Goal: Task Accomplishment & Management: Manage account settings

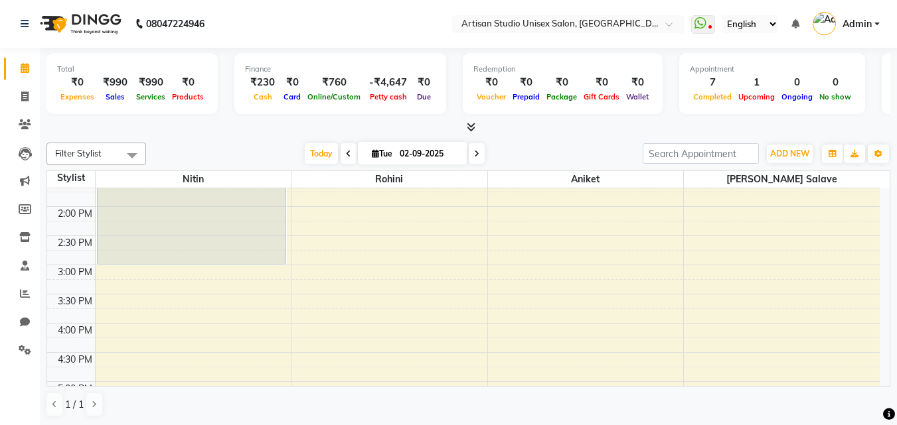
scroll to position [398, 0]
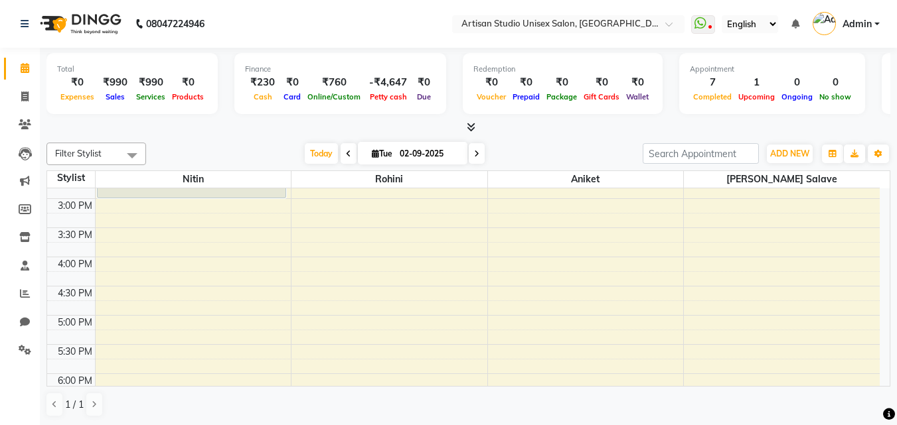
click at [572, 262] on div "8:00 AM 8:30 AM 9:00 AM 9:30 AM 10:00 AM 10:30 AM 11:00 AM 11:30 AM 12:00 PM 12…" at bounding box center [463, 198] width 832 height 817
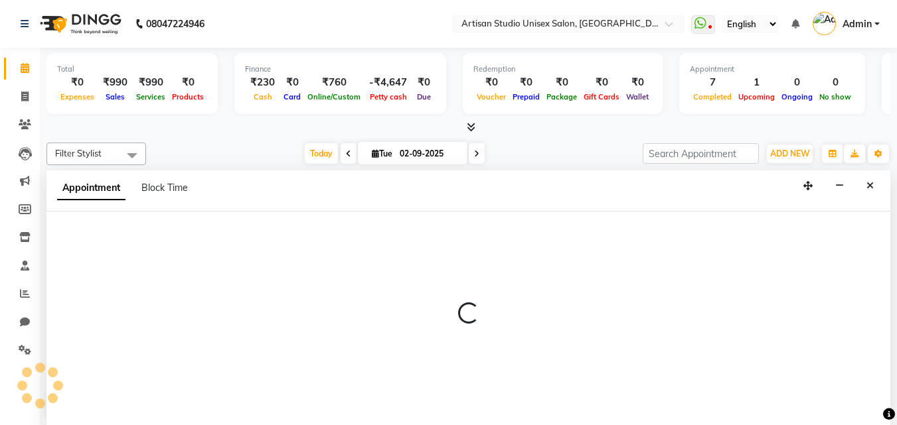
select select "51857"
select select "960"
select select "tentative"
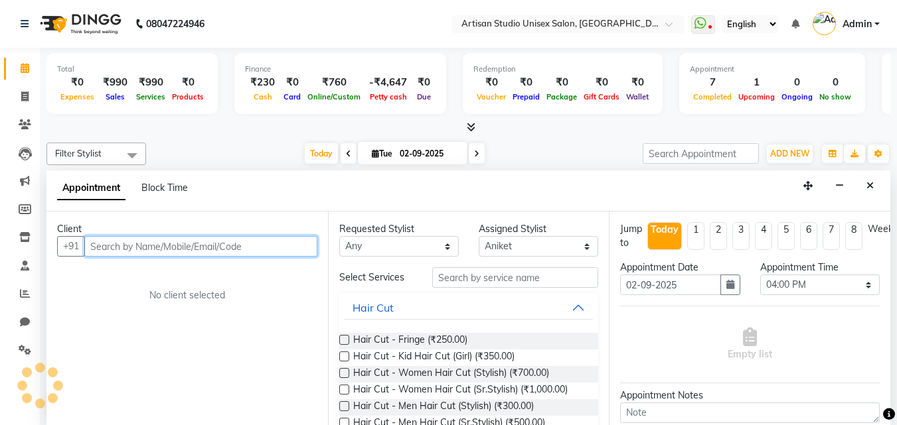
scroll to position [1, 0]
click at [197, 245] on input "text" at bounding box center [200, 246] width 233 height 21
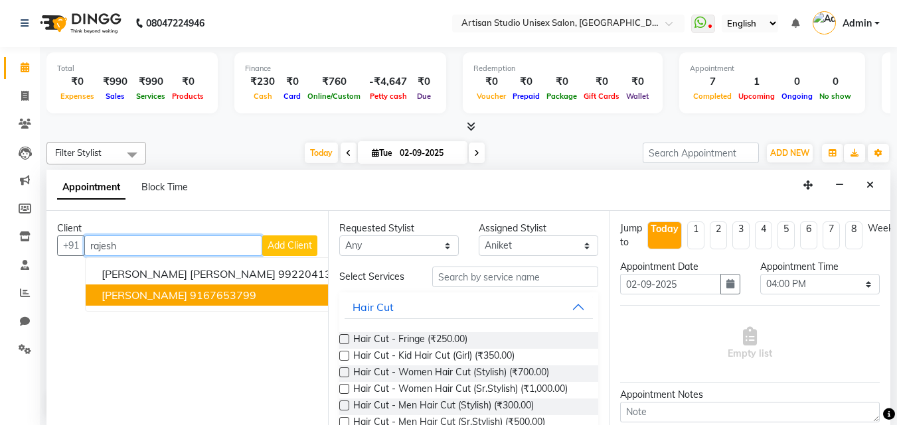
click at [110, 295] on span "[PERSON_NAME]" at bounding box center [145, 295] width 86 height 13
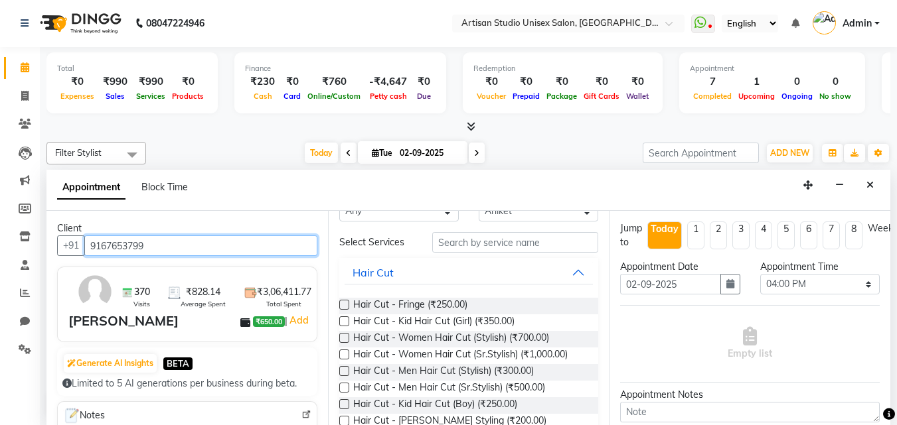
scroll to position [66, 0]
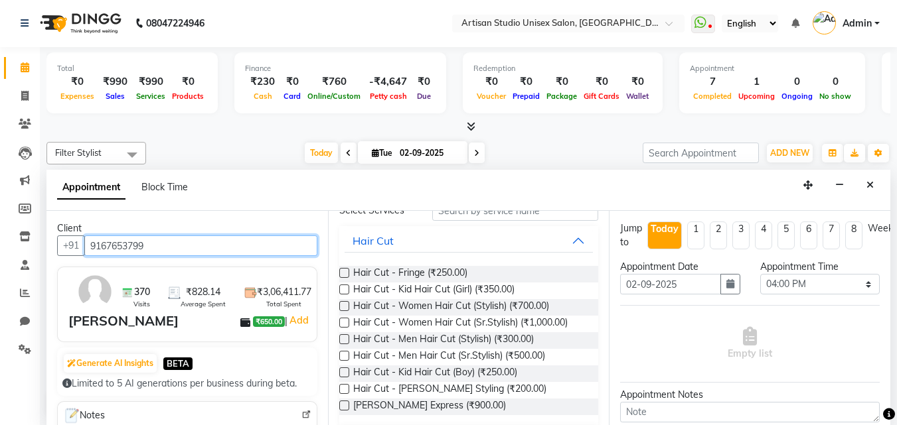
type input "9167653799"
click at [499, 385] on div "Hair Cut - [PERSON_NAME] Styling (₹200.00)" at bounding box center [469, 390] width 260 height 17
click at [499, 387] on div "Hair Cut - [PERSON_NAME] Styling (₹200.00)" at bounding box center [469, 390] width 260 height 17
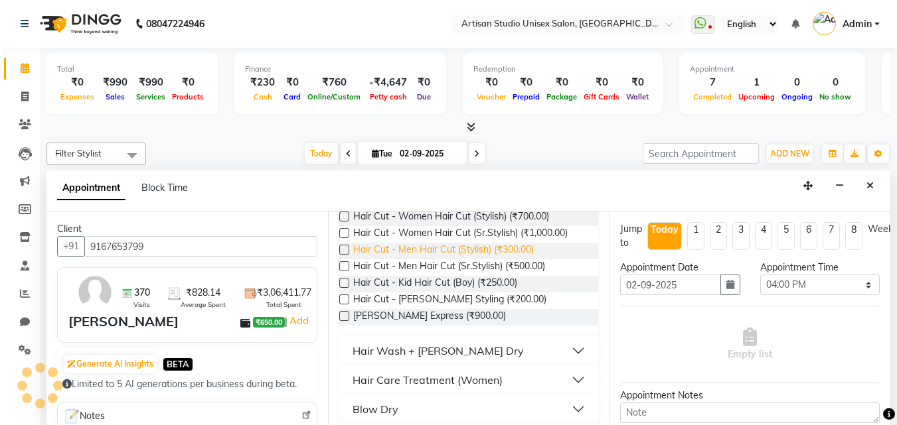
scroll to position [133, 0]
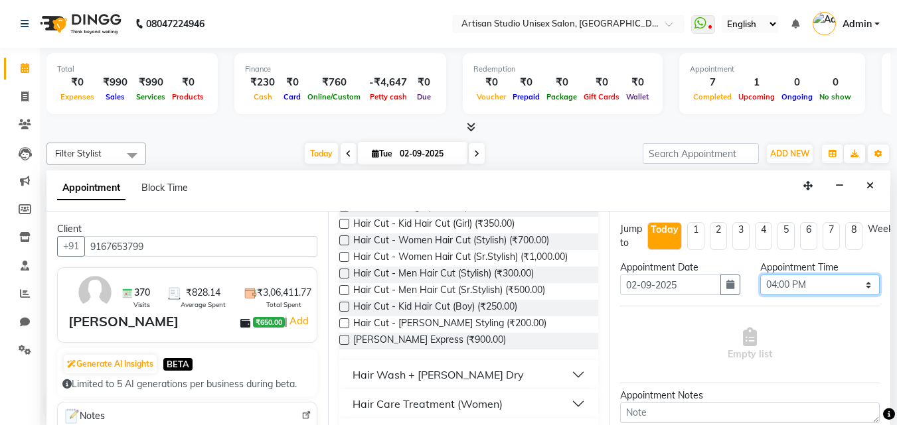
click at [857, 285] on select "Select 09:00 AM 09:15 AM 09:30 AM 09:45 AM 10:00 AM 10:15 AM 10:30 AM 10:45 AM …" at bounding box center [819, 285] width 119 height 21
select select "930"
click at [760, 275] on select "Select 09:00 AM 09:15 AM 09:30 AM 09:45 AM 10:00 AM 10:15 AM 10:30 AM 10:45 AM …" at bounding box center [819, 285] width 119 height 21
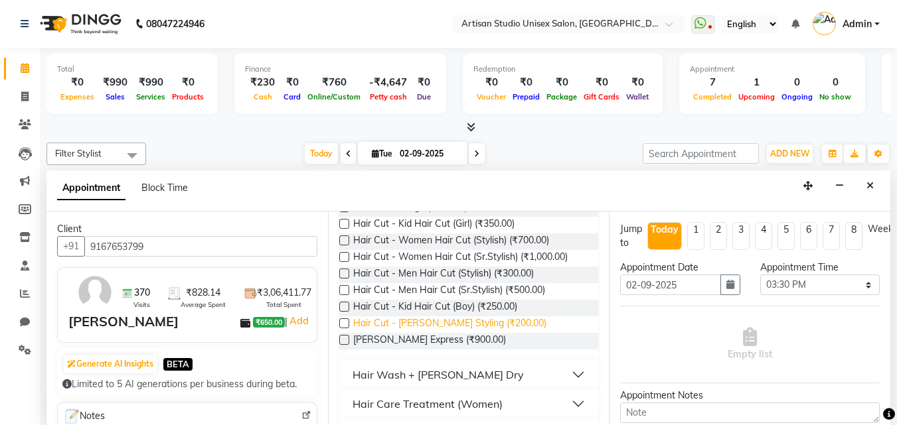
click at [488, 321] on span "Hair Cut - [PERSON_NAME] Styling (₹200.00)" at bounding box center [449, 325] width 193 height 17
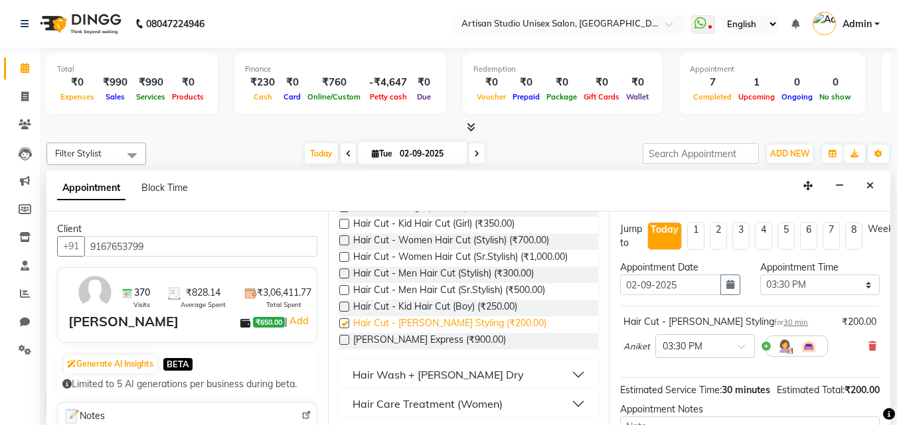
checkbox input "false"
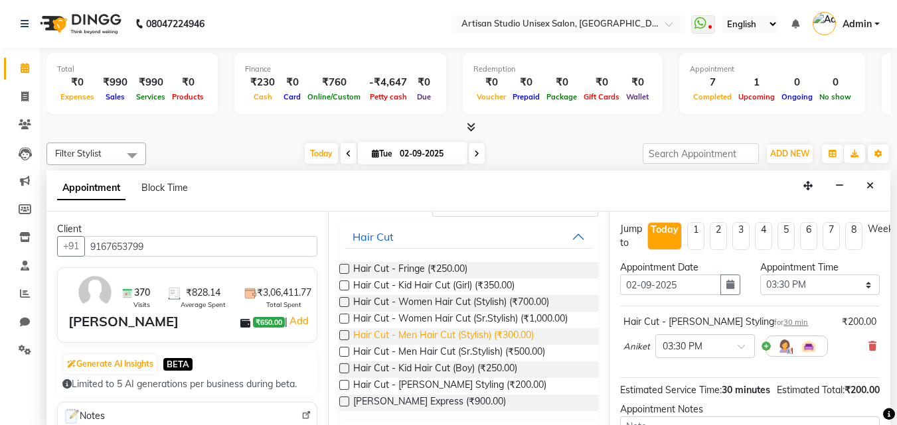
scroll to position [0, 0]
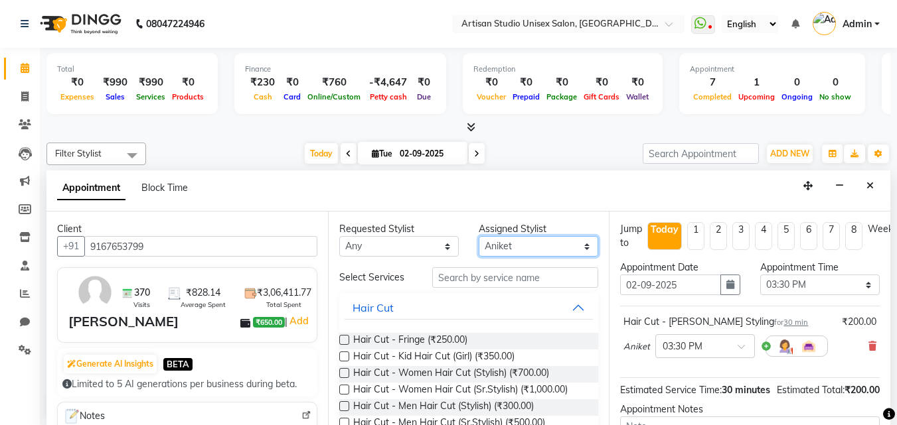
click at [577, 248] on select "Select [PERSON_NAME] [PERSON_NAME] [PERSON_NAME]" at bounding box center [538, 246] width 119 height 21
select select "65216"
click at [479, 236] on select "Select [PERSON_NAME] [PERSON_NAME] [PERSON_NAME]" at bounding box center [538, 246] width 119 height 21
click at [511, 281] on input "text" at bounding box center [515, 277] width 166 height 21
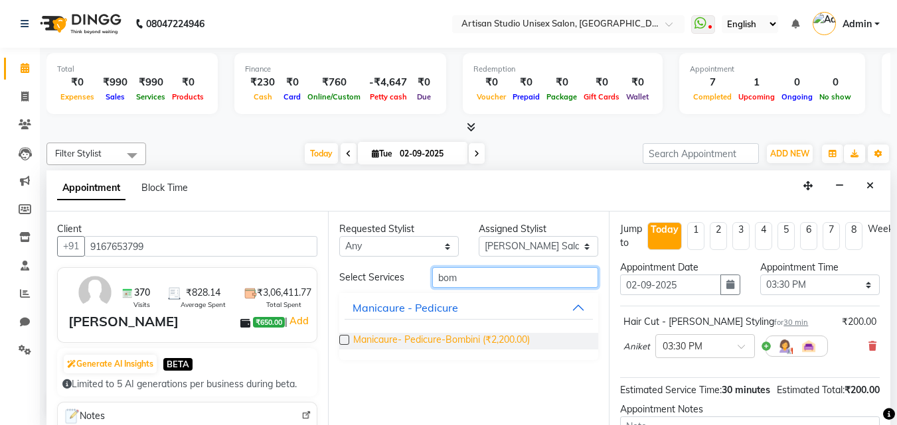
type input "bom"
click at [505, 342] on span "Manicaure- Pedicure-Bombini (₹2,200.00)" at bounding box center [441, 341] width 177 height 17
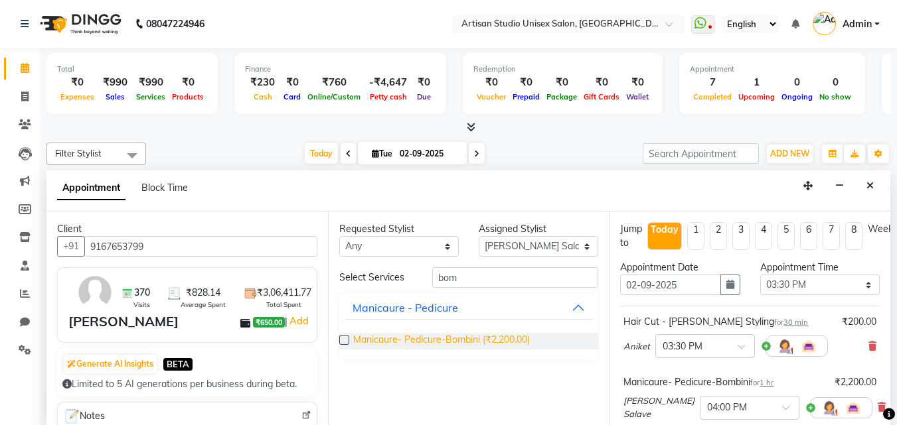
click at [488, 340] on span "Manicaure- Pedicure-Bombini (₹2,200.00)" at bounding box center [441, 341] width 177 height 17
checkbox input "false"
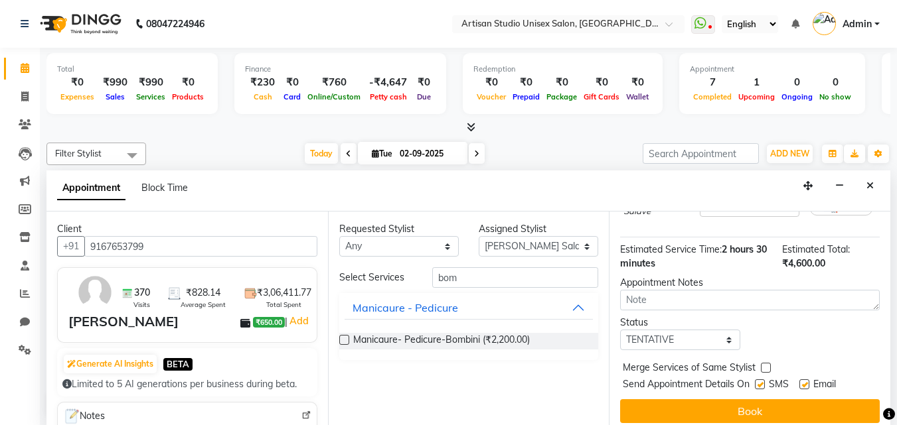
scroll to position [309, 0]
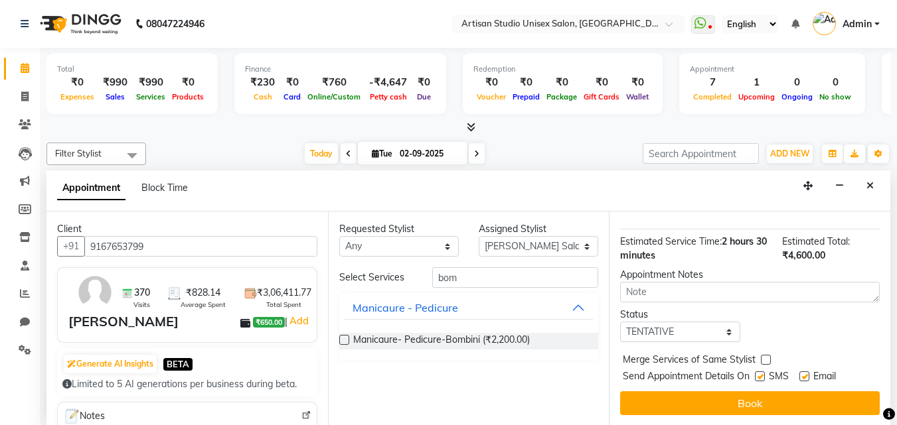
click at [763, 372] on label at bounding box center [760, 377] width 10 height 10
click at [763, 374] on input "checkbox" at bounding box center [759, 378] width 9 height 9
checkbox input "false"
click at [804, 372] on label at bounding box center [804, 377] width 10 height 10
click at [804, 374] on input "checkbox" at bounding box center [803, 378] width 9 height 9
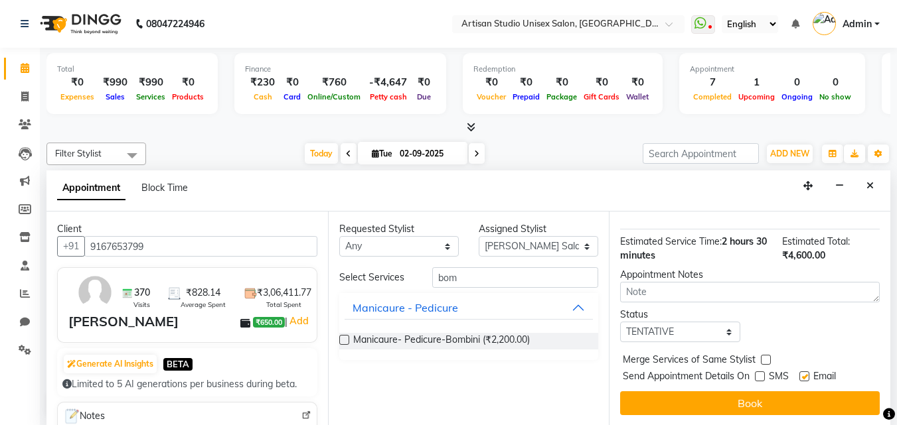
checkbox input "false"
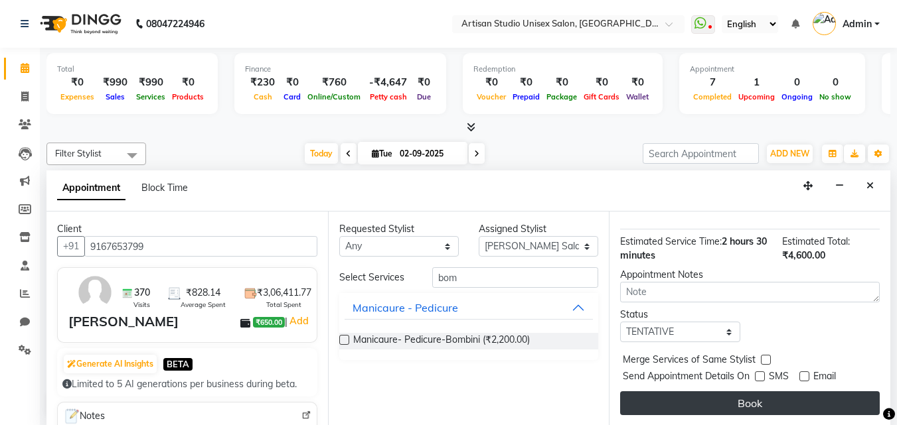
click at [763, 392] on button "Book" at bounding box center [750, 404] width 260 height 24
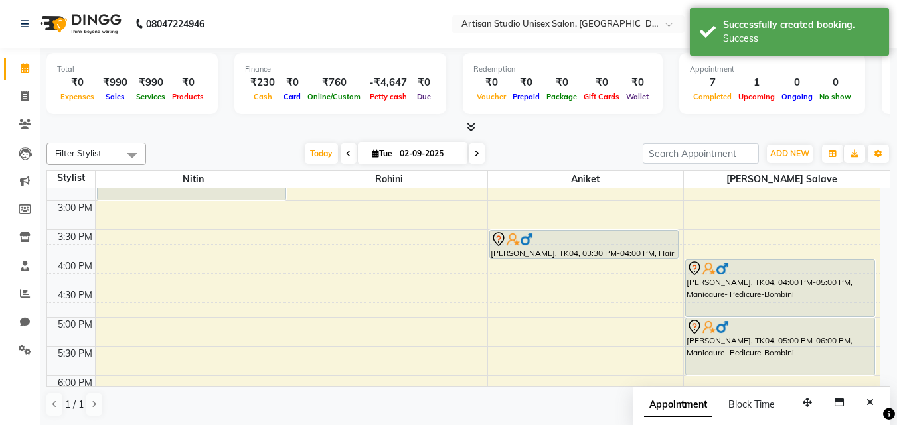
scroll to position [398, 0]
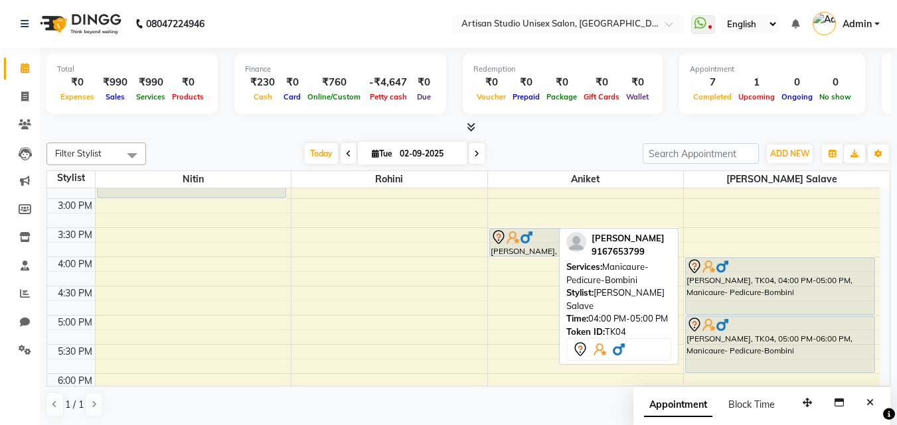
click at [781, 305] on div "[PERSON_NAME], TK04, 04:00 PM-05:00 PM, Manicaure- Pedicure-Bombini" at bounding box center [780, 286] width 188 height 56
select select "7"
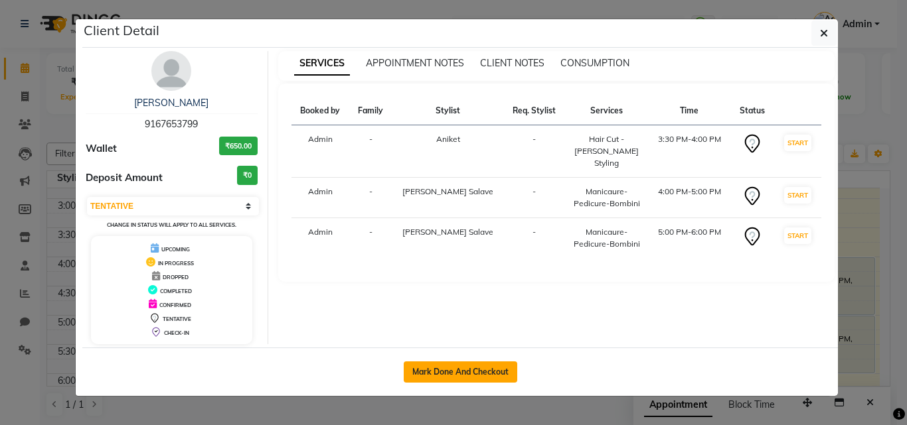
click at [475, 367] on button "Mark Done And Checkout" at bounding box center [460, 372] width 113 height 21
select select "service"
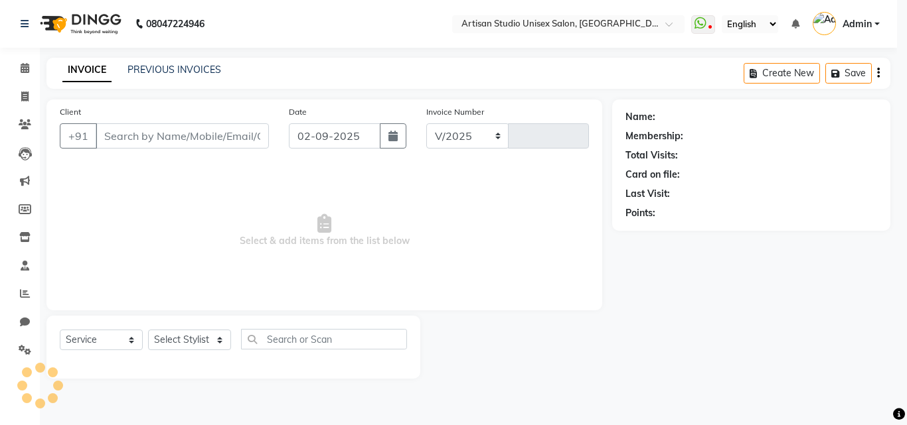
select select "4913"
type input "1030"
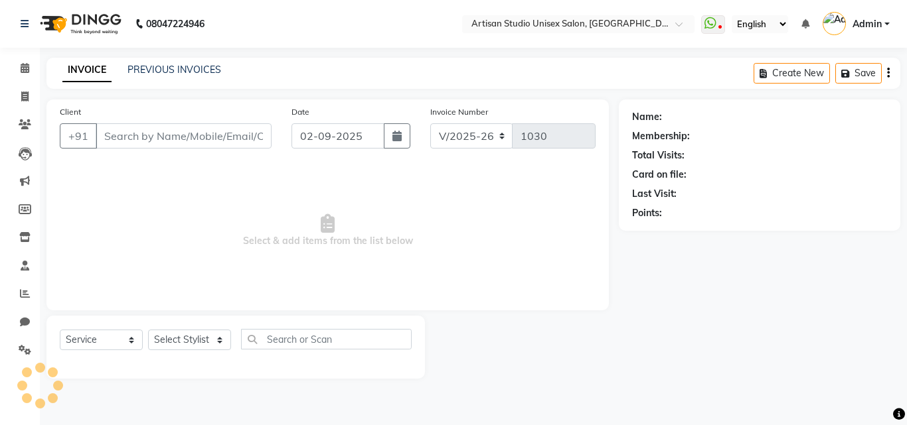
type input "9167653799"
select select "65216"
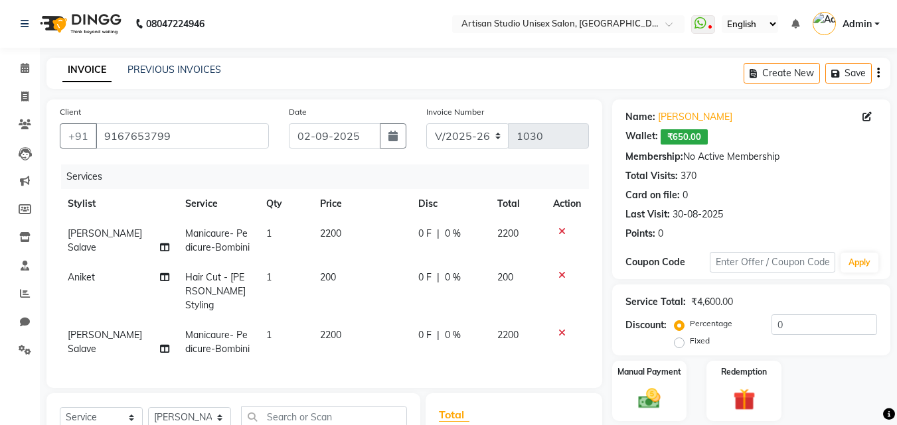
scroll to position [180, 0]
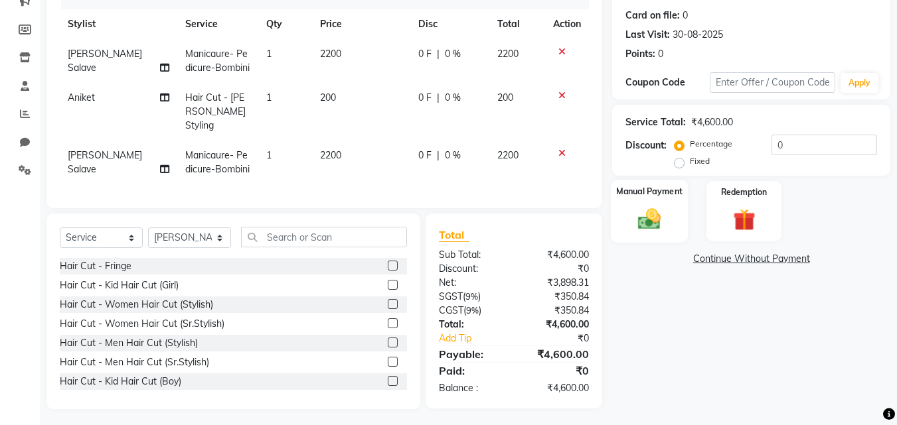
click at [649, 228] on img at bounding box center [649, 219] width 37 height 27
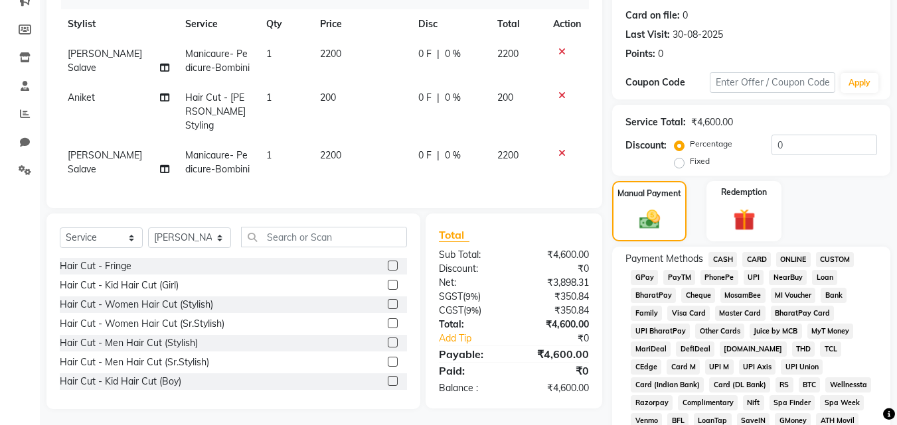
click at [749, 260] on span "CARD" at bounding box center [756, 259] width 29 height 15
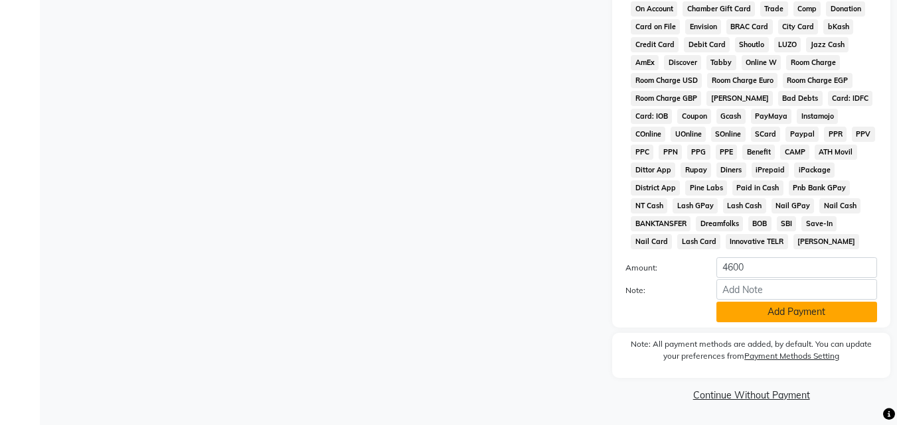
click at [734, 309] on button "Add Payment" at bounding box center [796, 312] width 161 height 21
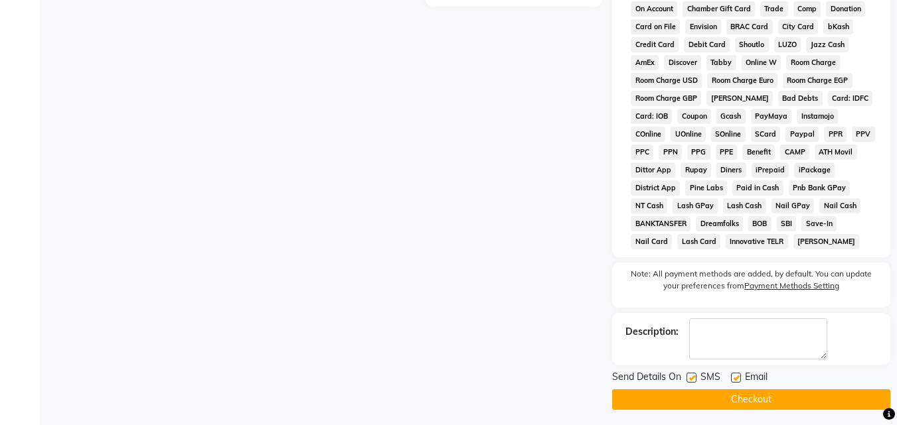
scroll to position [615, 0]
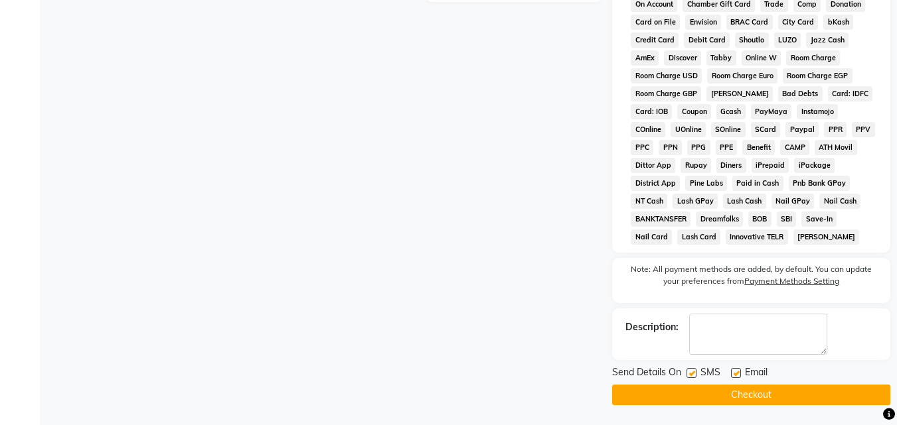
click at [692, 389] on button "Checkout" at bounding box center [751, 395] width 278 height 21
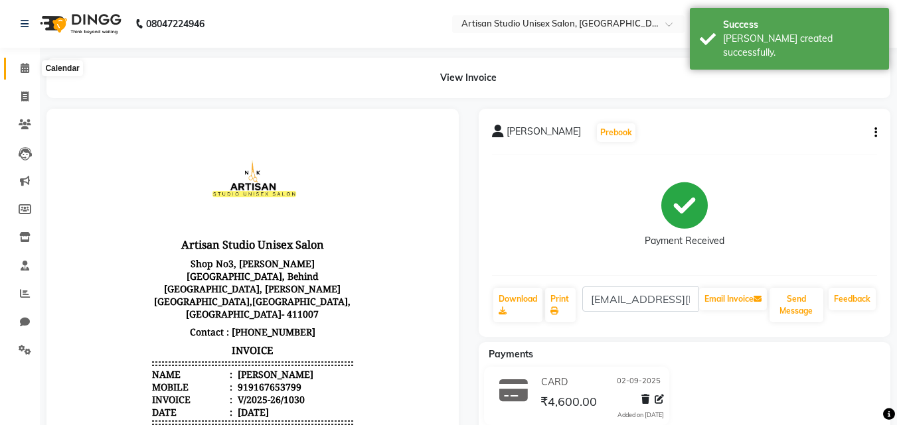
drag, startPoint x: 21, startPoint y: 65, endPoint x: 31, endPoint y: 58, distance: 12.3
click at [23, 65] on icon at bounding box center [25, 68] width 9 height 10
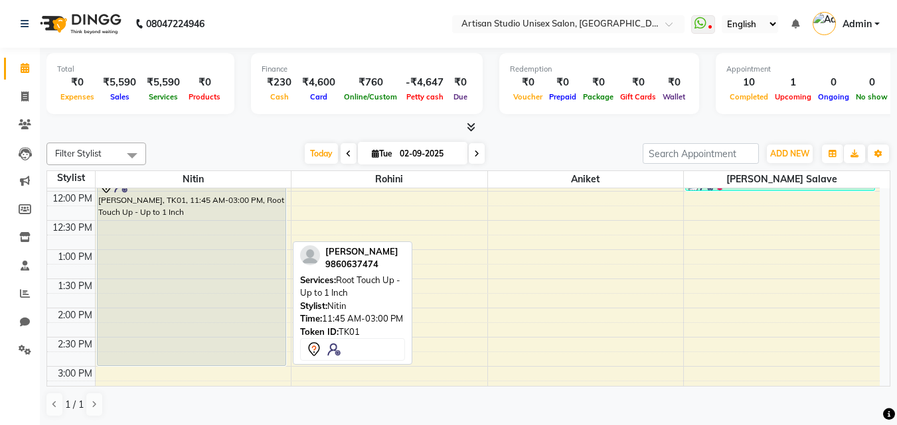
scroll to position [199, 0]
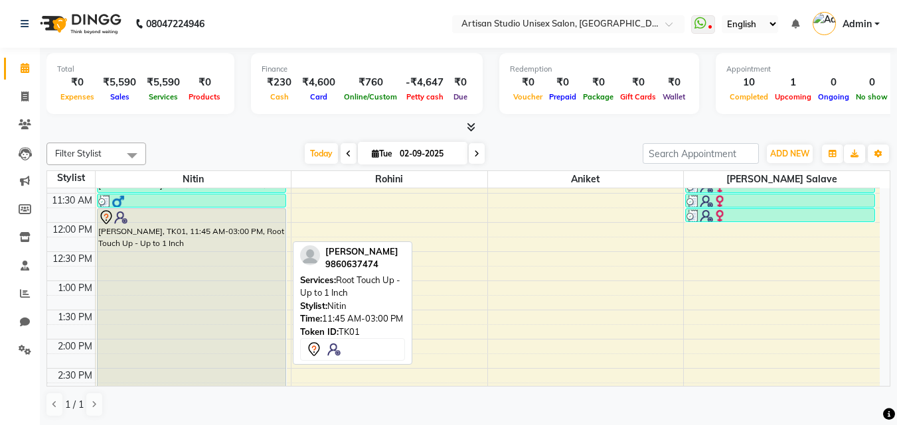
click at [239, 305] on div "[PERSON_NAME], TK01, 11:45 AM-03:00 PM, Root Touch Up - Up to 1 Inch" at bounding box center [192, 303] width 188 height 188
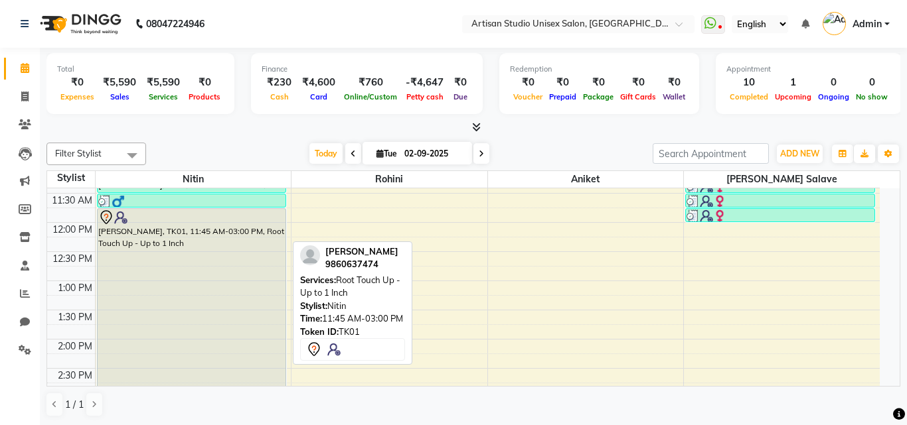
select select "7"
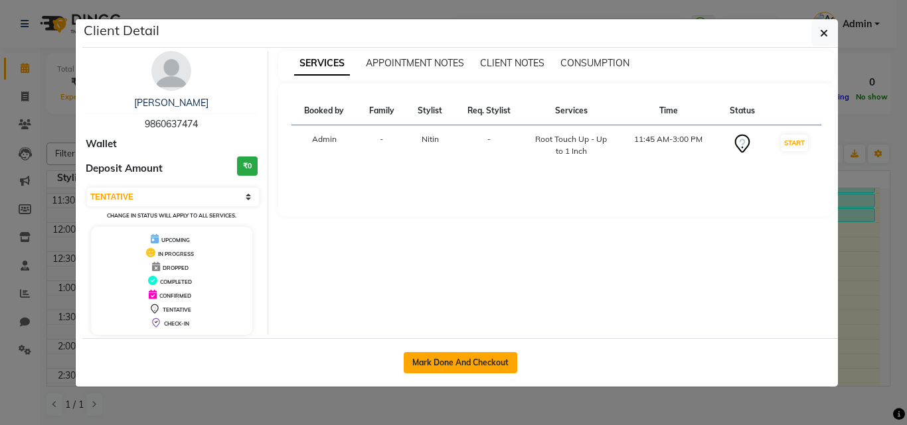
click at [455, 362] on button "Mark Done And Checkout" at bounding box center [460, 362] width 113 height 21
select select "service"
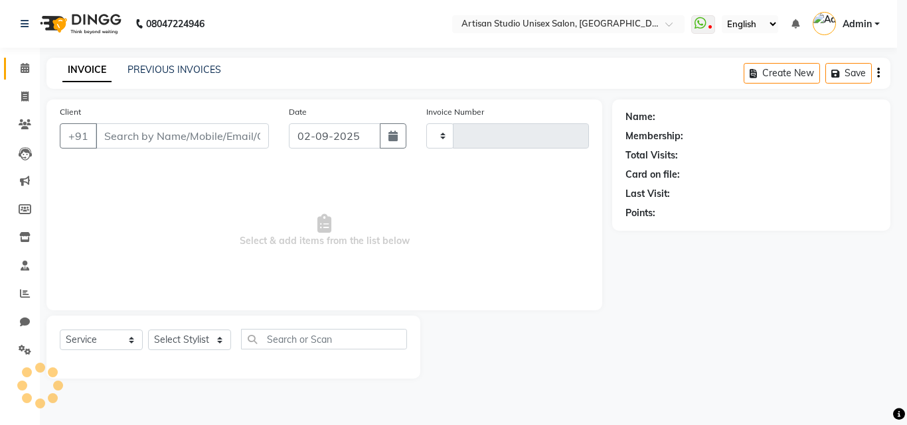
type input "1031"
select select "4913"
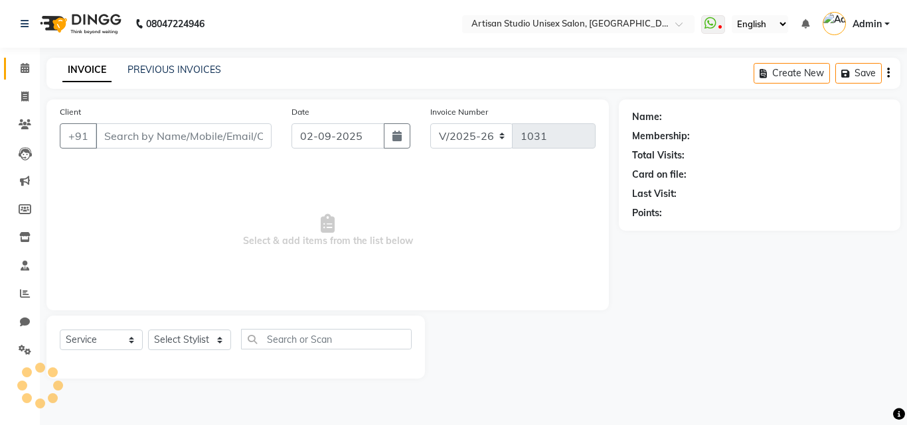
type input "9860637474"
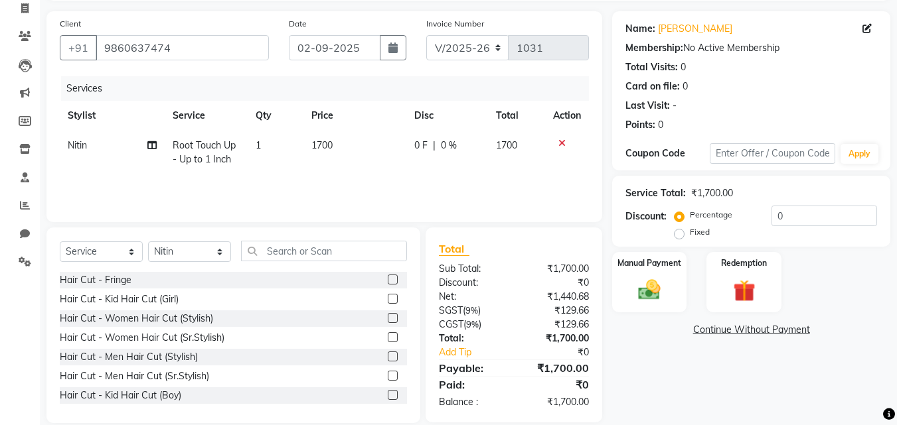
scroll to position [106, 0]
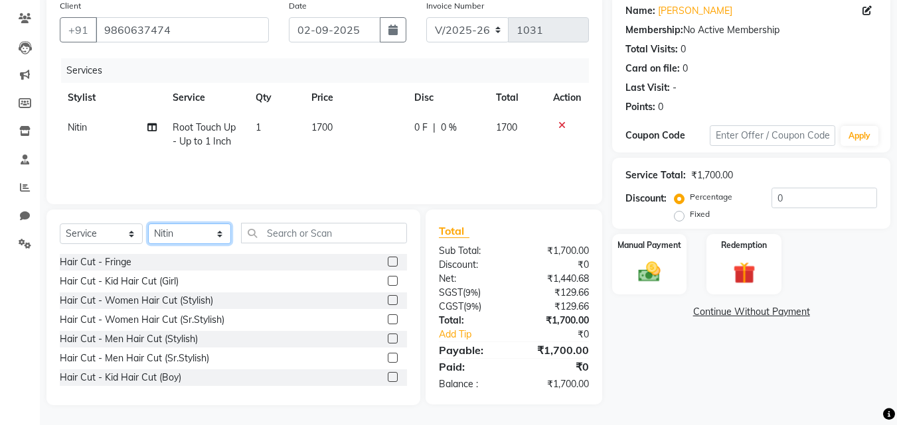
click at [224, 236] on select "Select Stylist [PERSON_NAME] [PERSON_NAME] [PERSON_NAME]" at bounding box center [189, 234] width 83 height 21
select select "65216"
click at [148, 224] on select "Select Stylist [PERSON_NAME] [PERSON_NAME] [PERSON_NAME]" at bounding box center [189, 234] width 83 height 21
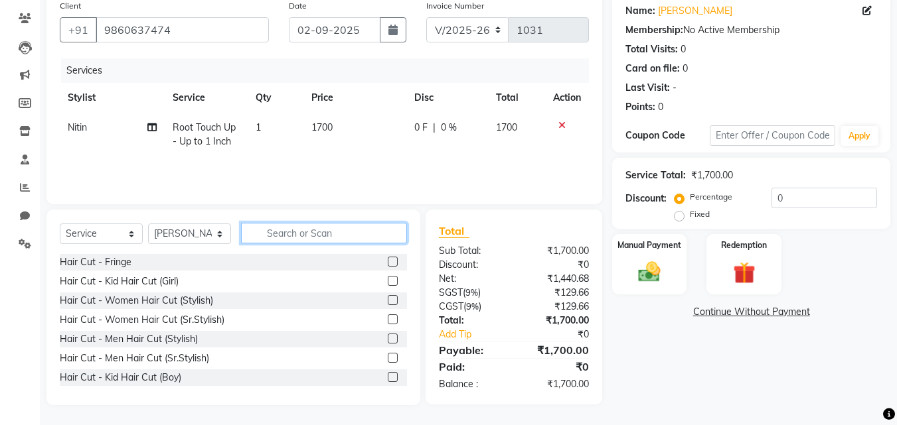
click at [263, 235] on input "text" at bounding box center [324, 233] width 166 height 21
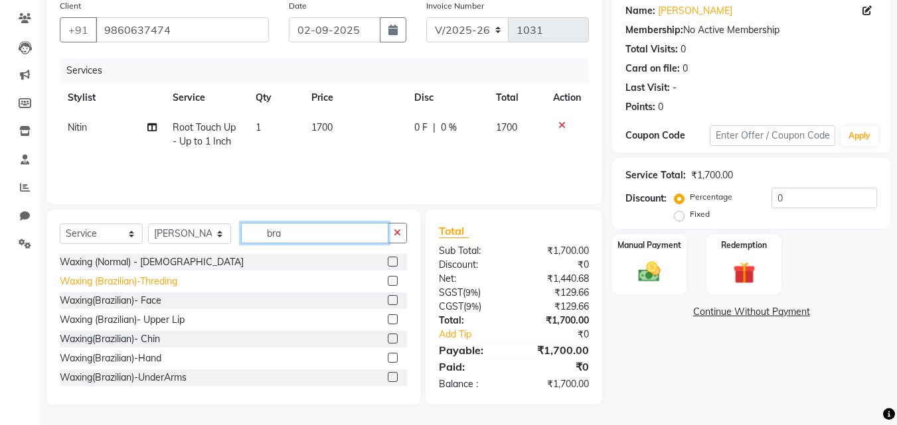
type input "bra"
click at [159, 281] on div "Waxing (Brazilian)-Threding" at bounding box center [118, 282] width 117 height 14
checkbox input "false"
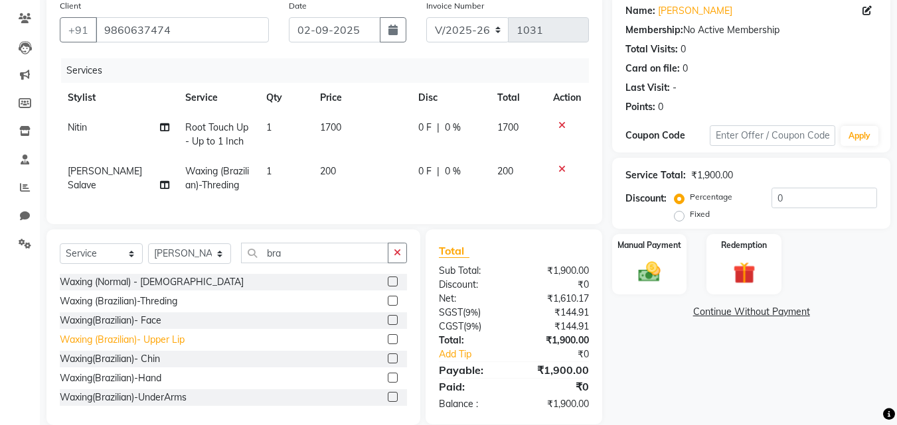
click at [171, 346] on div "Waxing (Brazilian)- Upper Lip" at bounding box center [122, 340] width 125 height 14
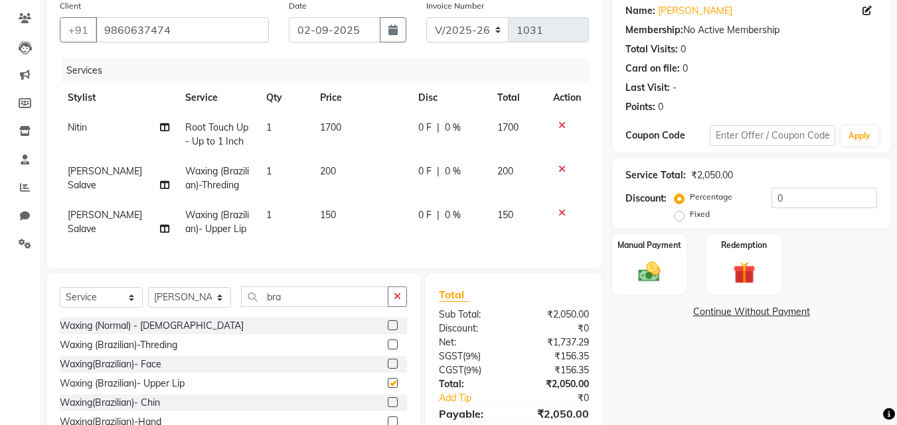
checkbox input "false"
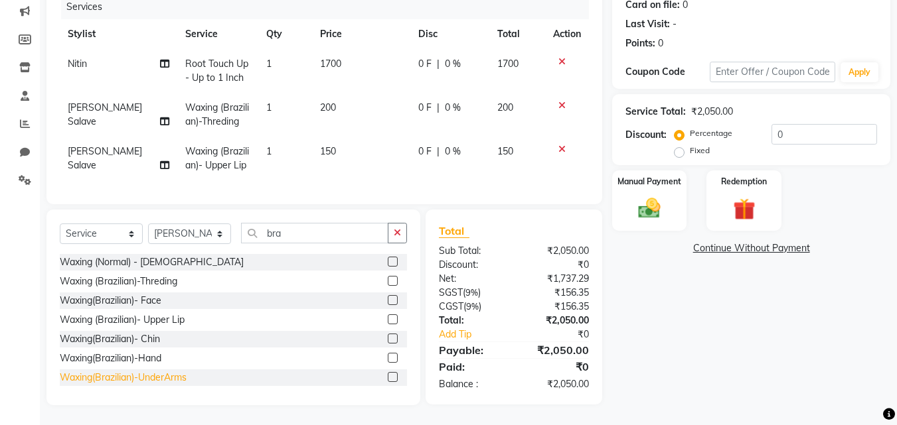
click at [161, 382] on div "Waxing(Brazilian)-UnderArms" at bounding box center [123, 378] width 127 height 14
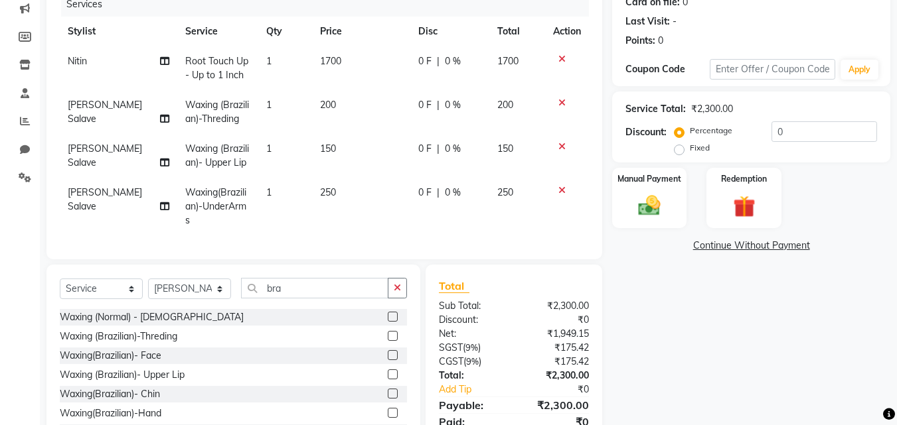
checkbox input "false"
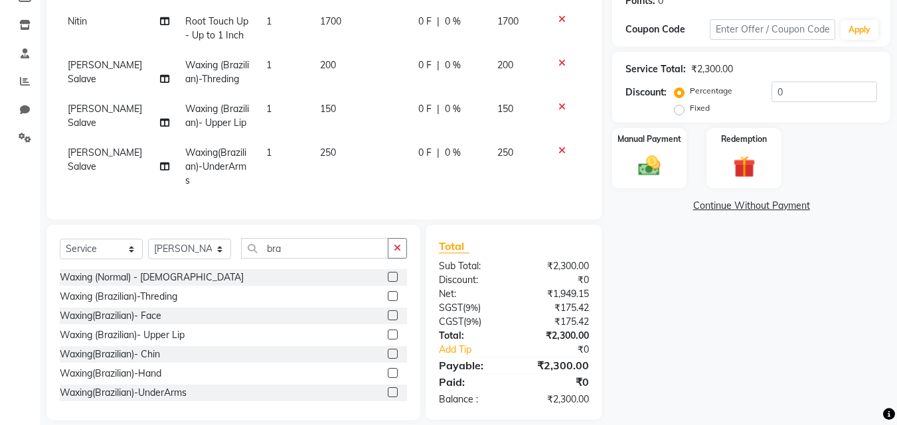
scroll to position [171, 0]
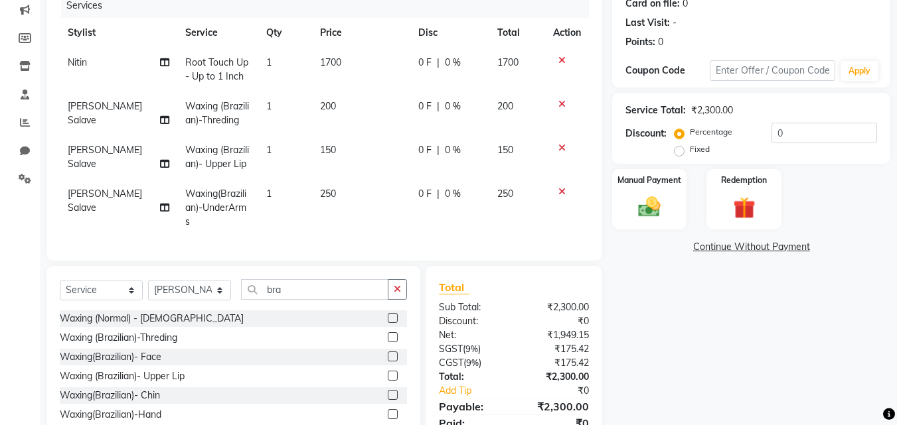
click at [559, 191] on icon at bounding box center [561, 191] width 7 height 9
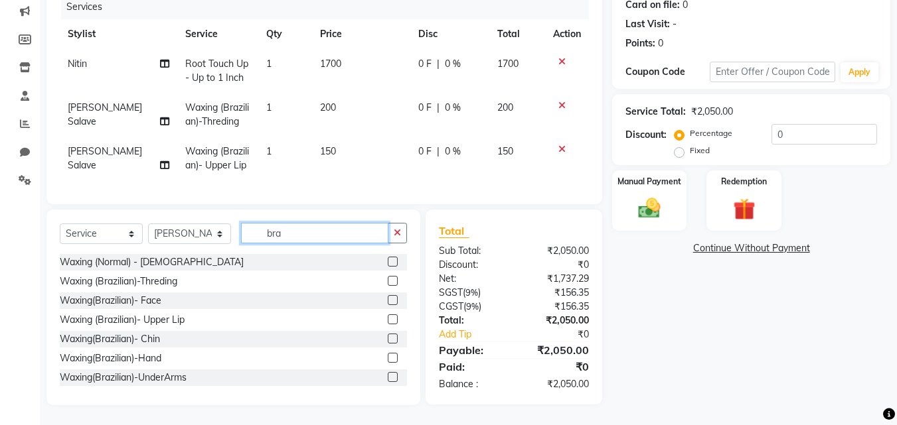
click at [305, 240] on input "bra" at bounding box center [314, 233] width 147 height 21
type input "b"
type input "normal"
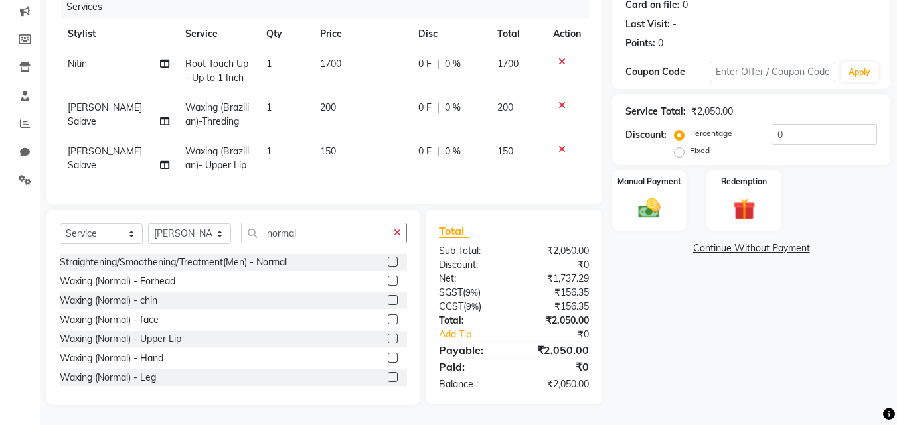
click at [186, 348] on div "Waxing (Normal) - Upper Lip" at bounding box center [233, 339] width 347 height 17
click at [560, 150] on icon at bounding box center [561, 149] width 7 height 9
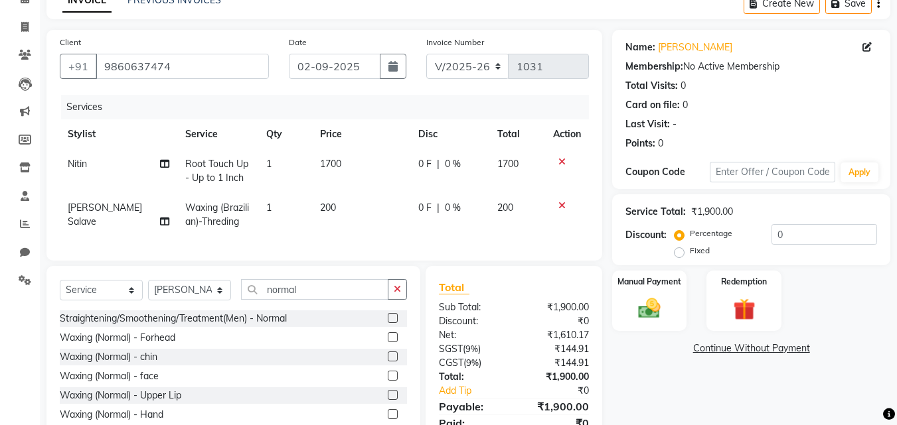
scroll to position [66, 0]
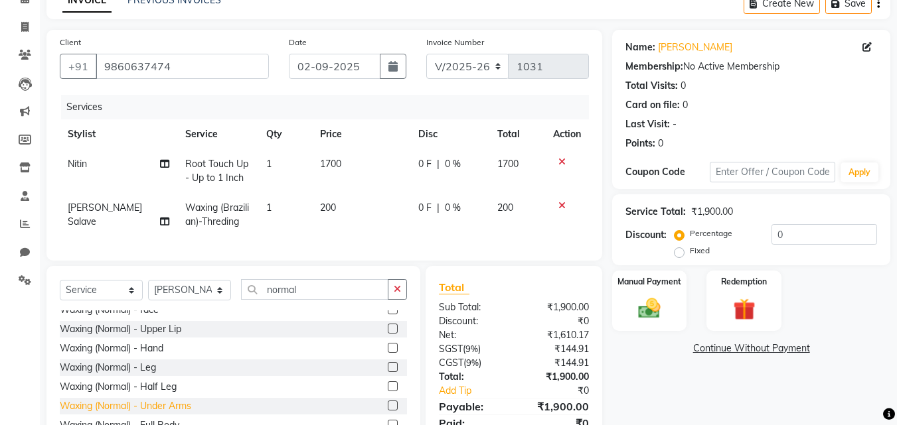
click at [165, 413] on div "Waxing (Normal) - Under Arms" at bounding box center [125, 407] width 131 height 14
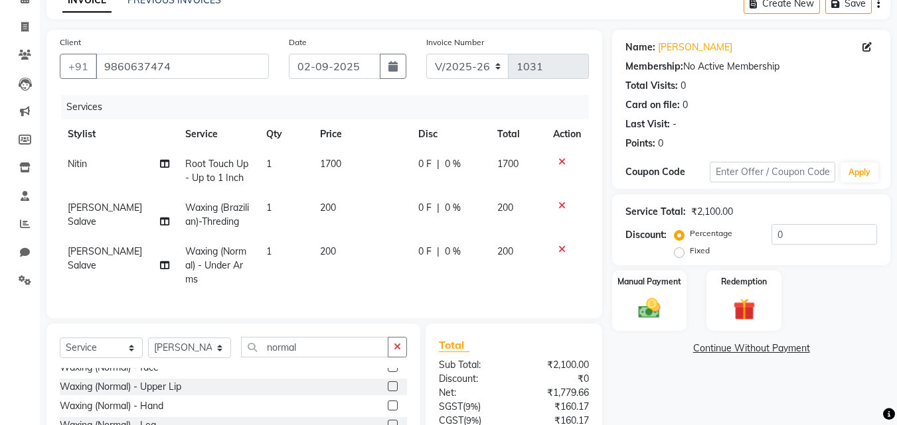
checkbox input "false"
click at [305, 358] on input "normal" at bounding box center [314, 347] width 147 height 21
type input "n"
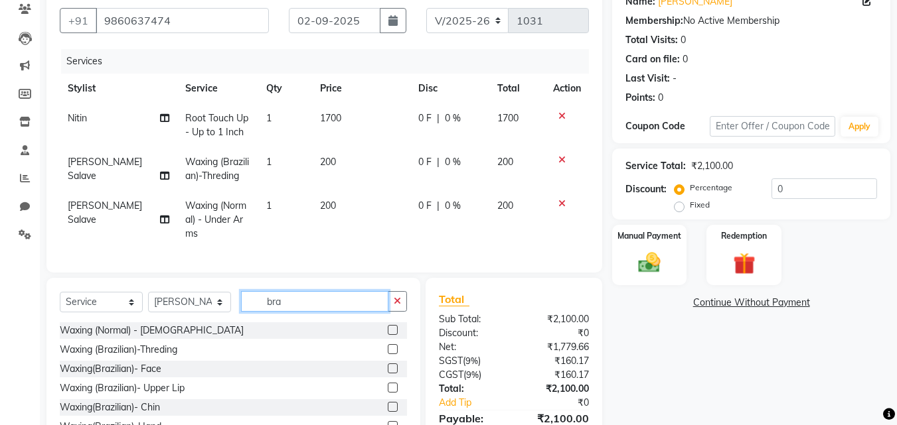
scroll to position [194, 0]
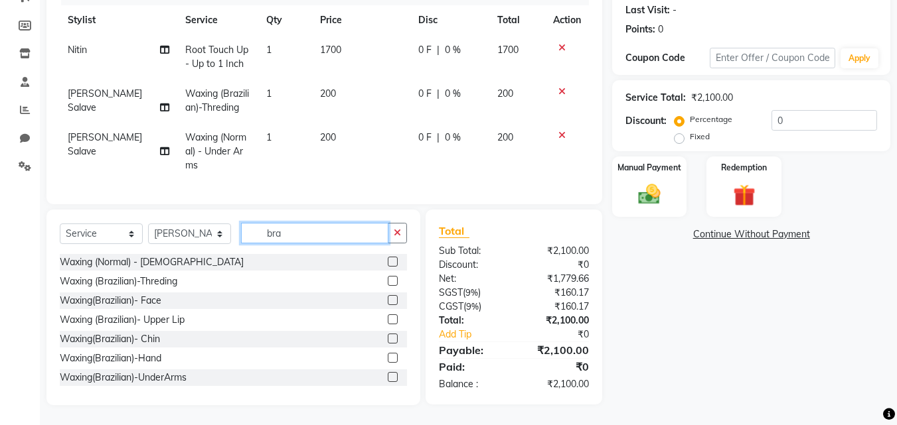
type input "bra"
click at [203, 319] on div "Waxing (Brazilian)- Upper Lip" at bounding box center [233, 320] width 347 height 17
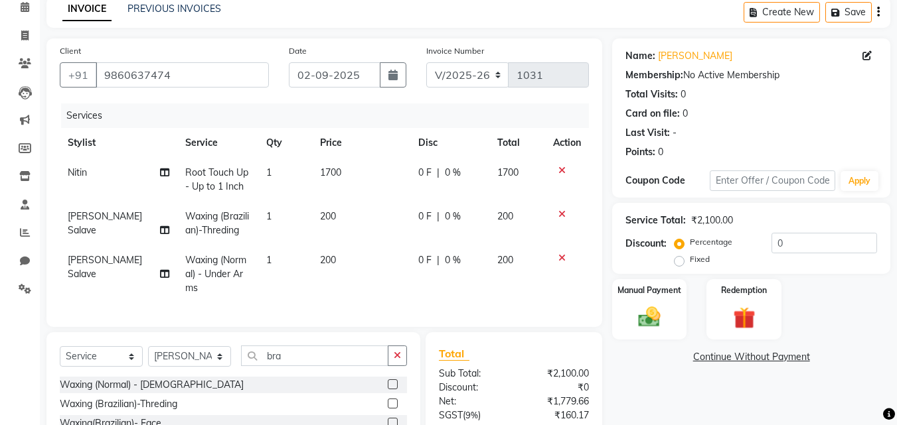
scroll to position [127, 0]
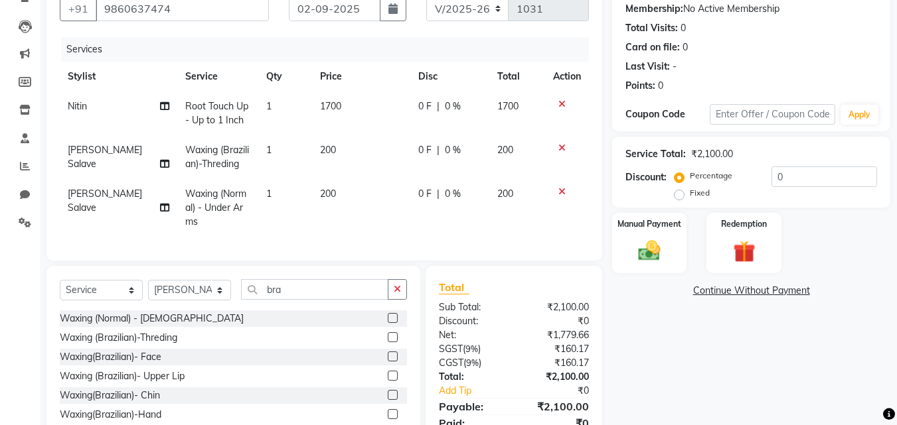
click at [388, 381] on label at bounding box center [393, 376] width 10 height 10
click at [388, 381] on input "checkbox" at bounding box center [392, 376] width 9 height 9
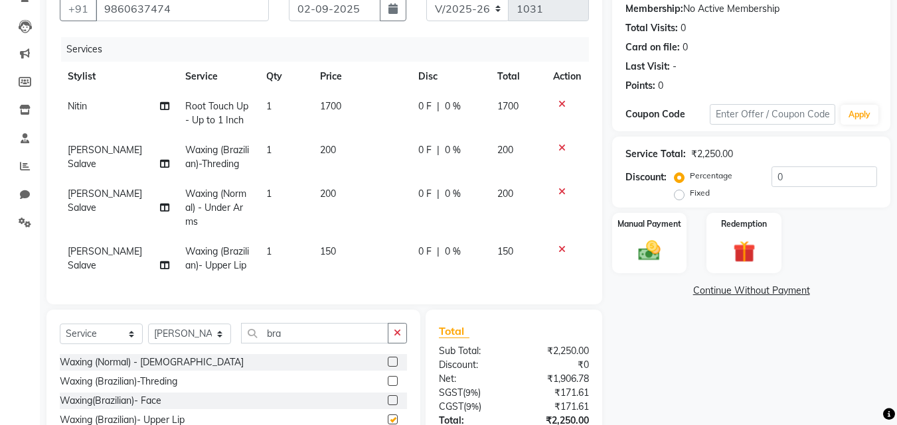
checkbox input "false"
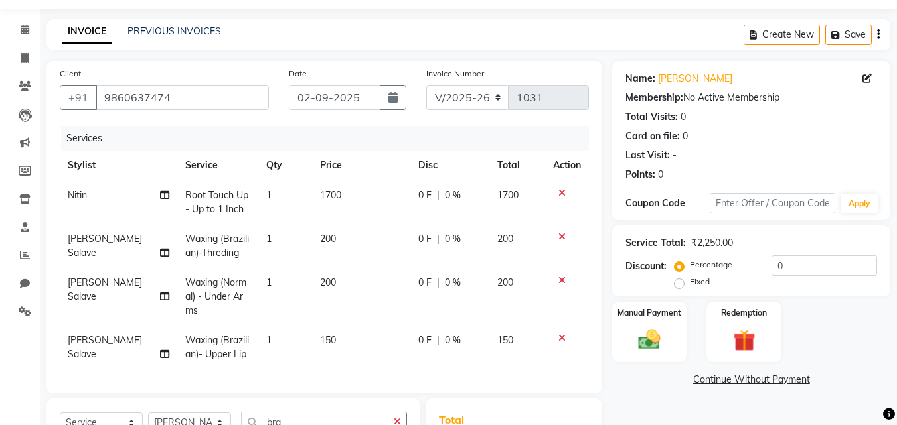
scroll to position [105, 0]
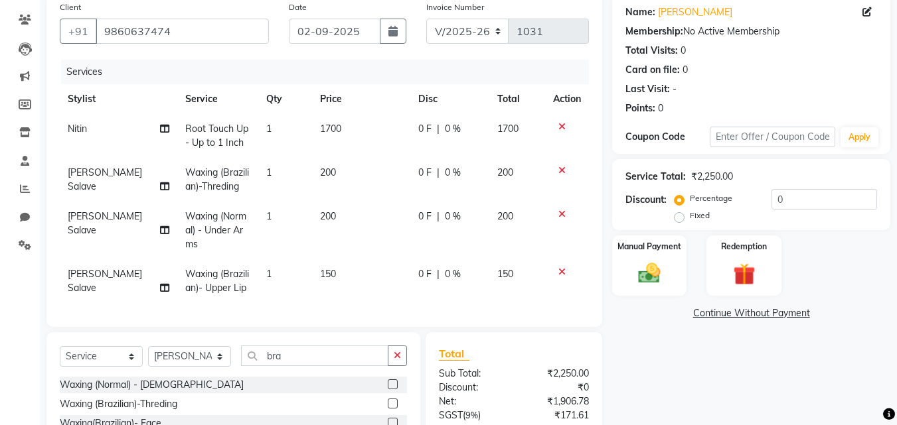
click at [340, 270] on td "150" at bounding box center [361, 282] width 98 height 44
select select "65216"
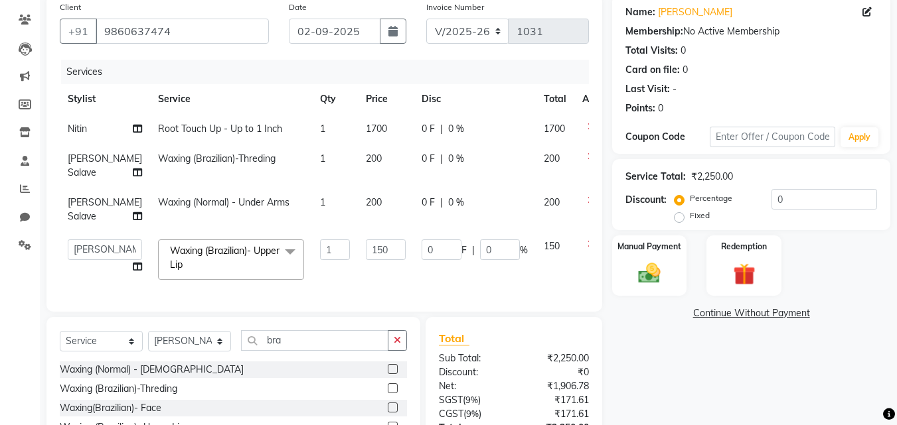
click at [587, 249] on icon at bounding box center [590, 244] width 7 height 9
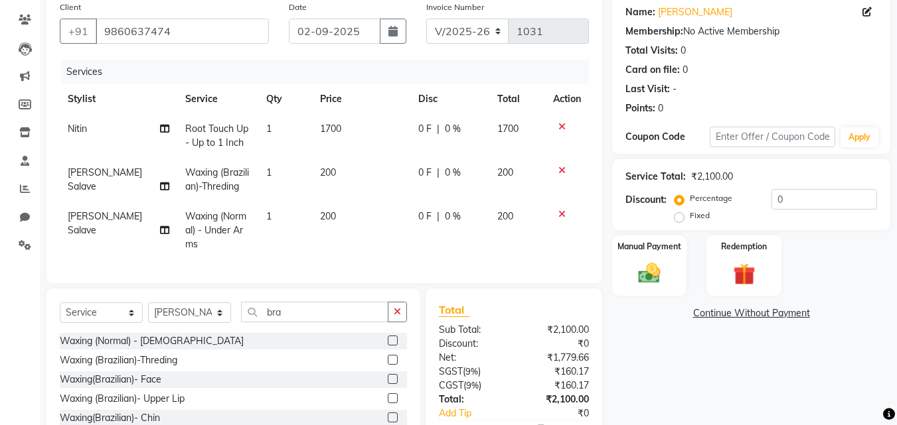
click at [331, 214] on td "200" at bounding box center [361, 231] width 98 height 58
select select "65216"
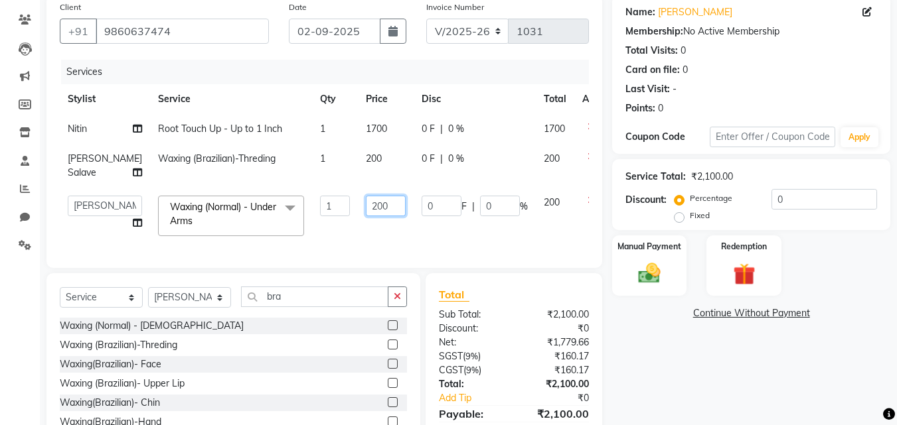
click at [366, 216] on input "200" at bounding box center [386, 206] width 40 height 21
click at [443, 244] on td "0 F | 0 %" at bounding box center [474, 216] width 122 height 56
select select "65216"
click at [417, 244] on td "0 F | 0 %" at bounding box center [474, 216] width 122 height 56
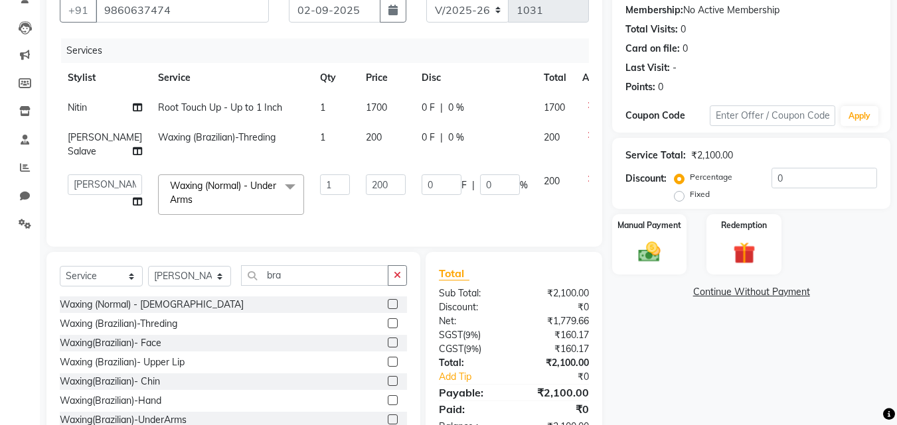
scroll to position [192, 0]
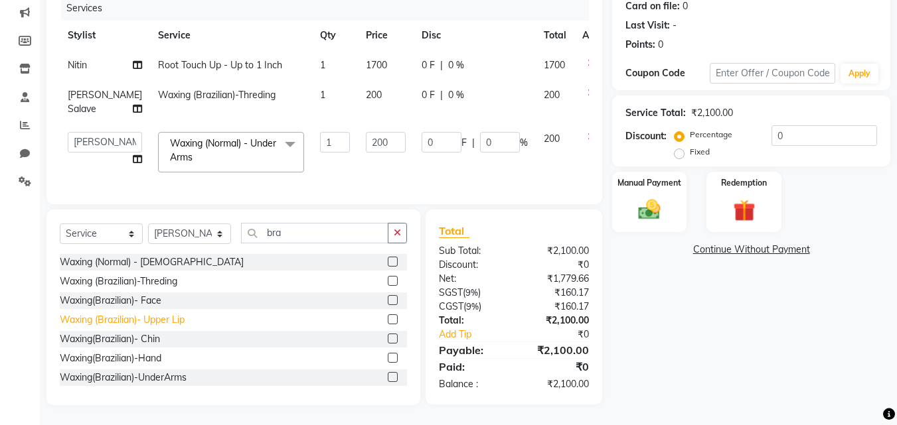
click at [179, 318] on div "Waxing (Brazilian)- Upper Lip" at bounding box center [122, 320] width 125 height 14
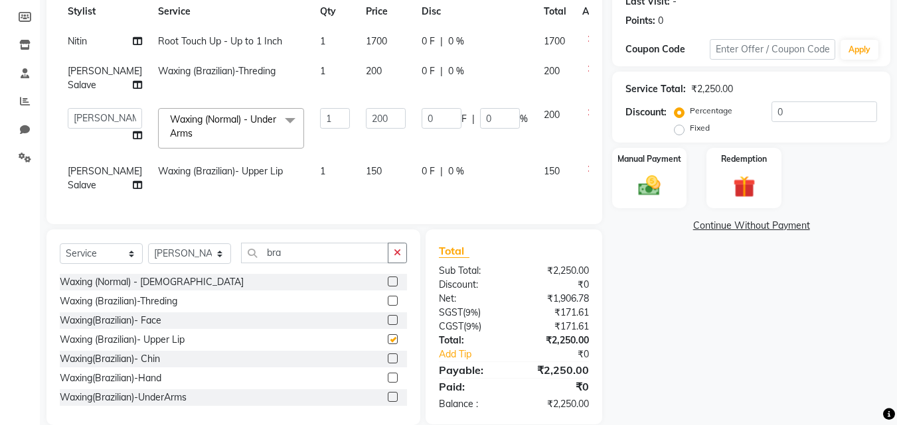
checkbox input "false"
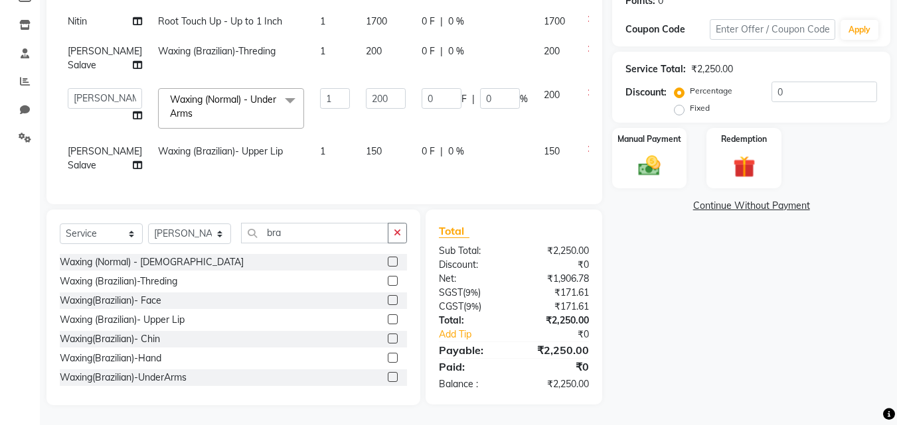
click at [429, 167] on td "0 F | 0 %" at bounding box center [474, 159] width 122 height 44
select select "65216"
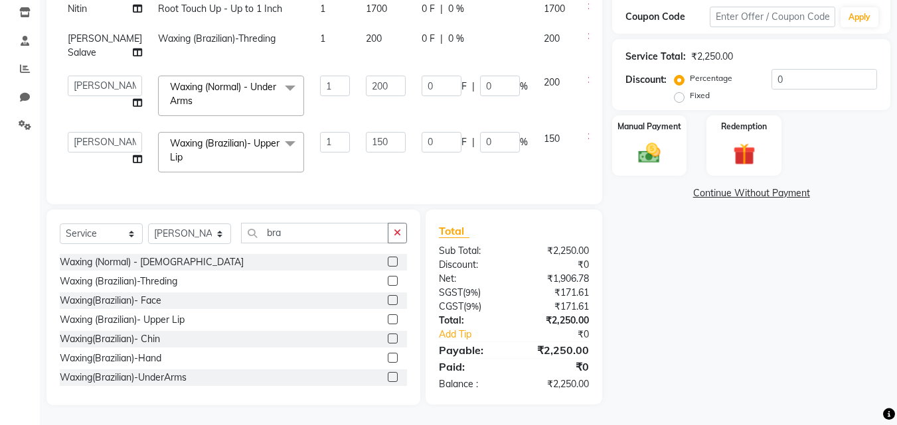
scroll to position [249, 0]
click at [705, 271] on div "Name: [PERSON_NAME] Membership: No Active Membership Total Visits: 0 Card on fi…" at bounding box center [756, 140] width 288 height 531
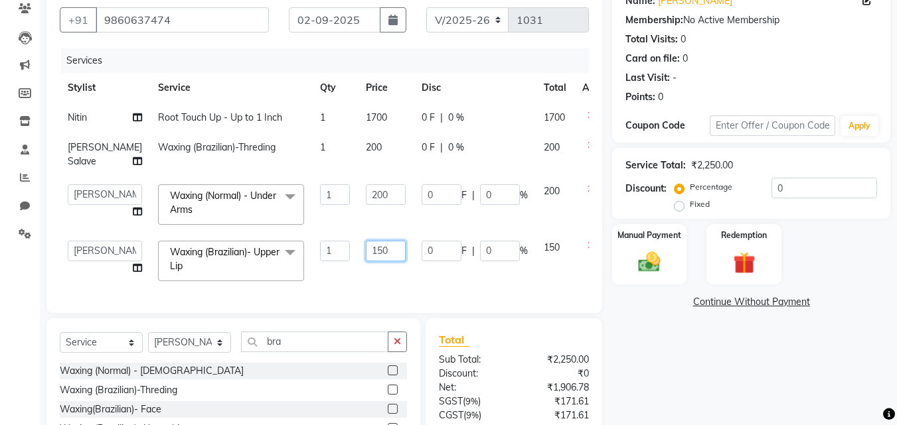
click at [366, 260] on input "150" at bounding box center [386, 251] width 40 height 21
type input "1"
type input "10"
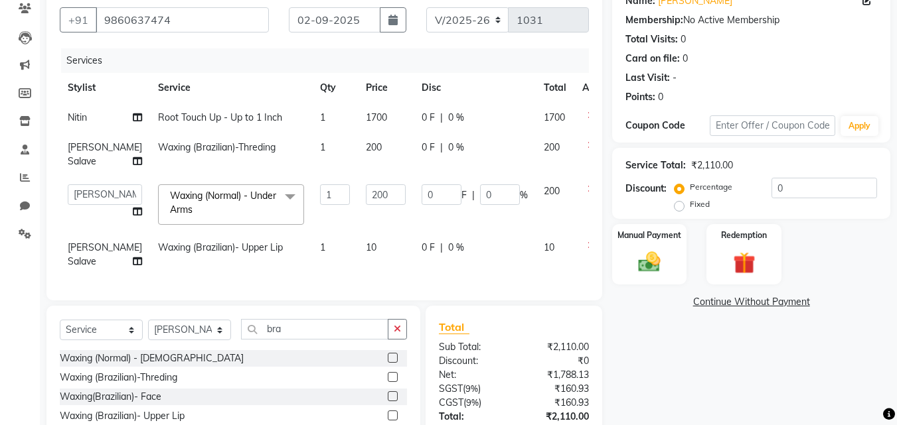
click at [443, 277] on td "0 F | 0 %" at bounding box center [474, 255] width 122 height 44
select select "65216"
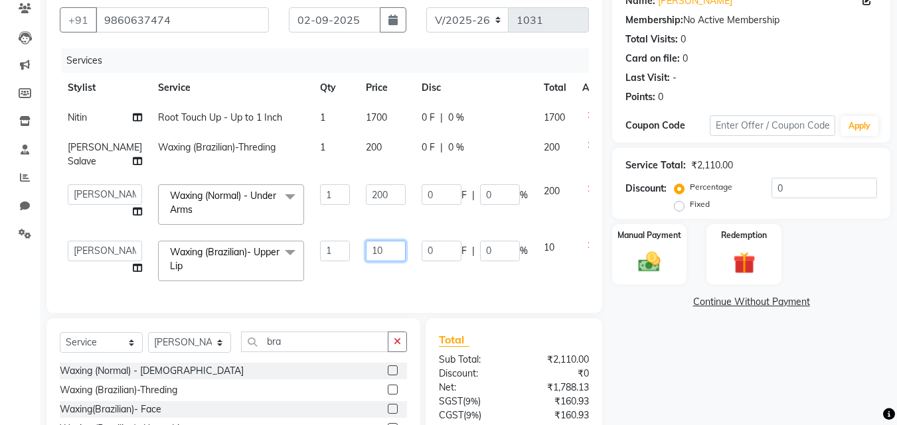
drag, startPoint x: 352, startPoint y: 263, endPoint x: 362, endPoint y: 273, distance: 13.6
click at [366, 261] on input "10" at bounding box center [386, 251] width 40 height 21
type input "1"
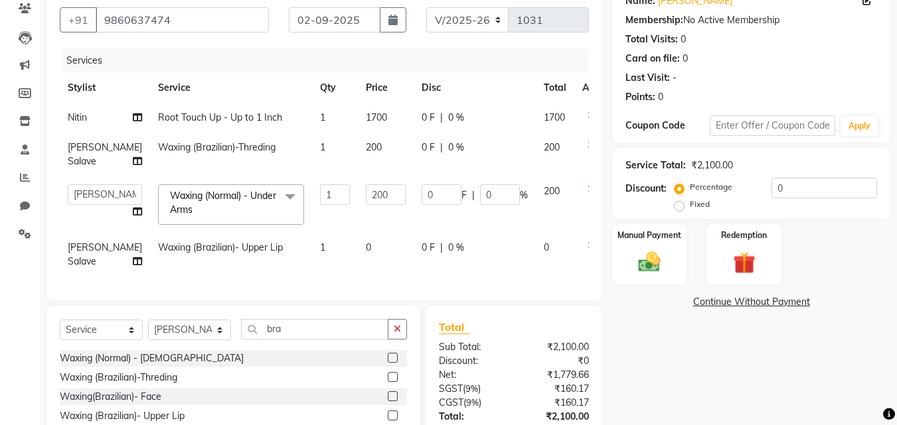
click at [382, 277] on td "0" at bounding box center [386, 255] width 56 height 44
select select "65216"
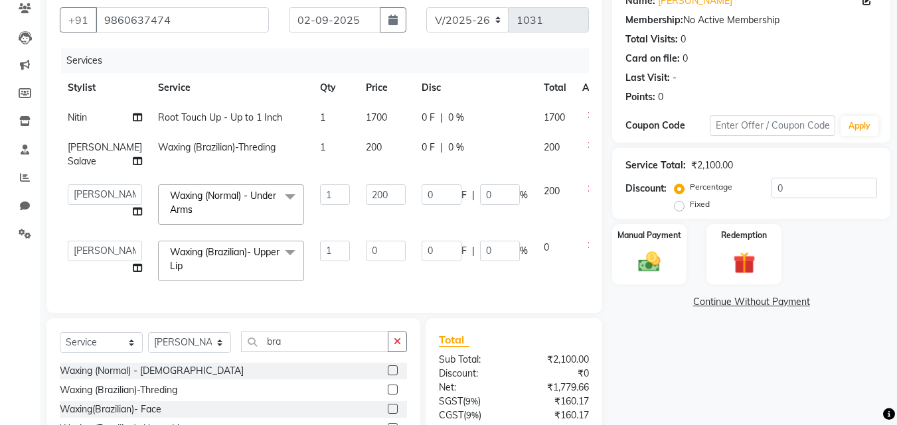
click at [587, 250] on icon at bounding box center [590, 245] width 7 height 9
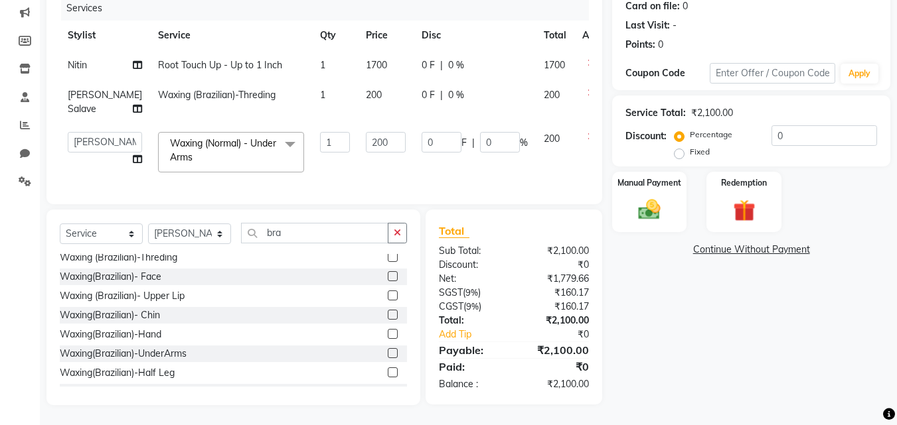
scroll to position [0, 0]
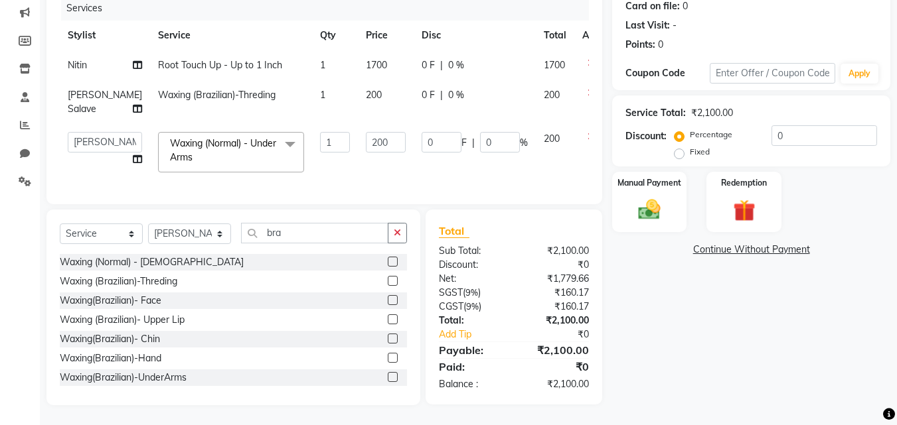
click at [193, 329] on div "Waxing (Brazilian)- Upper Lip" at bounding box center [233, 320] width 347 height 17
click at [388, 325] on label at bounding box center [393, 320] width 10 height 10
click at [388, 325] on input "checkbox" at bounding box center [392, 320] width 9 height 9
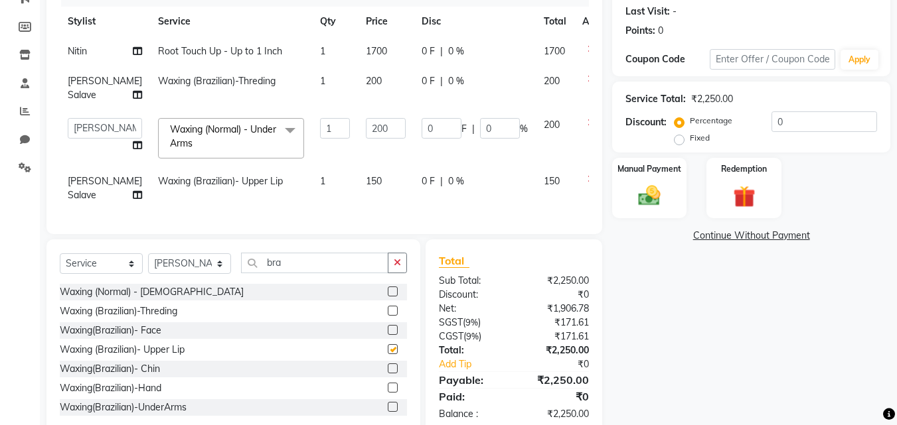
checkbox input "false"
click at [471, 221] on div "Services Stylist Service Qty Price Disc Total Action [PERSON_NAME] Touch Up - U…" at bounding box center [324, 101] width 529 height 239
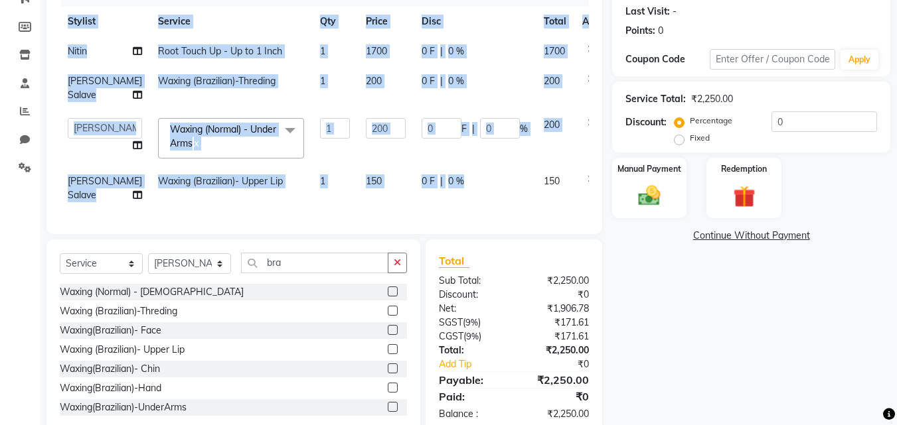
click at [479, 221] on div "Services Stylist Service Qty Price Disc Total Action [PERSON_NAME] Touch Up - U…" at bounding box center [324, 101] width 529 height 239
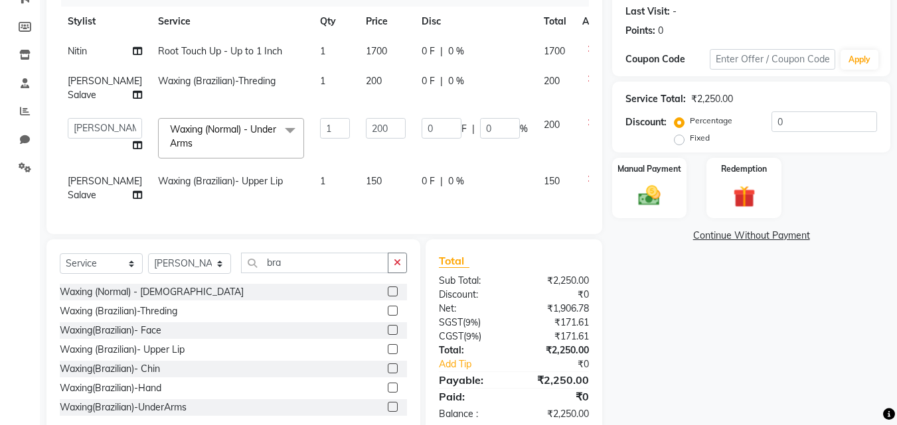
click at [739, 313] on div "Name: [PERSON_NAME] Membership: No Active Membership Total Visits: 0 Card on fi…" at bounding box center [756, 176] width 288 height 518
click at [69, 165] on td "[PERSON_NAME] [PERSON_NAME] [PERSON_NAME]" at bounding box center [105, 138] width 90 height 56
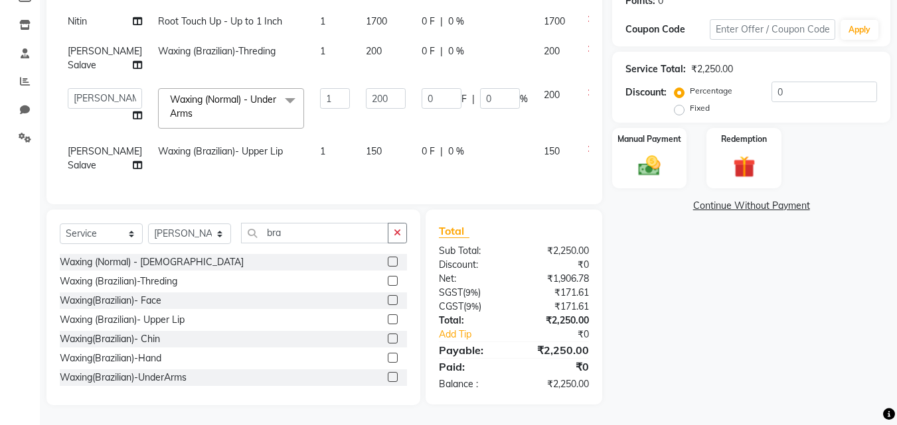
scroll to position [51, 0]
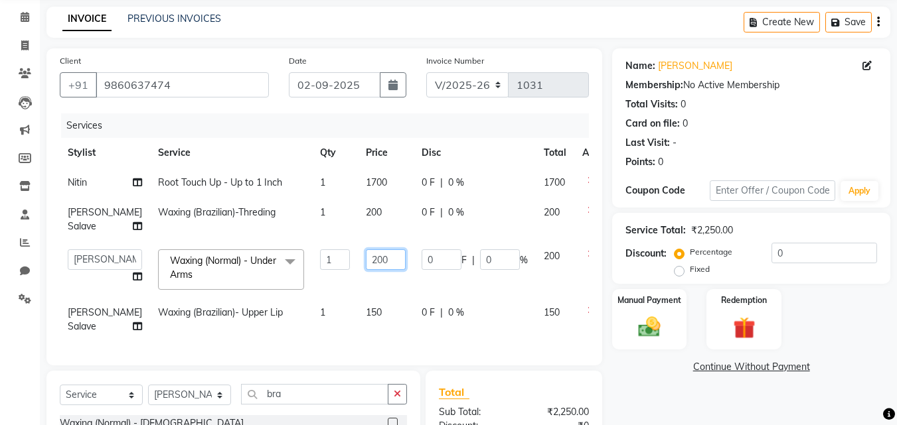
click at [366, 270] on input "200" at bounding box center [386, 260] width 40 height 21
click at [358, 293] on td "200" at bounding box center [386, 270] width 56 height 56
select select "65216"
click at [358, 328] on td "150" at bounding box center [386, 320] width 56 height 44
select select "65216"
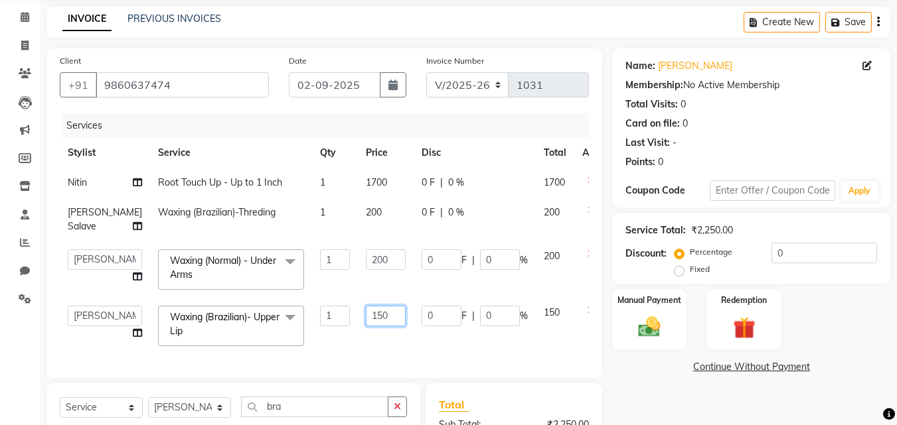
click at [366, 327] on input "150" at bounding box center [386, 316] width 40 height 21
type input "100"
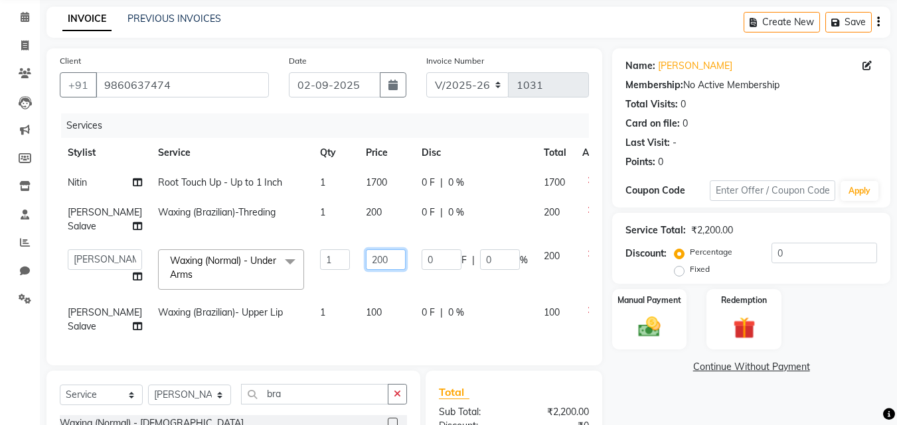
click at [366, 270] on input "200" at bounding box center [386, 260] width 40 height 21
type input "2"
type input "150"
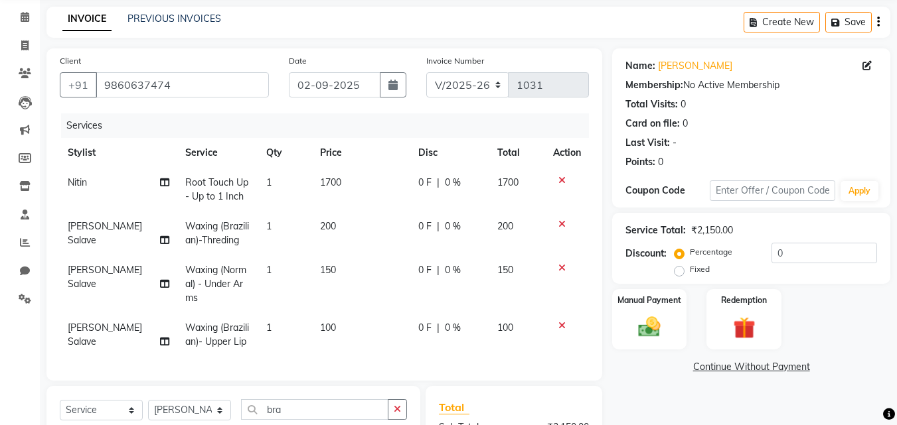
click at [369, 236] on td "200" at bounding box center [361, 234] width 98 height 44
select select "65216"
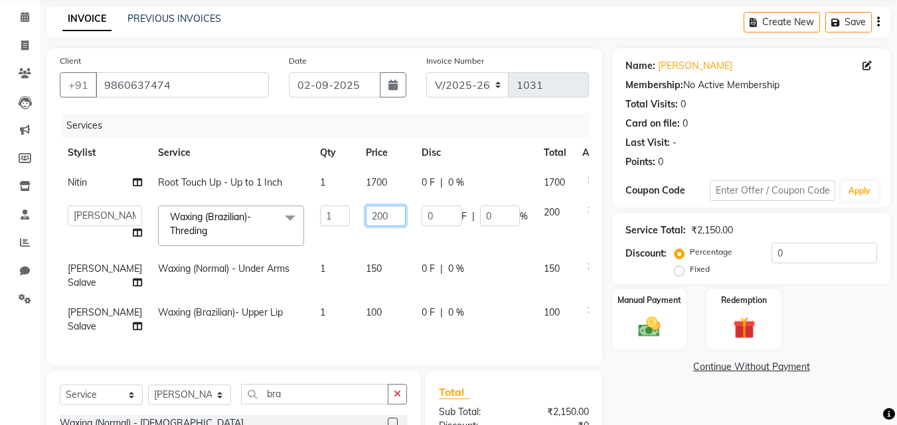
click at [367, 220] on input "200" at bounding box center [386, 216] width 40 height 21
type input "2"
type input "160"
click at [370, 342] on td "100" at bounding box center [386, 320] width 56 height 44
select select "65216"
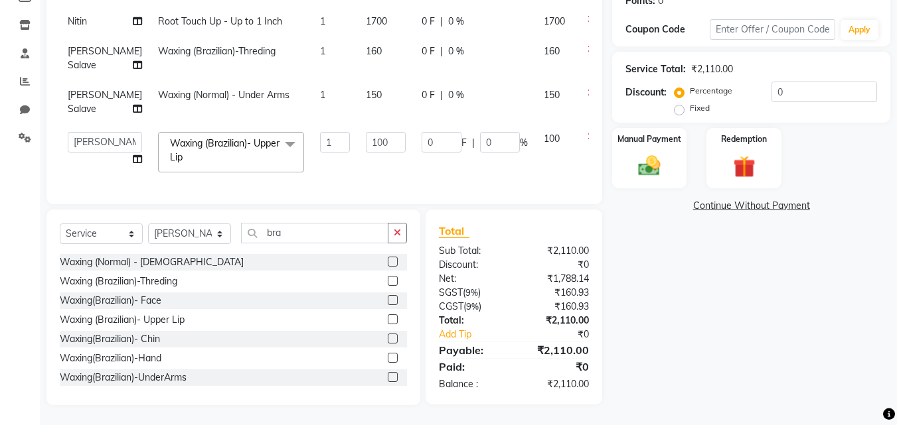
scroll to position [0, 0]
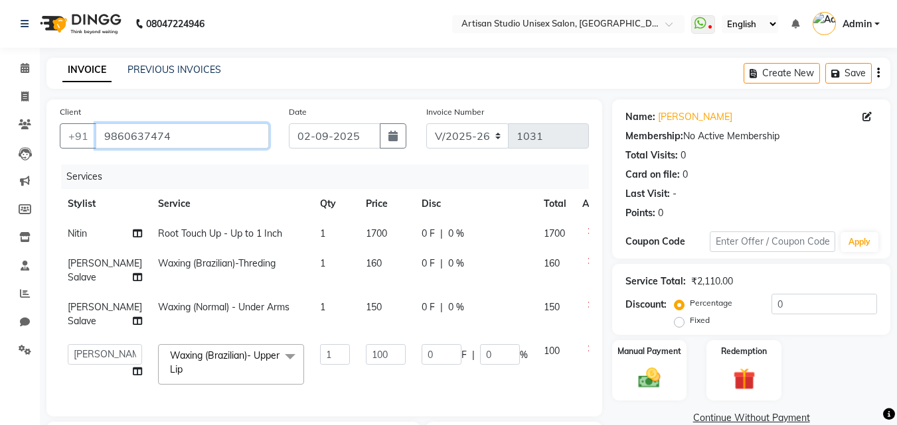
click at [189, 139] on input "9860637474" at bounding box center [182, 135] width 173 height 25
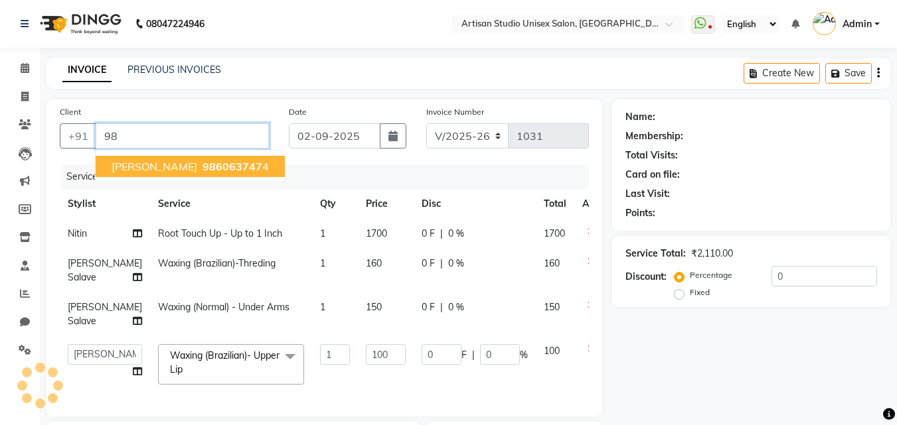
type input "9"
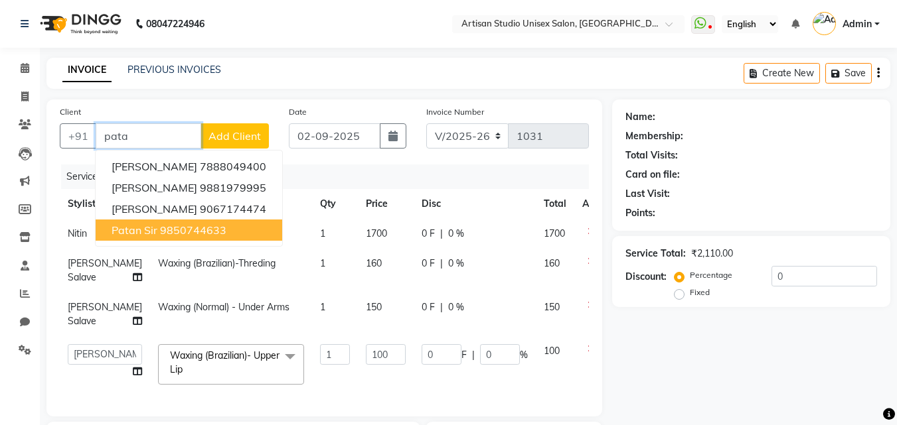
click at [136, 227] on span "Patan Sir" at bounding box center [134, 230] width 46 height 13
type input "9850744633"
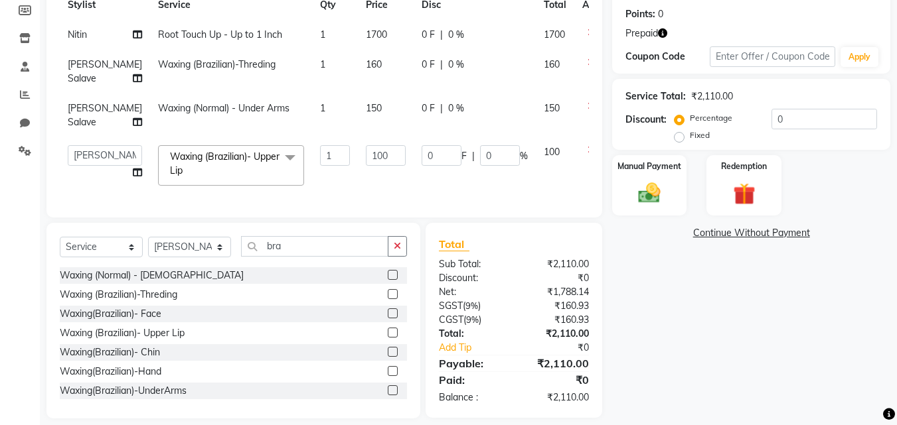
scroll to position [250, 0]
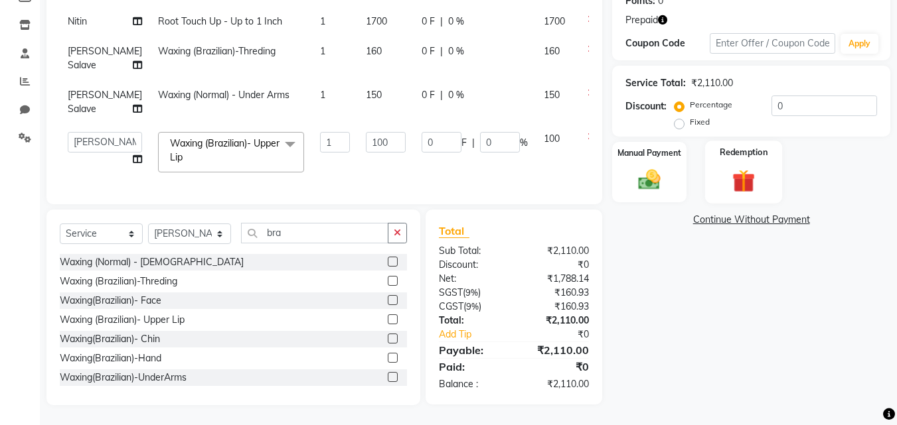
click at [741, 167] on img at bounding box center [743, 181] width 37 height 29
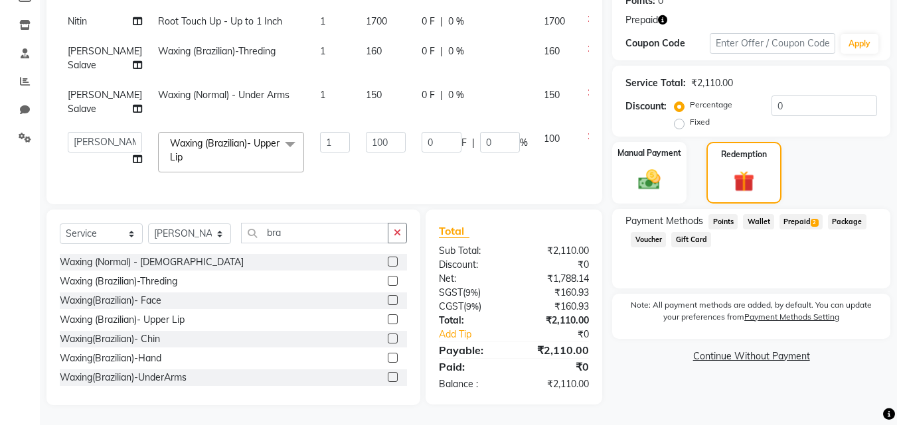
click at [807, 214] on span "Prepaid 2" at bounding box center [800, 221] width 43 height 15
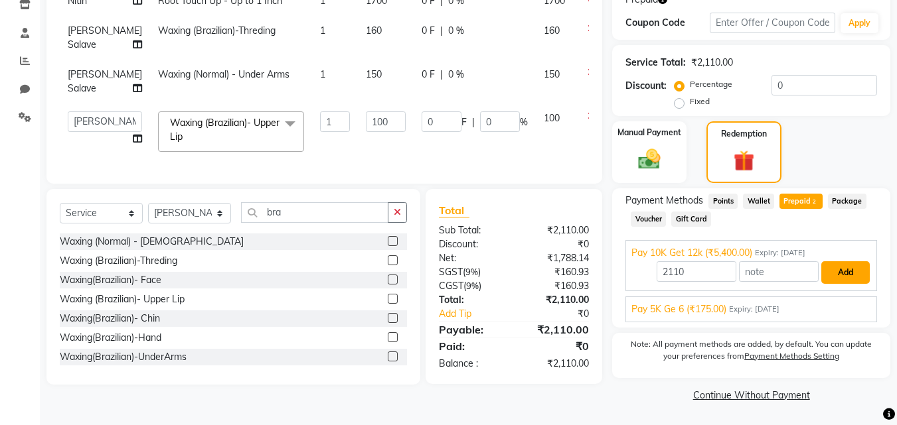
click at [841, 261] on button "Add" at bounding box center [845, 272] width 48 height 23
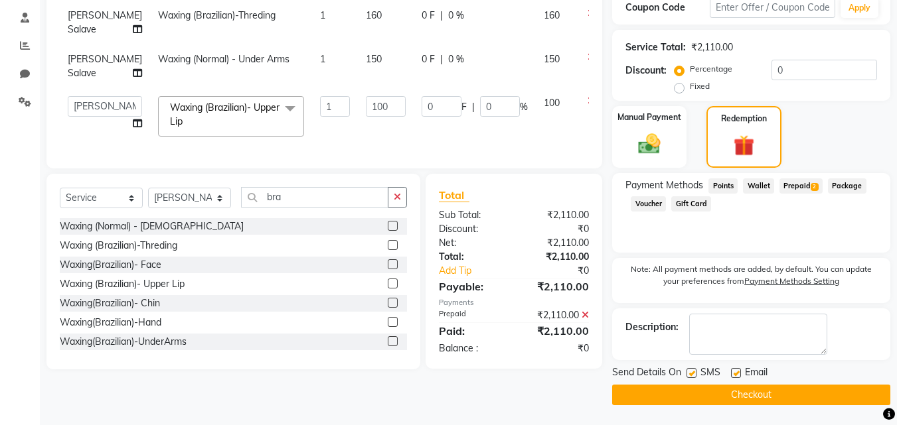
click at [754, 392] on button "Checkout" at bounding box center [751, 395] width 278 height 21
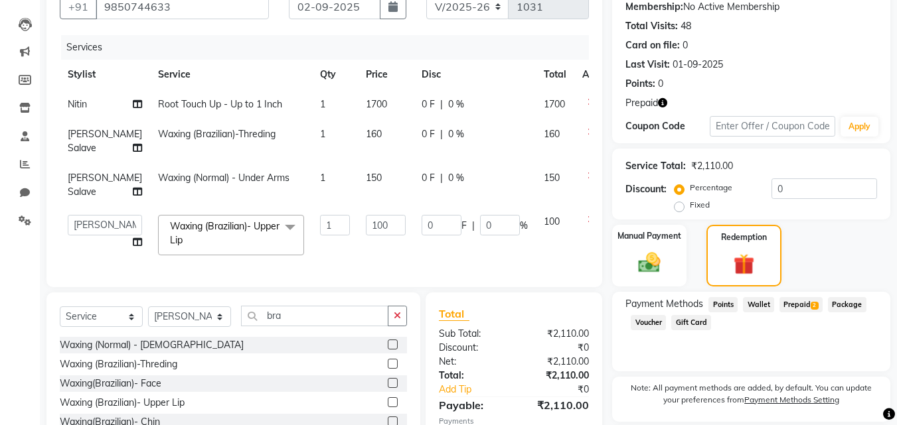
scroll to position [0, 0]
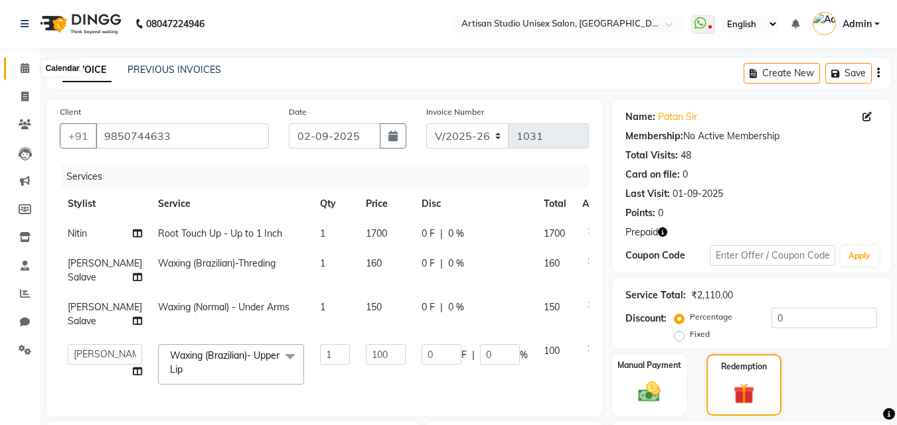
click at [21, 67] on icon at bounding box center [25, 68] width 9 height 10
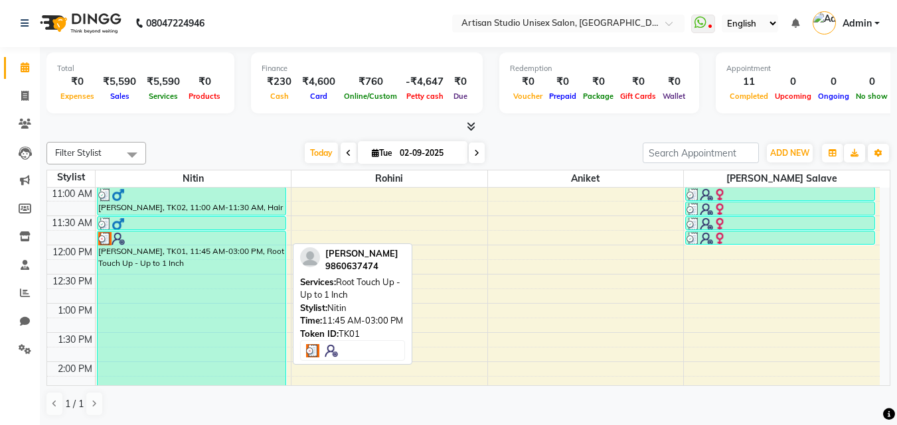
scroll to position [199, 0]
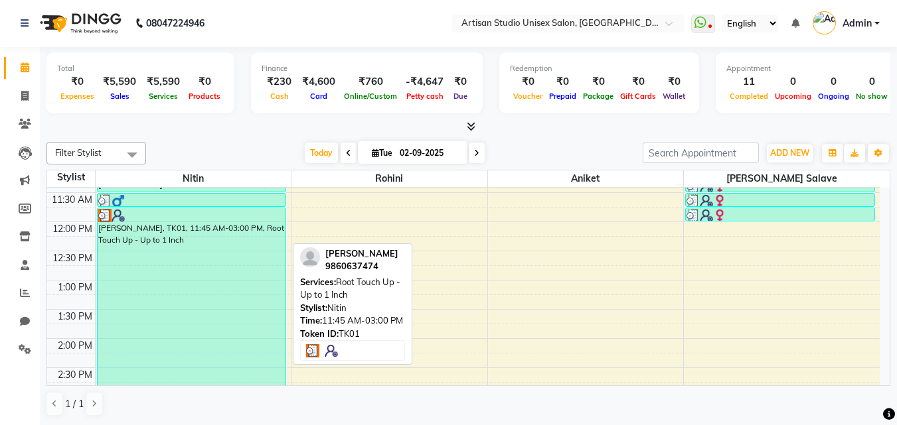
click at [173, 298] on div "[PERSON_NAME], TK01, 11:45 AM-03:00 PM, Root Touch Up - Up to 1 Inch" at bounding box center [192, 302] width 188 height 188
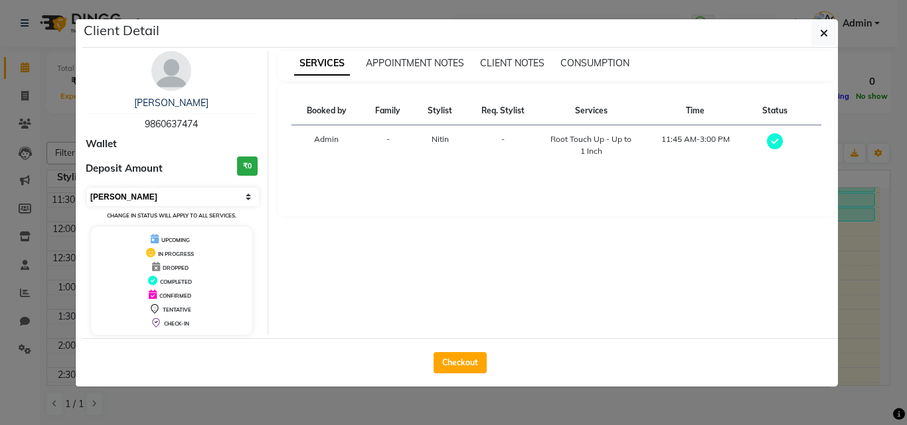
click at [249, 198] on select "Select MARK DONE UPCOMING" at bounding box center [173, 197] width 172 height 19
select select "5"
click at [87, 188] on select "Select MARK DONE UPCOMING" at bounding box center [173, 197] width 172 height 19
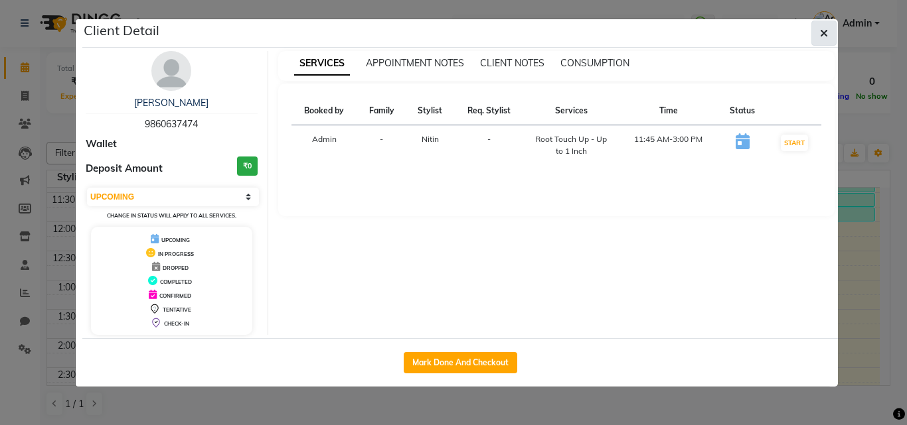
click at [823, 32] on icon "button" at bounding box center [824, 33] width 8 height 11
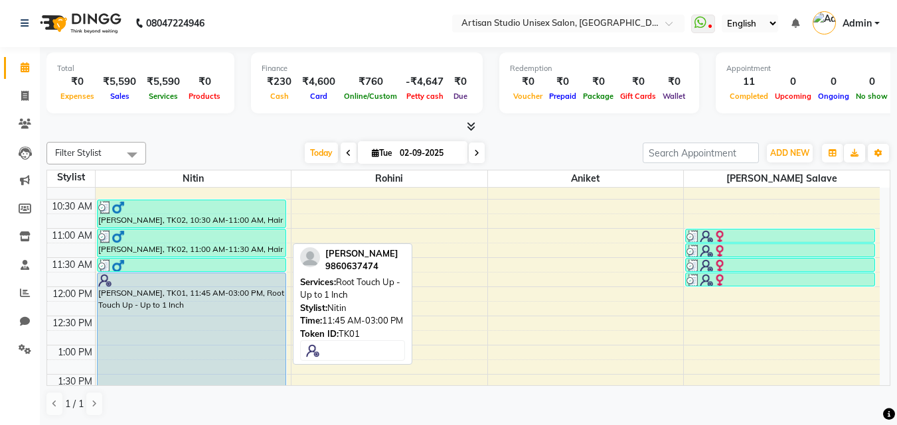
scroll to position [133, 0]
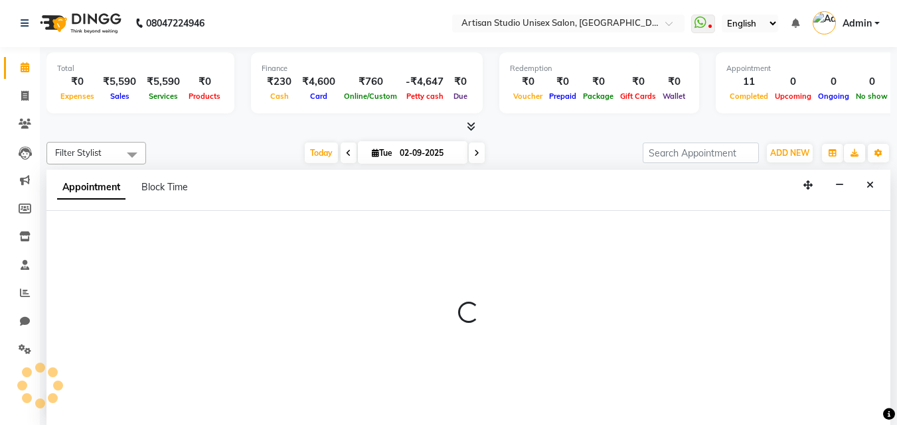
select select "31468"
select select "705"
select select "tentative"
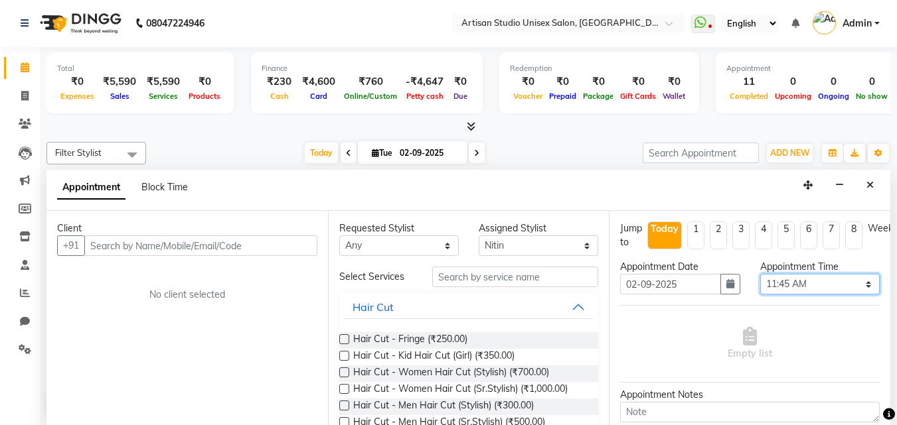
click at [861, 285] on select "Select 09:00 AM 09:15 AM 09:30 AM 09:45 AM 10:00 AM 10:15 AM 10:30 AM 10:45 AM …" at bounding box center [819, 284] width 119 height 21
select select "750"
click at [760, 274] on select "Select 09:00 AM 09:15 AM 09:30 AM 09:45 AM 10:00 AM 10:15 AM 10:30 AM 10:45 AM …" at bounding box center [819, 284] width 119 height 21
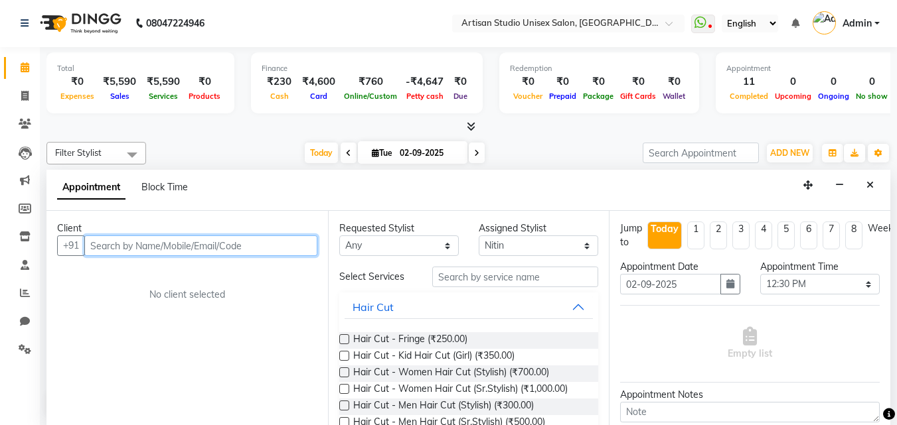
click at [242, 250] on input "text" at bounding box center [200, 246] width 233 height 21
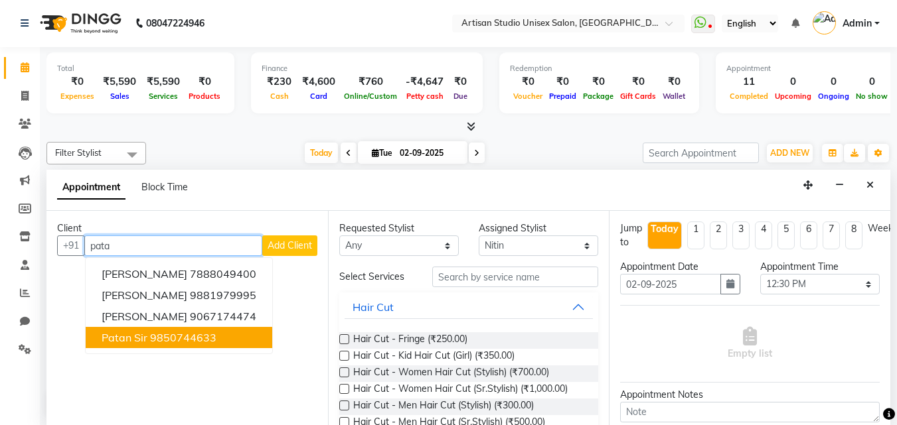
click at [169, 340] on ngb-highlight "9850744633" at bounding box center [183, 337] width 66 height 13
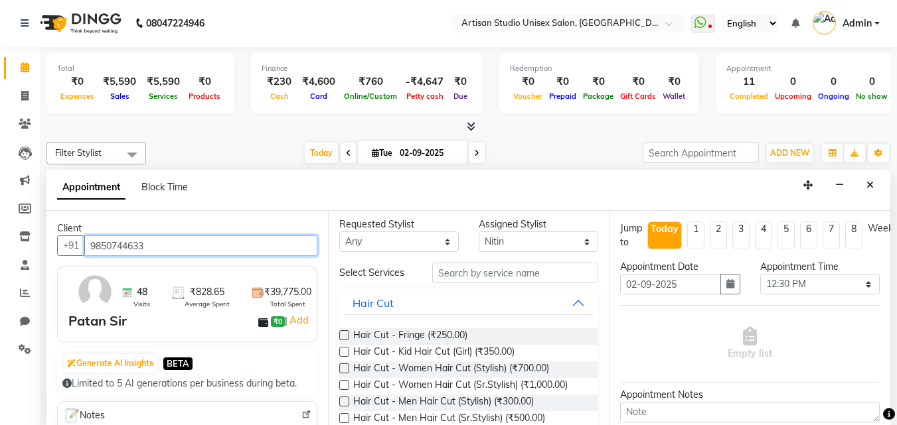
scroll to position [0, 0]
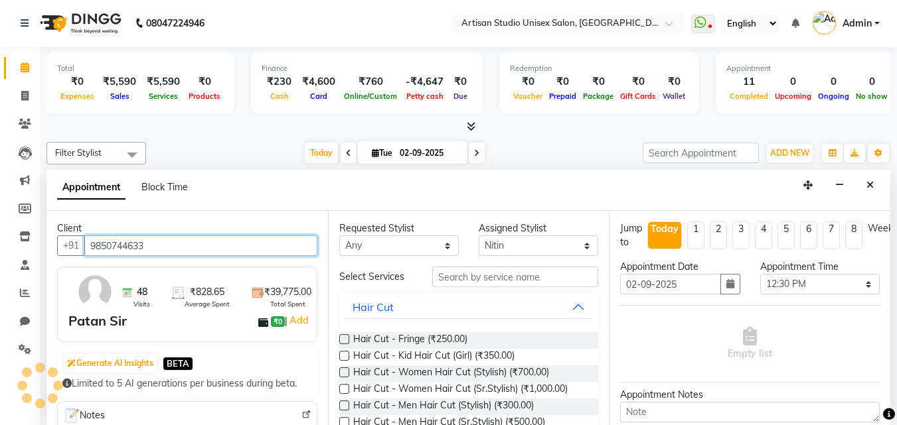
type input "9850744633"
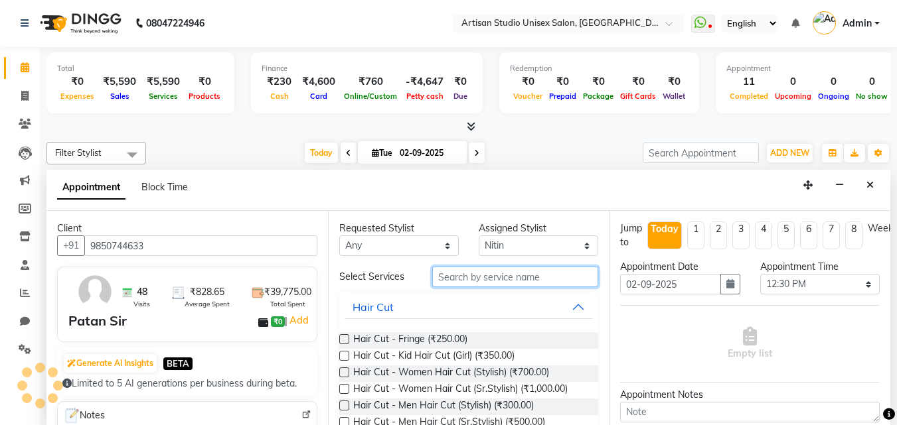
click at [471, 275] on input "text" at bounding box center [515, 277] width 166 height 21
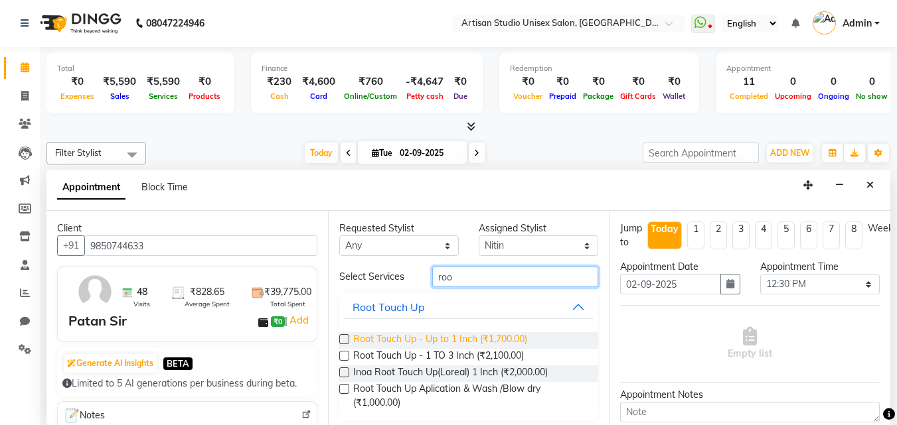
type input "roo"
click at [478, 340] on span "Root Touch Up - Up to 1 Inch (₹1,700.00)" at bounding box center [440, 341] width 174 height 17
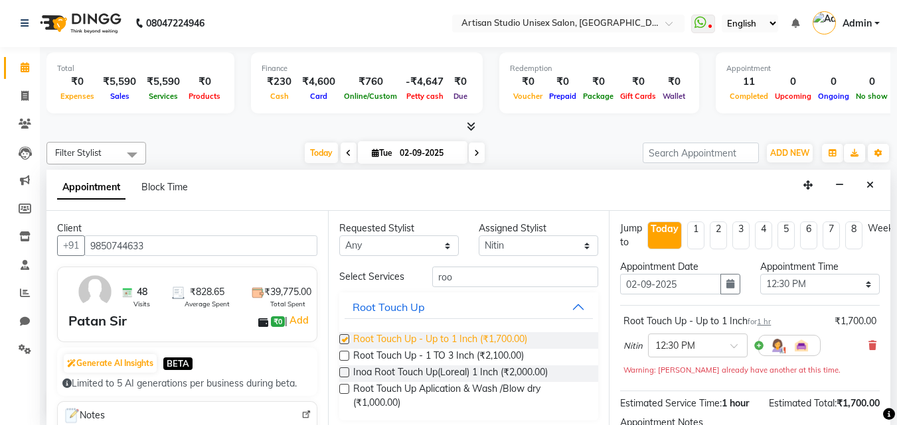
checkbox input "false"
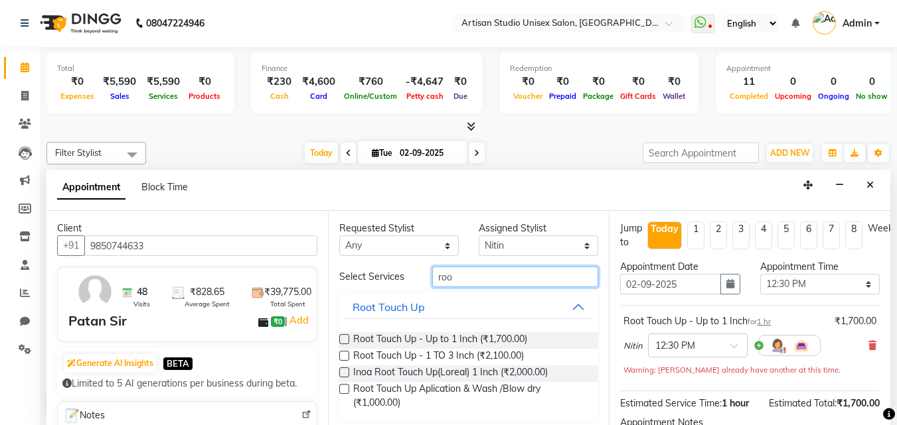
click at [518, 283] on input "roo" at bounding box center [515, 277] width 166 height 21
type input "r"
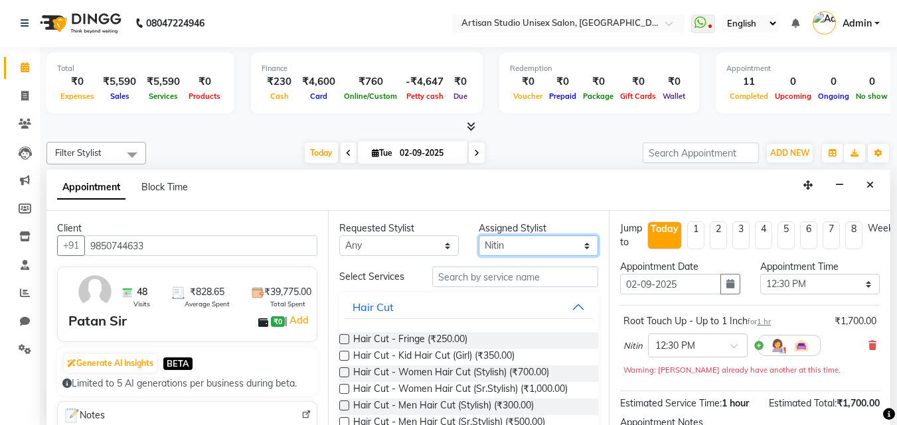
click at [575, 246] on select "Select [PERSON_NAME] [PERSON_NAME] [PERSON_NAME]" at bounding box center [538, 246] width 119 height 21
select select "65216"
click at [479, 236] on select "Select [PERSON_NAME] [PERSON_NAME] [PERSON_NAME]" at bounding box center [538, 246] width 119 height 21
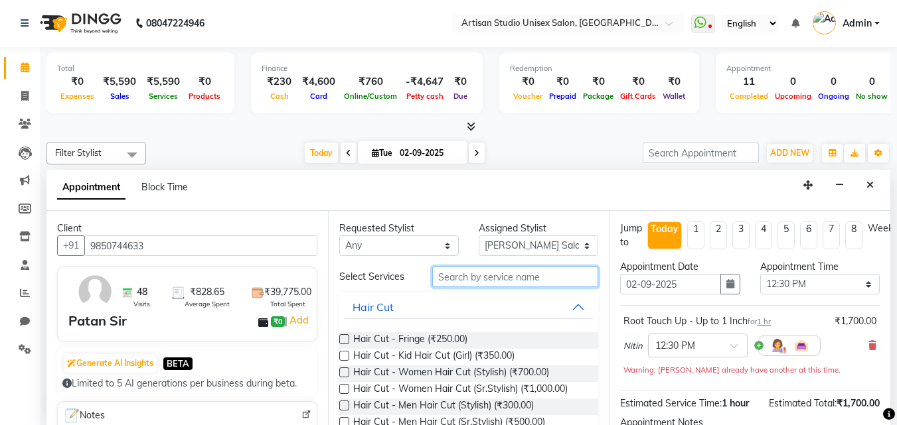
click at [532, 281] on input "text" at bounding box center [515, 277] width 166 height 21
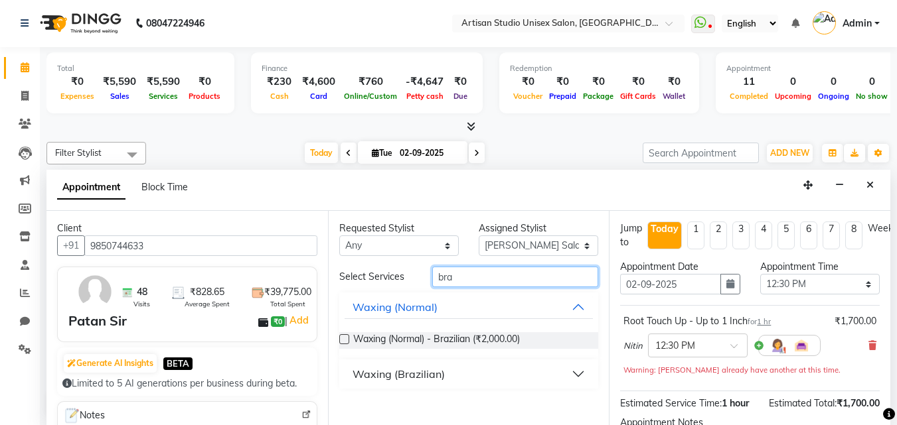
type input "bra"
click at [579, 378] on button "Waxing (Brazilian)" at bounding box center [468, 374] width 249 height 24
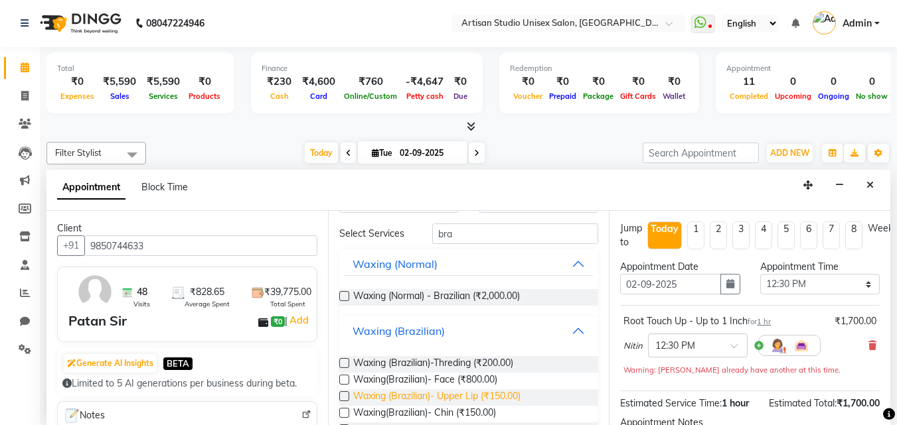
scroll to position [66, 0]
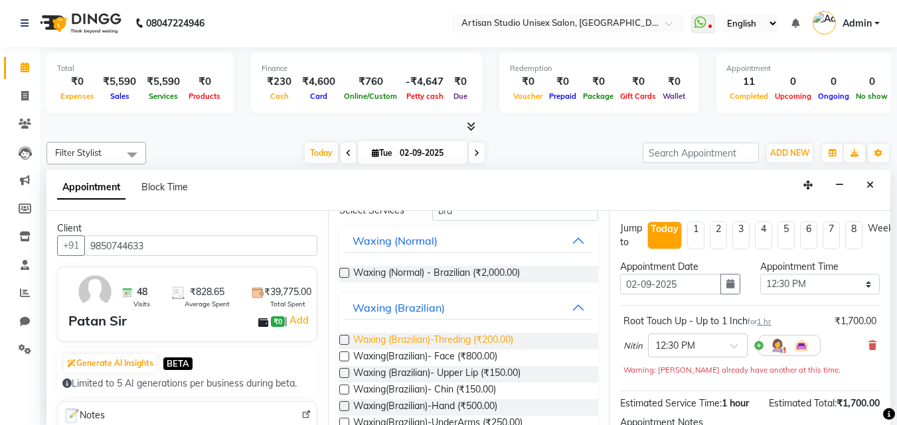
click at [502, 335] on span "Waxing (Brazilian)-Threding (₹200.00)" at bounding box center [433, 341] width 160 height 17
checkbox input "false"
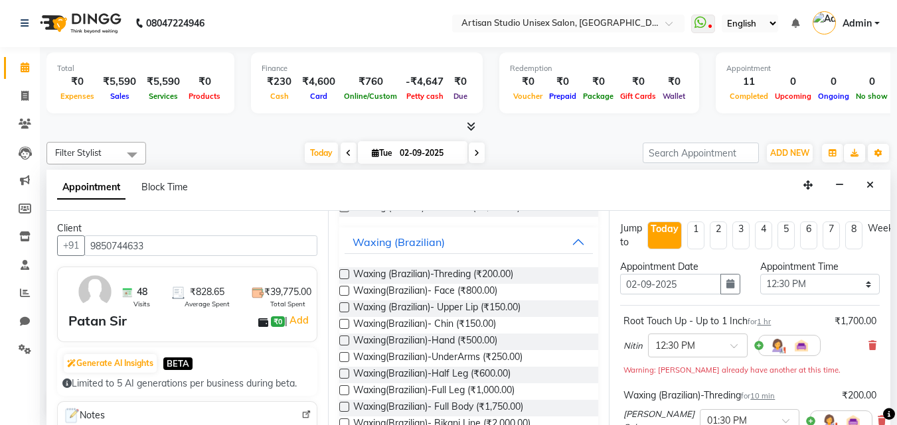
scroll to position [133, 0]
click at [494, 306] on span "Waxing (Brazilian)- Upper Lip (₹150.00)" at bounding box center [436, 308] width 167 height 17
checkbox input "false"
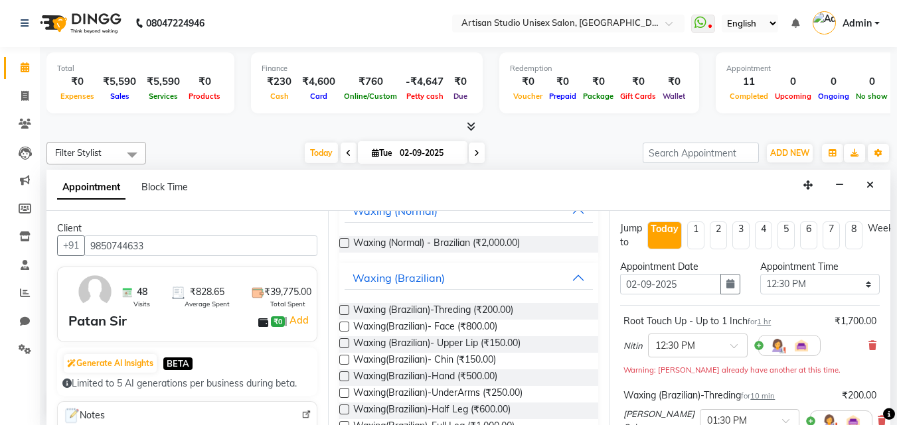
scroll to position [66, 0]
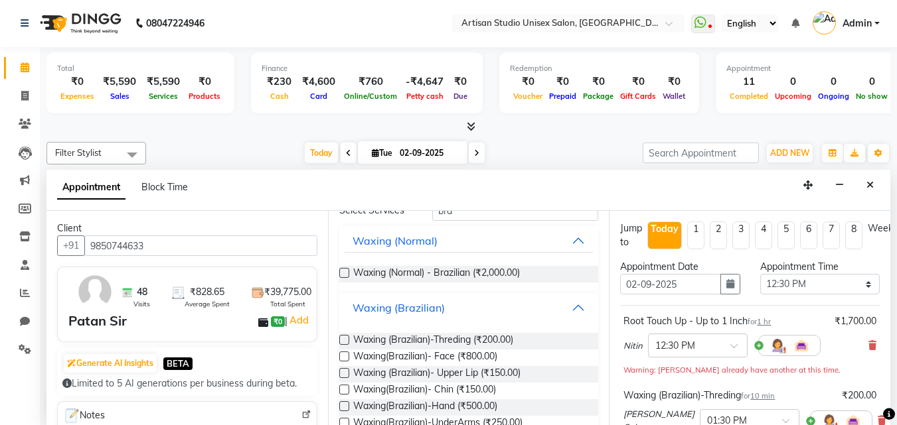
click at [569, 309] on button "Waxing (Brazilian)" at bounding box center [468, 308] width 249 height 24
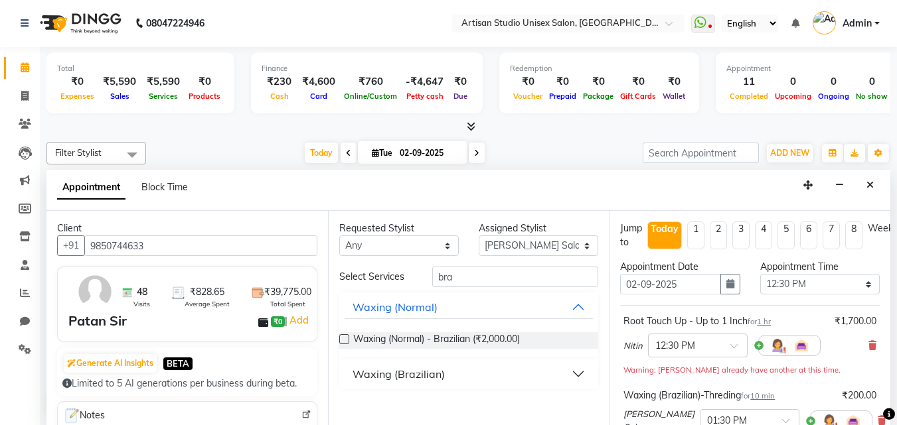
scroll to position [0, 0]
click at [545, 287] on input "bra" at bounding box center [515, 277] width 166 height 21
type input "b"
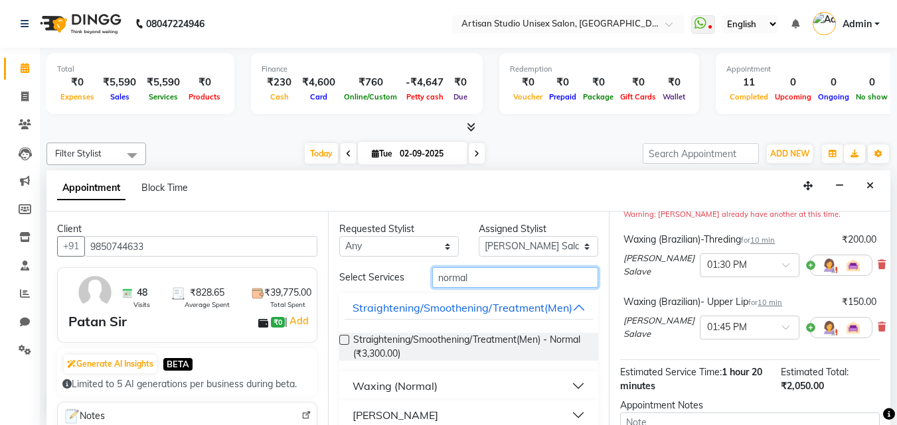
scroll to position [133, 0]
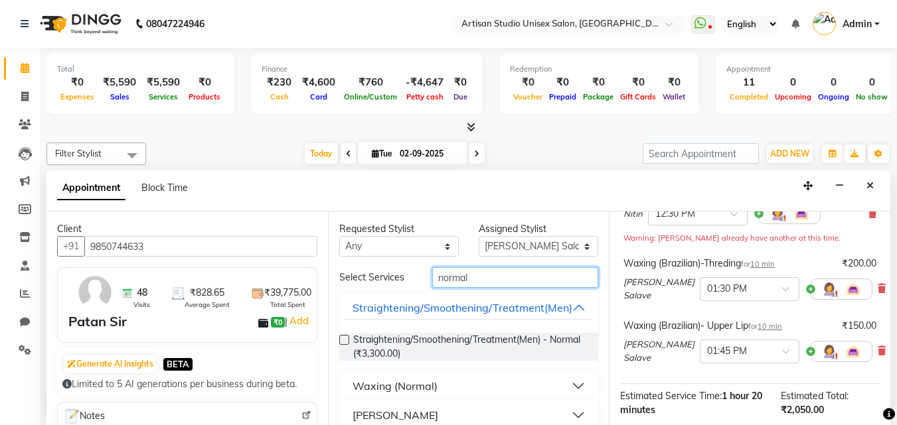
type input "normal"
click at [565, 382] on button "Waxing (Normal)" at bounding box center [468, 386] width 249 height 24
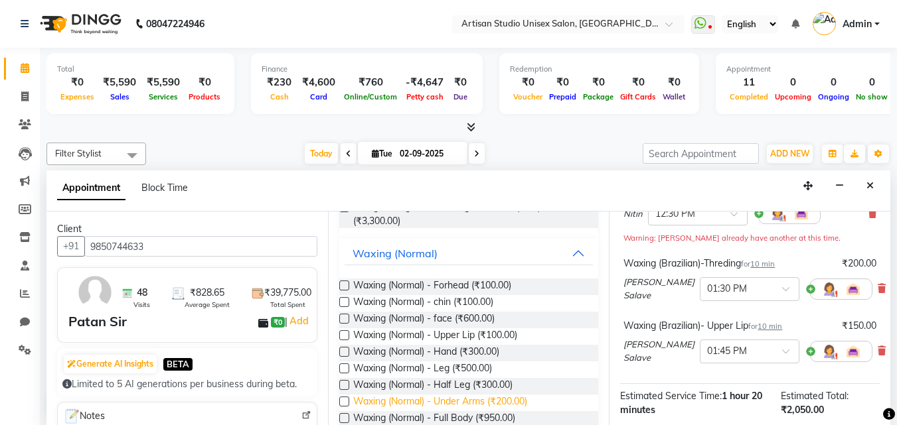
click at [486, 402] on span "Waxing (Normal) - Under Arms (₹200.00)" at bounding box center [440, 403] width 174 height 17
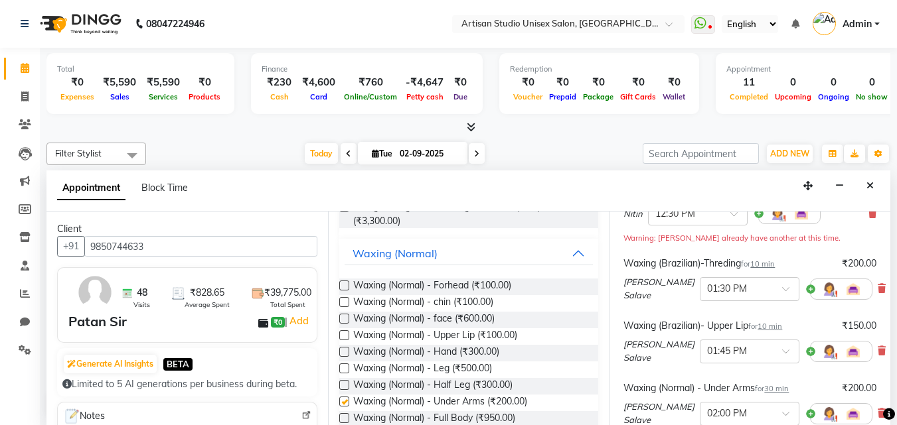
checkbox input "false"
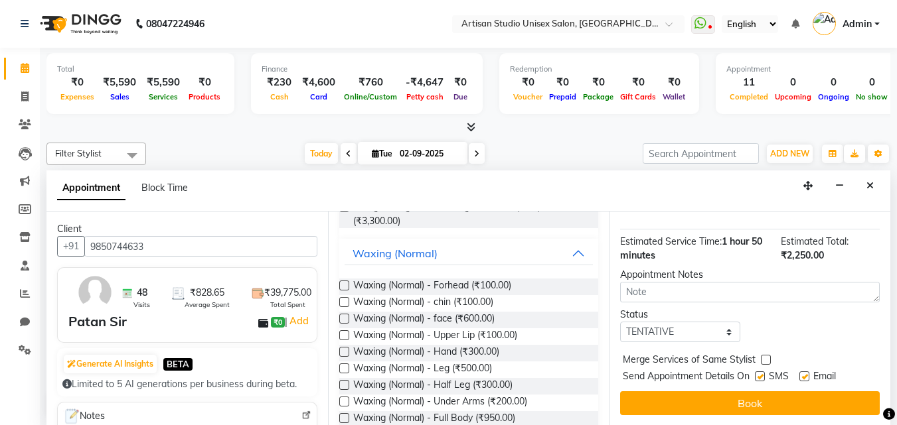
scroll to position [399, 0]
click at [763, 372] on label at bounding box center [760, 377] width 10 height 10
click at [763, 374] on input "checkbox" at bounding box center [759, 378] width 9 height 9
checkbox input "false"
click at [806, 372] on label at bounding box center [804, 377] width 10 height 10
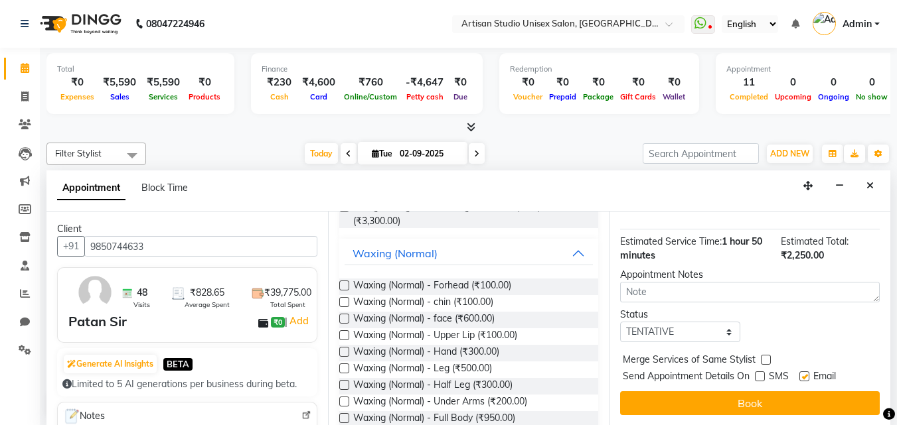
click at [806, 374] on input "checkbox" at bounding box center [803, 378] width 9 height 9
checkbox input "false"
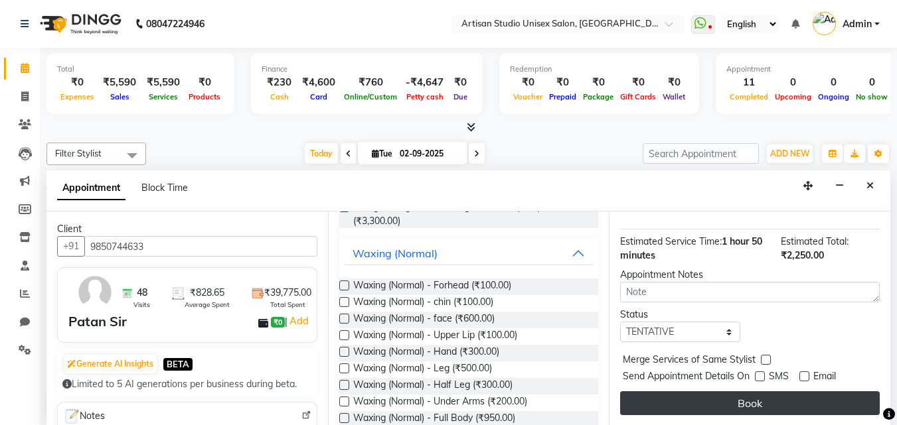
click at [801, 392] on button "Book" at bounding box center [750, 404] width 260 height 24
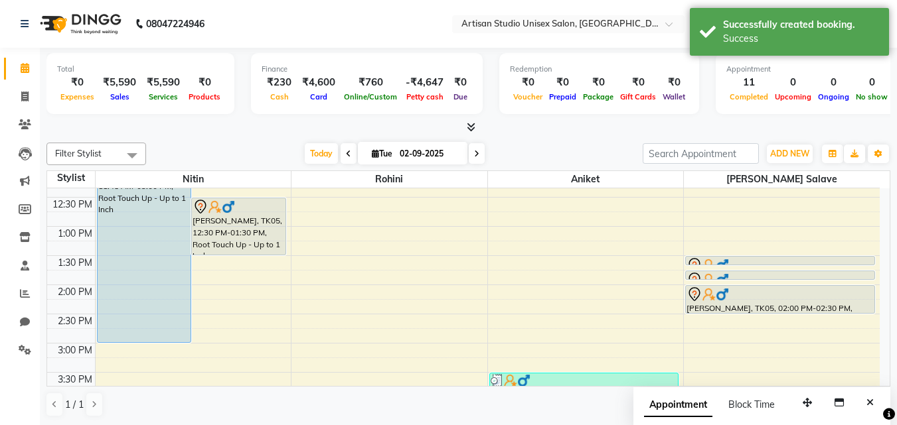
scroll to position [265, 0]
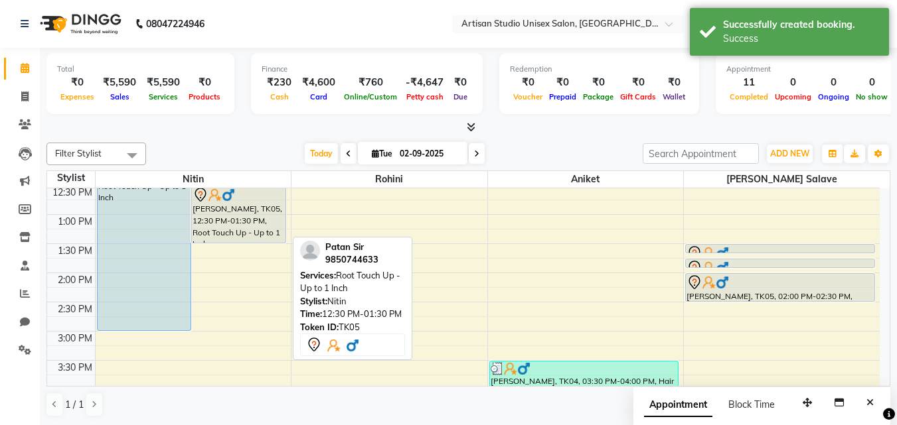
click at [227, 222] on div "[PERSON_NAME], TK05, 12:30 PM-01:30 PM, Root Touch Up - Up to 1 Inch" at bounding box center [239, 214] width 94 height 56
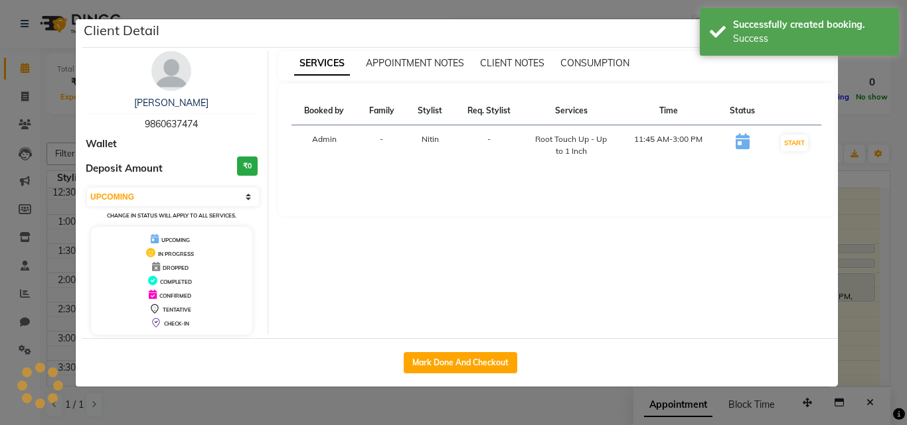
select select "7"
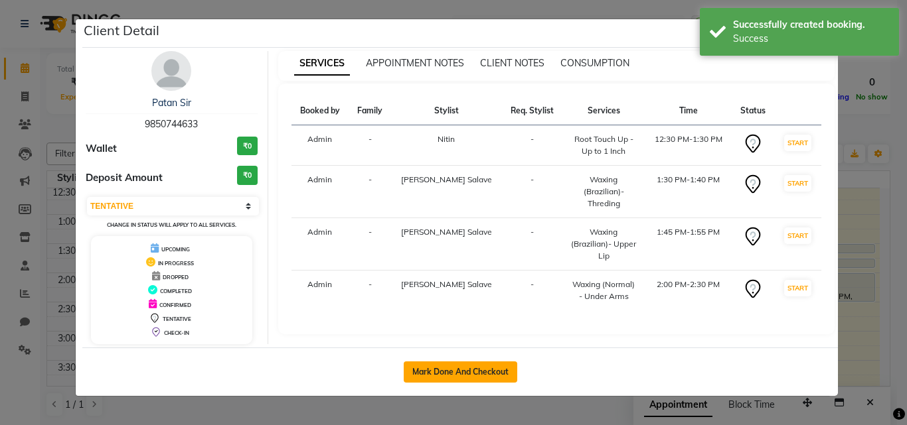
click at [422, 367] on button "Mark Done And Checkout" at bounding box center [460, 372] width 113 height 21
select select "service"
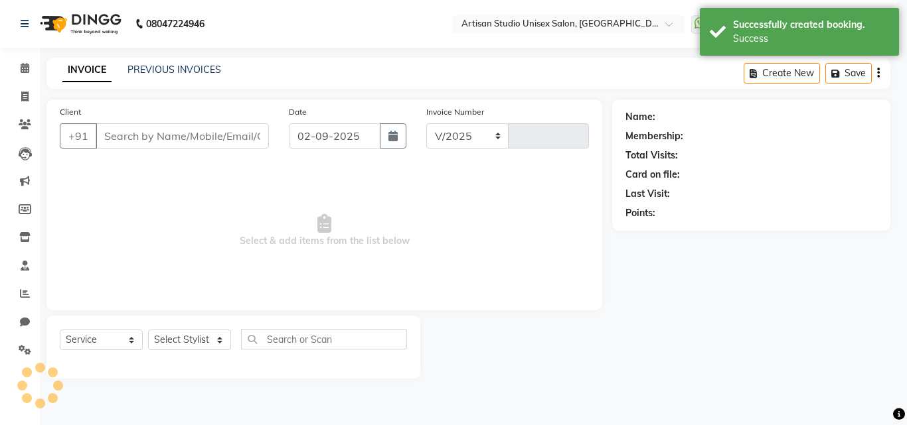
select select "4913"
type input "1031"
type input "9850744633"
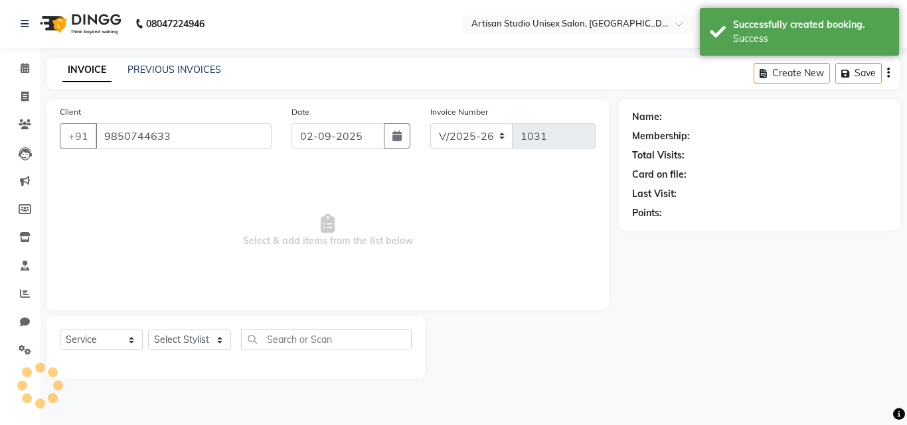
select select "65216"
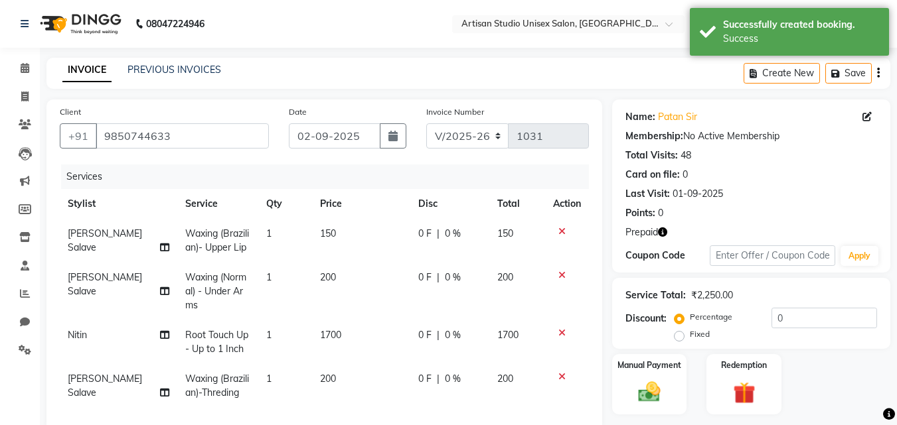
scroll to position [133, 0]
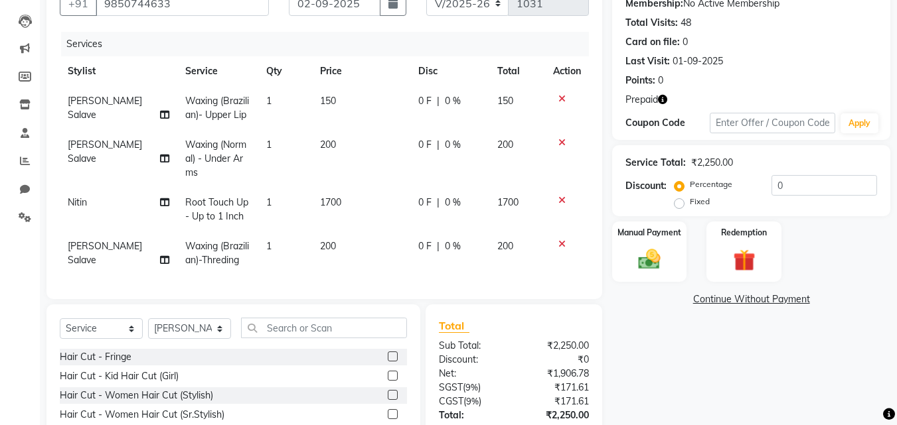
click at [331, 101] on td "150" at bounding box center [361, 108] width 98 height 44
select select "65216"
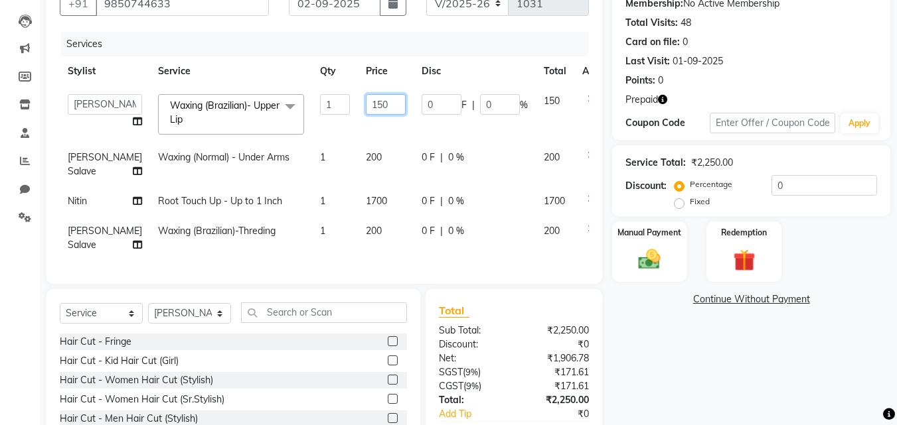
click at [366, 102] on input "150" at bounding box center [386, 104] width 40 height 21
type input "100"
click at [358, 239] on td "200" at bounding box center [386, 238] width 56 height 44
select select "65216"
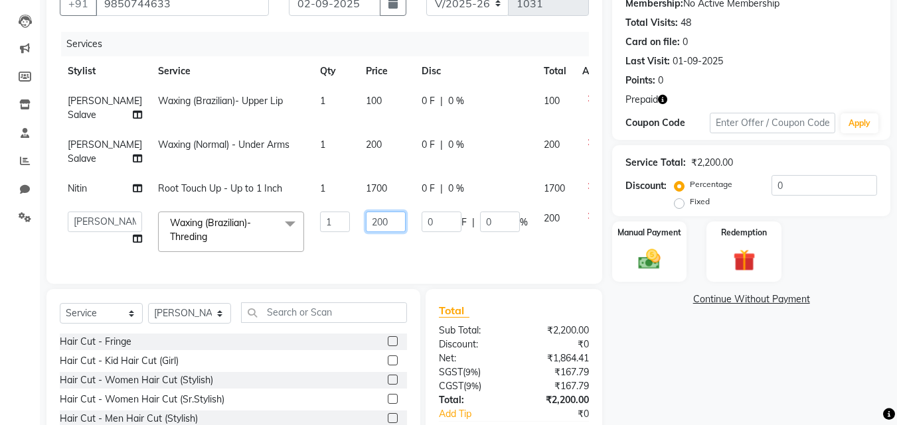
click at [366, 232] on input "200" at bounding box center [386, 222] width 40 height 21
type input "2"
type input "160"
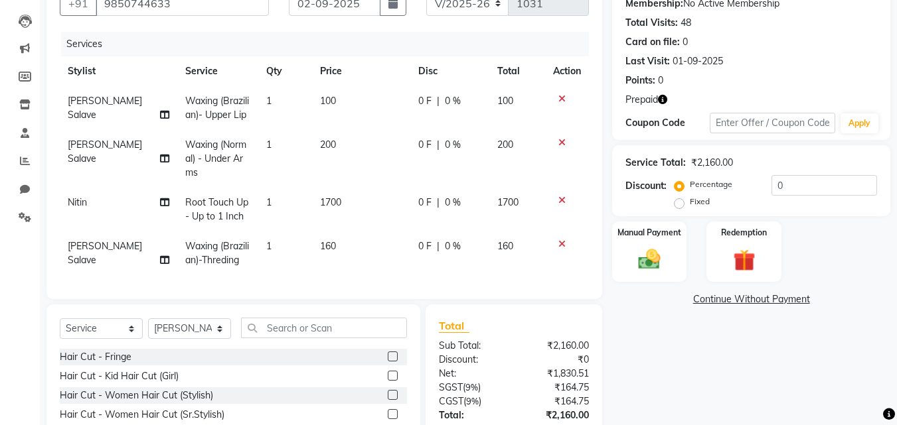
click at [360, 156] on td "200" at bounding box center [361, 159] width 98 height 58
select select "65216"
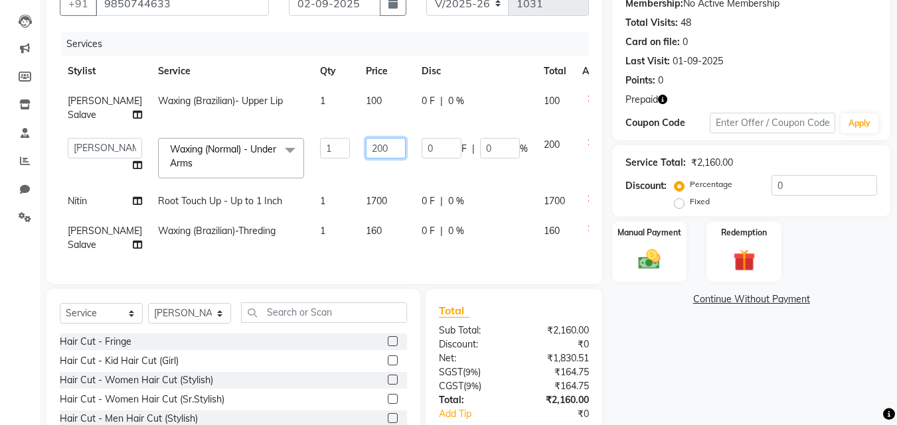
click at [366, 159] on input "200" at bounding box center [386, 148] width 40 height 21
type input "2"
type input "150"
click at [404, 271] on div "Services Stylist Service Qty Price Disc Total Action [PERSON_NAME] Salave Waxin…" at bounding box center [324, 151] width 529 height 239
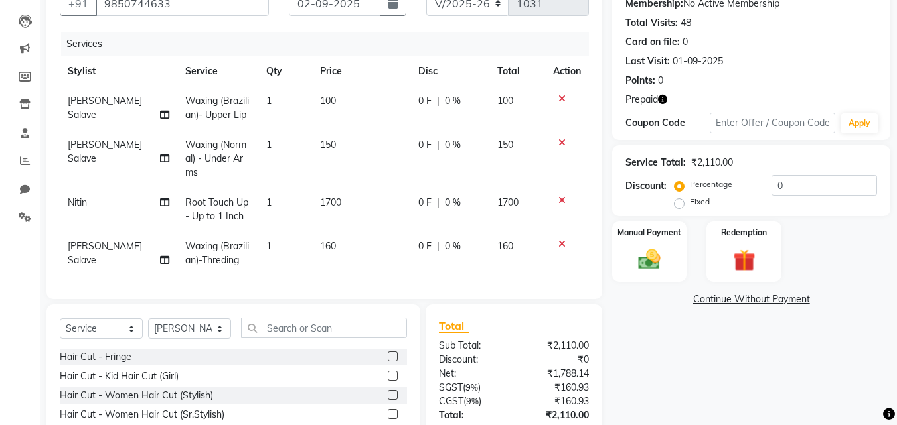
scroll to position [238, 0]
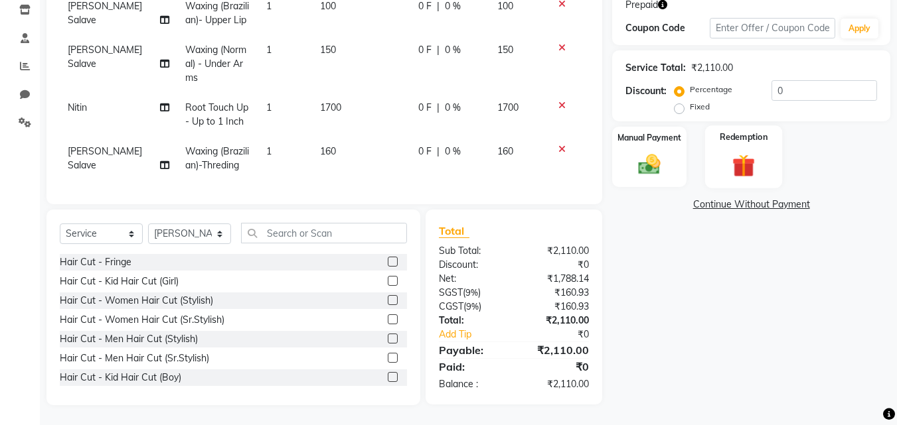
click at [735, 166] on img at bounding box center [743, 165] width 37 height 29
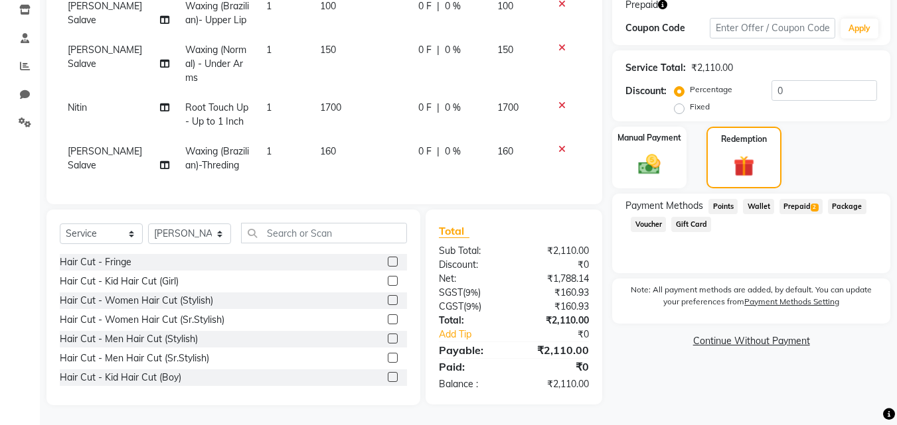
click at [794, 199] on span "Prepaid 2" at bounding box center [800, 206] width 43 height 15
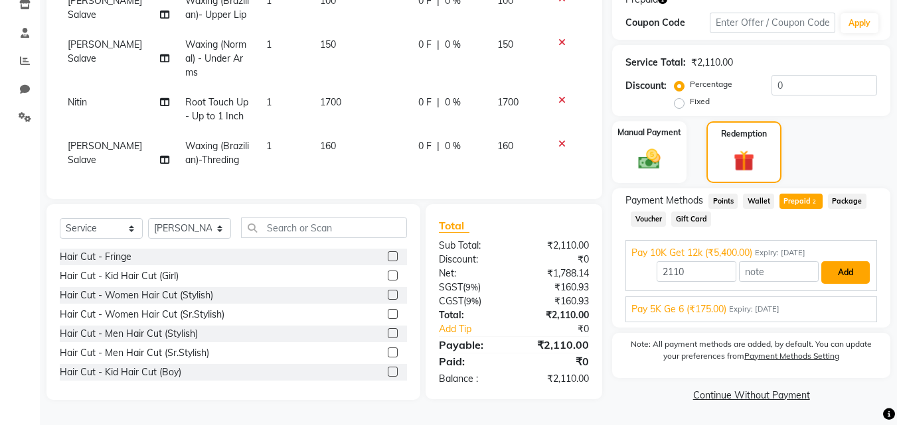
click at [841, 266] on button "Add" at bounding box center [845, 272] width 48 height 23
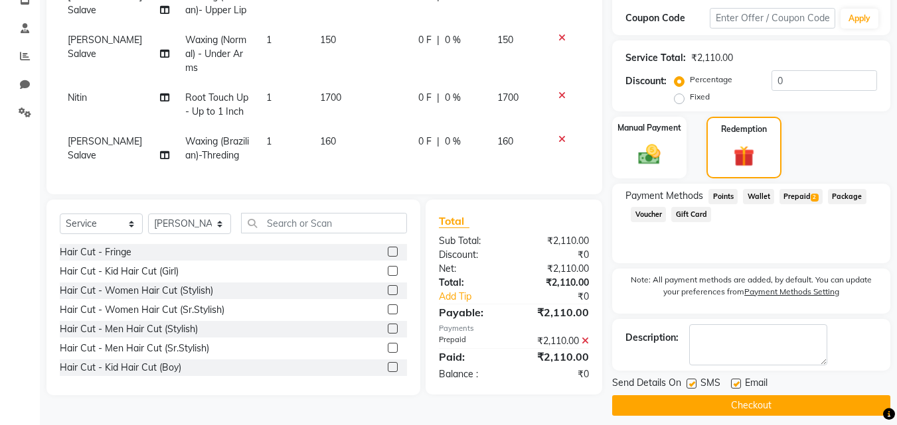
scroll to position [248, 0]
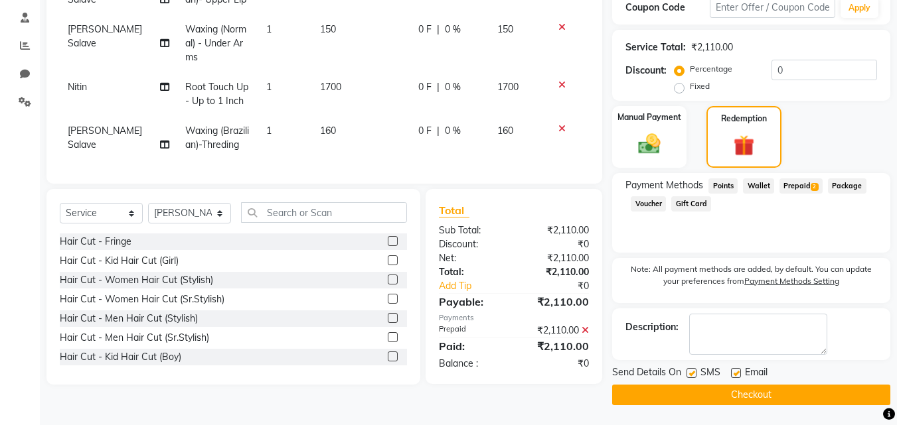
click at [736, 392] on button "Checkout" at bounding box center [751, 395] width 278 height 21
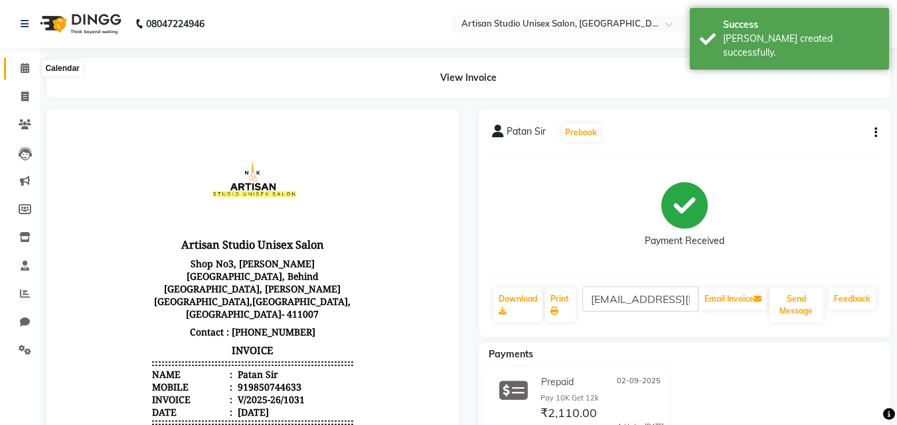
click at [29, 68] on icon at bounding box center [25, 68] width 9 height 10
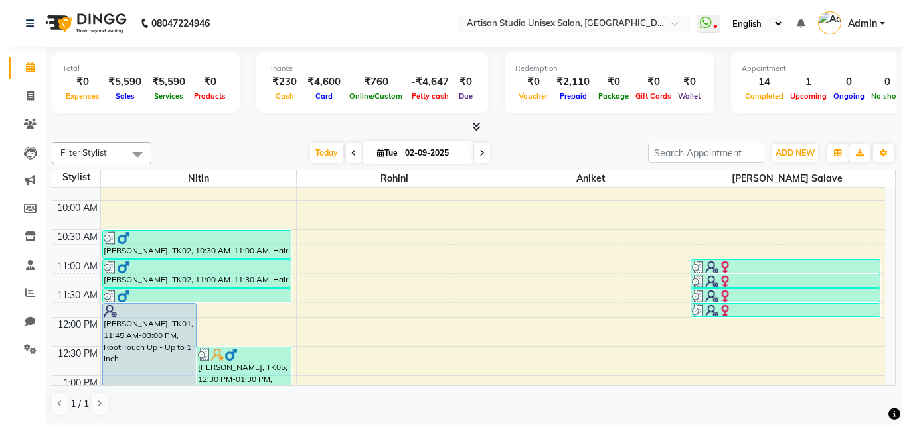
scroll to position [133, 0]
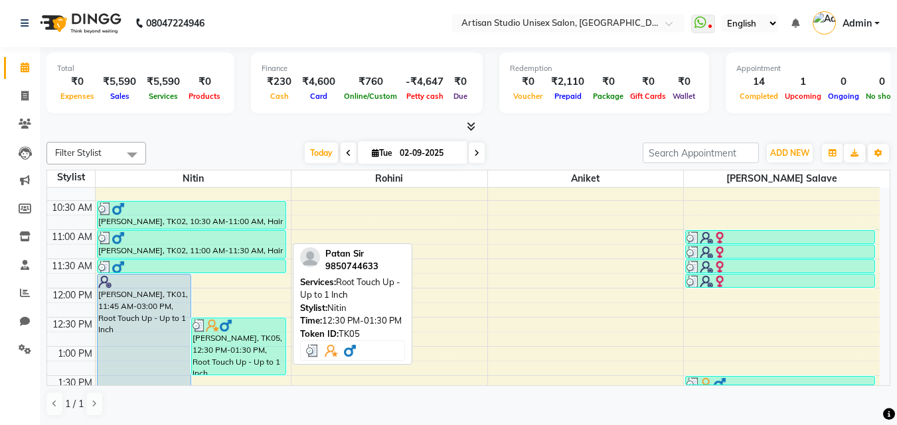
click at [248, 341] on div "[PERSON_NAME], TK05, 12:30 PM-01:30 PM, Root Touch Up - Up to 1 Inch" at bounding box center [239, 347] width 94 height 56
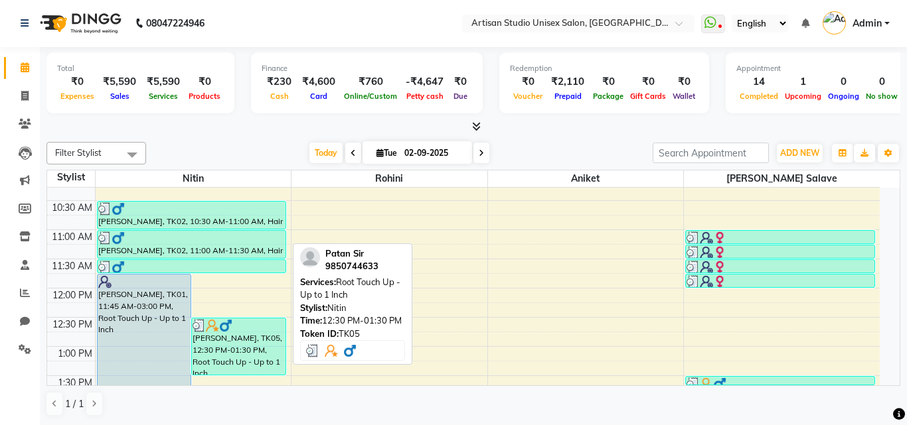
select select "3"
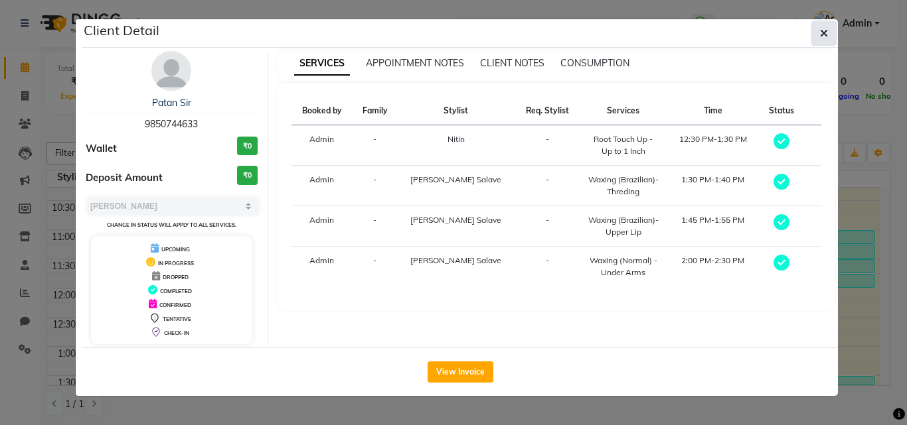
click at [828, 31] on button "button" at bounding box center [823, 33] width 25 height 25
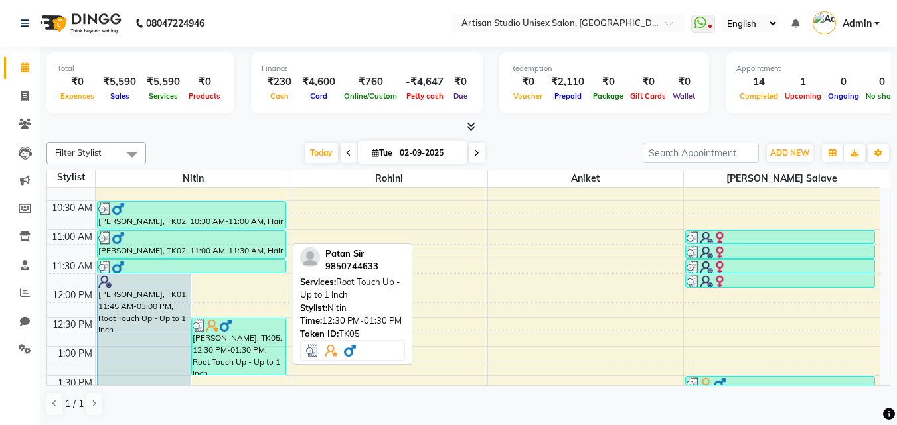
click at [236, 352] on div "[PERSON_NAME], TK05, 12:30 PM-01:30 PM, Root Touch Up - Up to 1 Inch" at bounding box center [239, 347] width 94 height 56
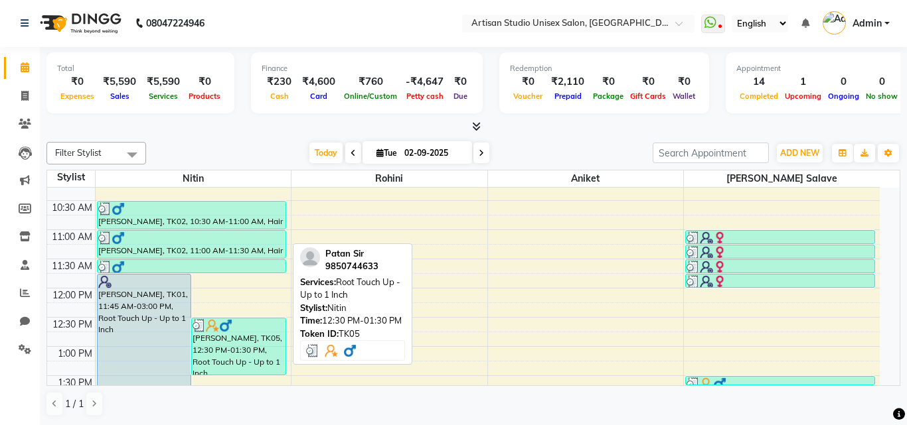
select select "3"
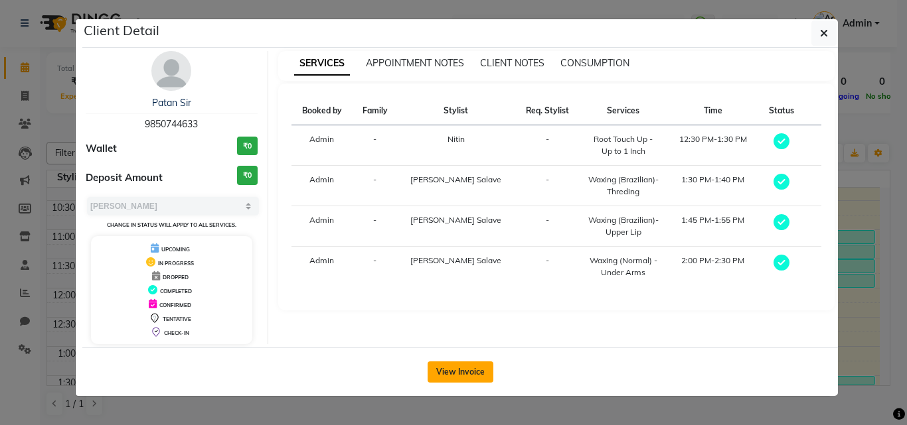
click at [454, 377] on button "View Invoice" at bounding box center [460, 372] width 66 height 21
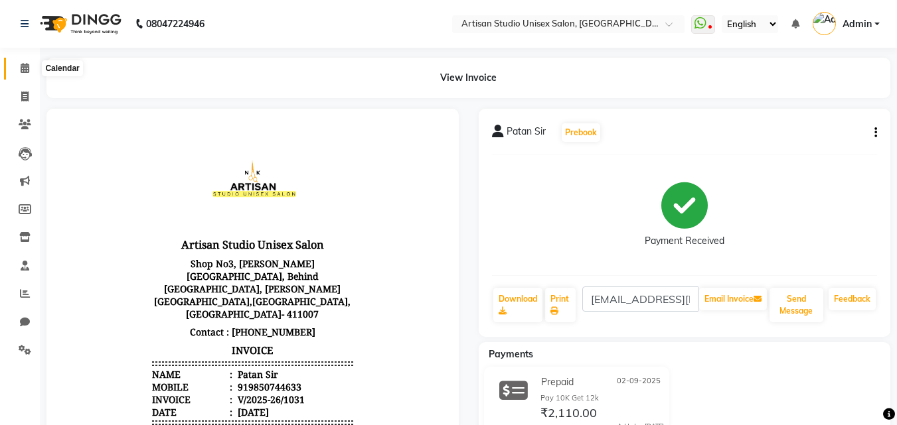
click at [22, 70] on icon at bounding box center [25, 68] width 9 height 10
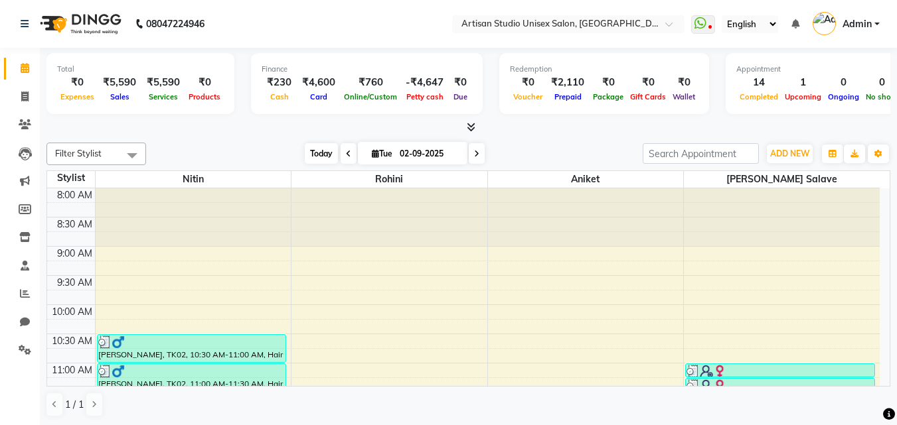
click at [324, 149] on span "Today" at bounding box center [321, 153] width 33 height 21
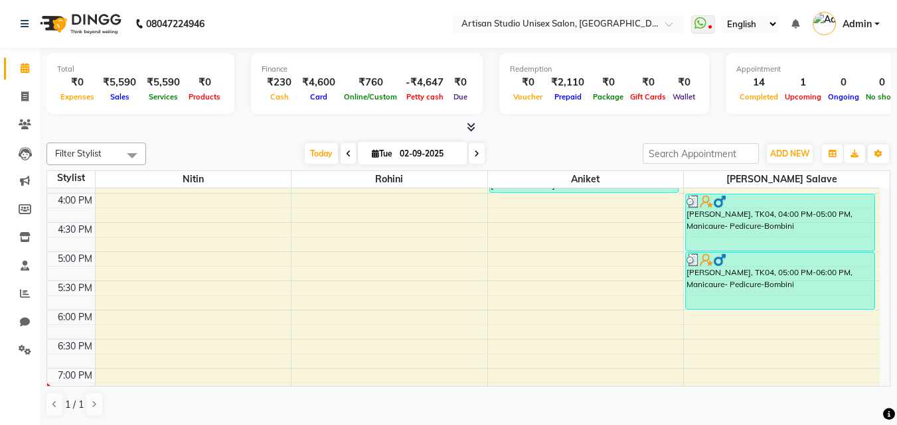
scroll to position [619, 0]
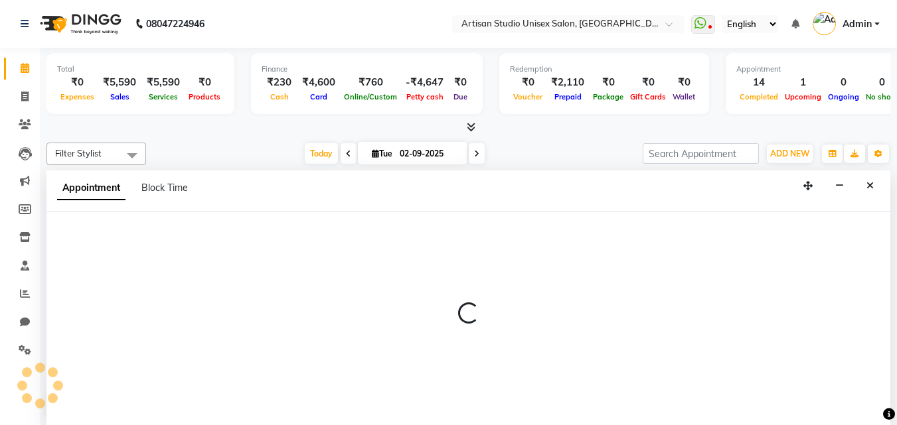
scroll to position [1, 0]
select select "31468"
select select "1110"
select select "tentative"
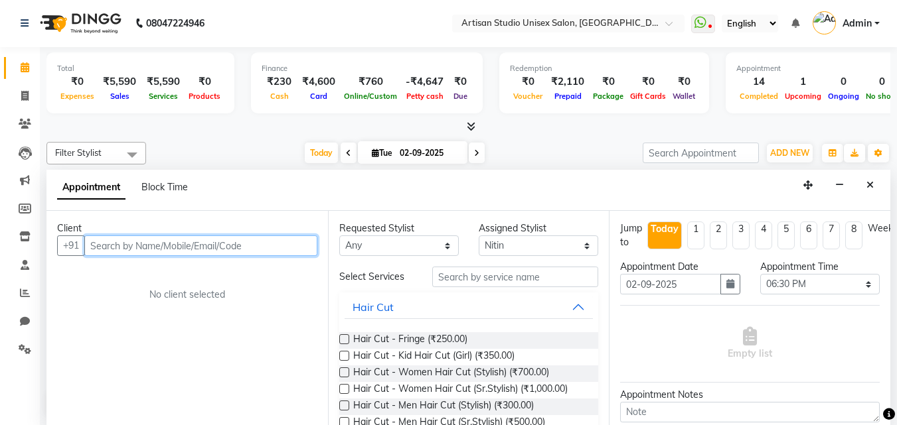
click at [237, 242] on input "text" at bounding box center [200, 246] width 233 height 21
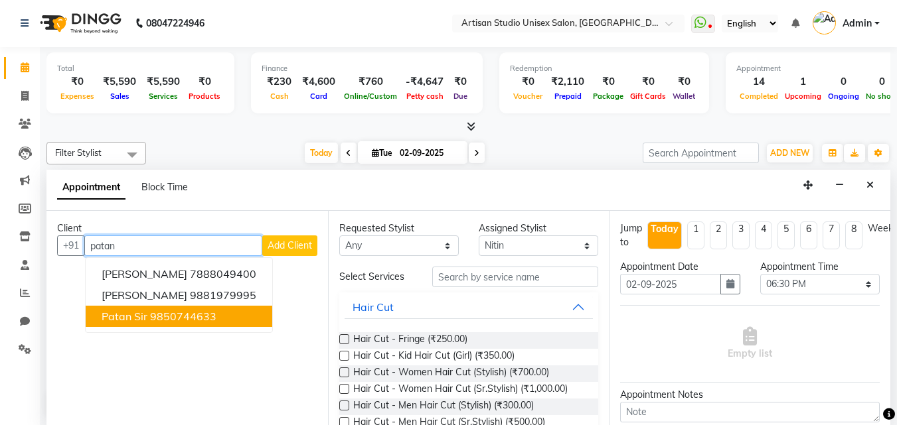
click at [167, 308] on button "Patan Sir 9850744633" at bounding box center [179, 316] width 186 height 21
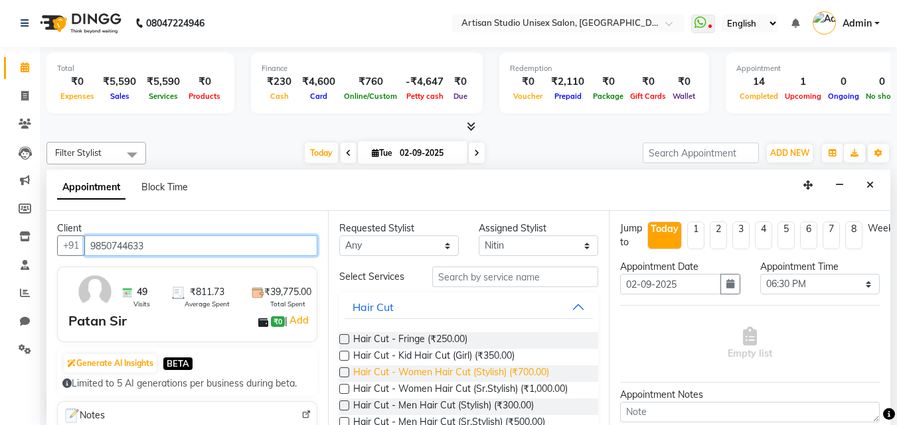
scroll to position [133, 0]
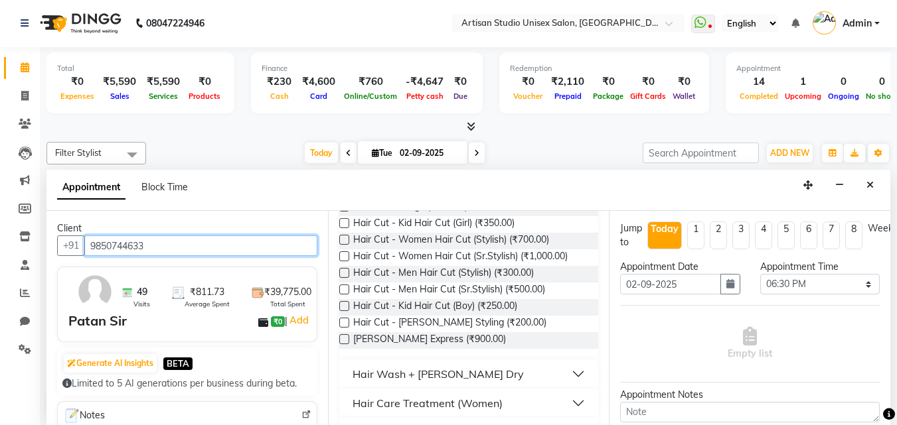
type input "9850744633"
click at [345, 322] on label at bounding box center [344, 323] width 10 height 10
click at [345, 322] on input "checkbox" at bounding box center [343, 324] width 9 height 9
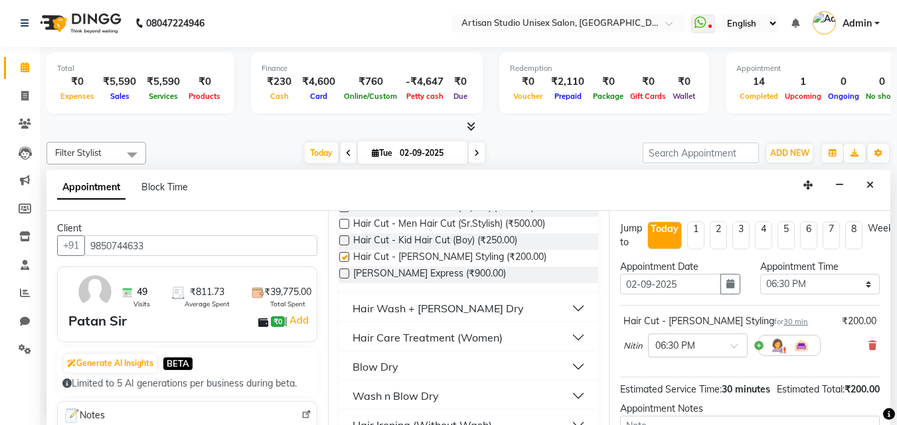
checkbox input "false"
click at [571, 307] on button "Hair Wash + [PERSON_NAME] Dry" at bounding box center [468, 308] width 249 height 24
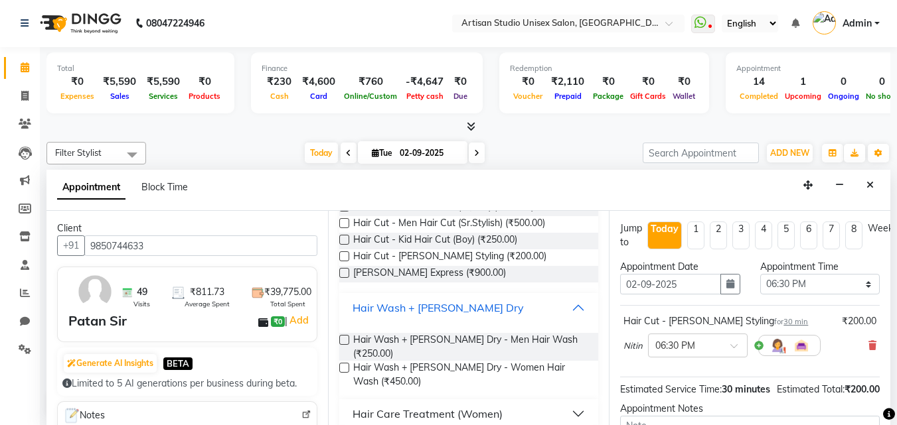
click at [563, 307] on button "Hair Wash + [PERSON_NAME] Dry" at bounding box center [468, 308] width 249 height 24
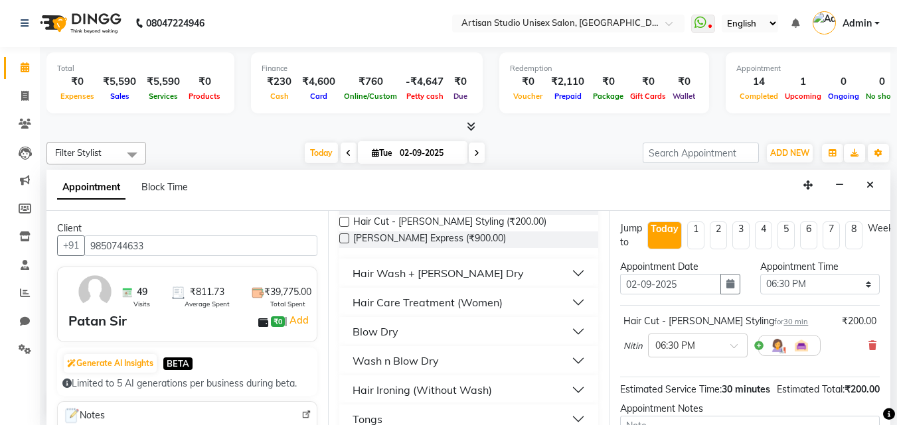
scroll to position [265, 0]
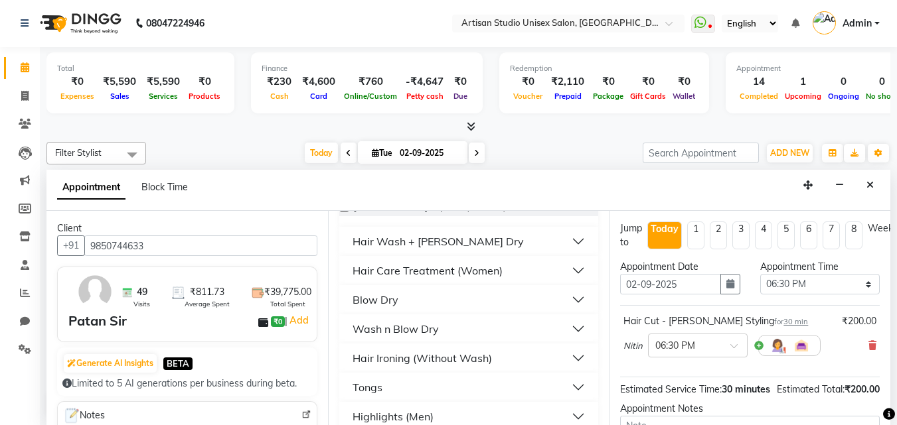
click at [569, 303] on button "Blow Dry" at bounding box center [468, 300] width 249 height 24
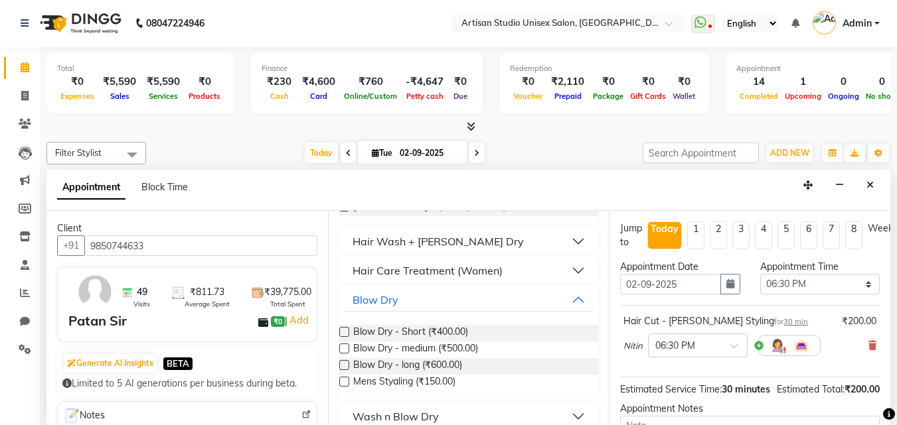
click at [341, 380] on label at bounding box center [344, 382] width 10 height 10
click at [341, 380] on input "checkbox" at bounding box center [343, 383] width 9 height 9
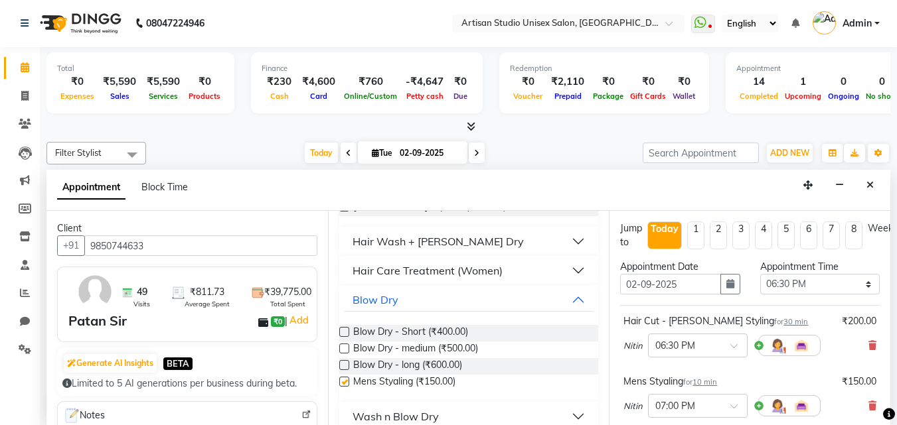
checkbox input "false"
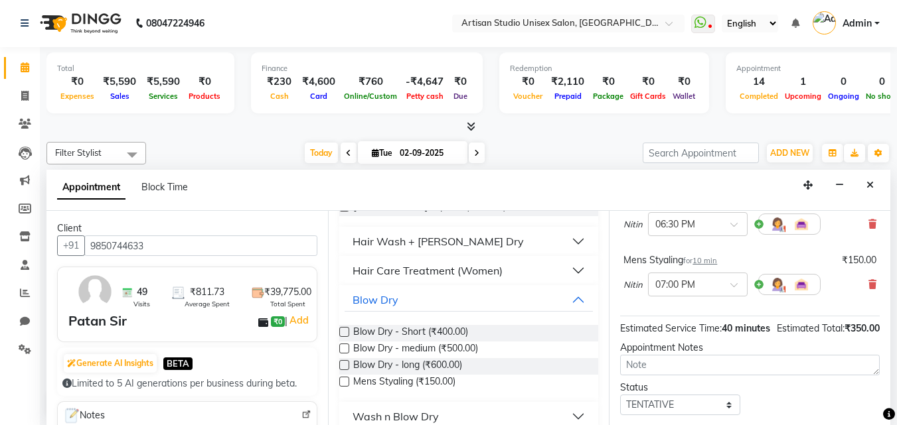
scroll to position [219, 0]
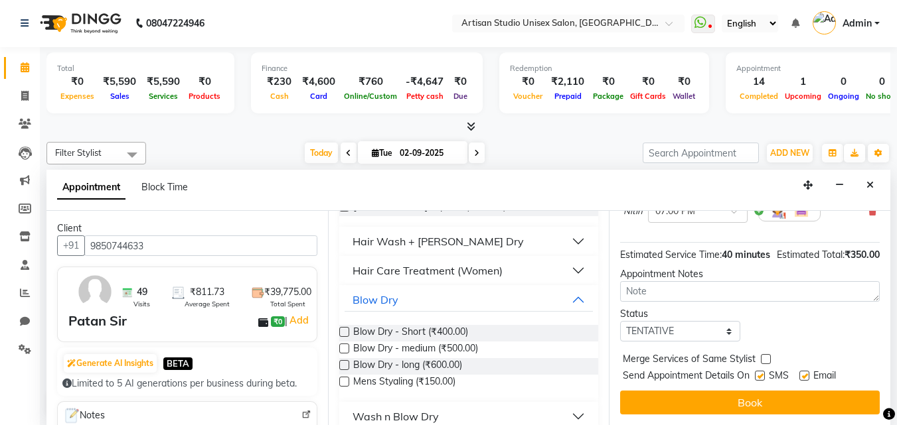
click at [760, 371] on label at bounding box center [760, 376] width 10 height 10
click at [760, 373] on input "checkbox" at bounding box center [759, 377] width 9 height 9
checkbox input "false"
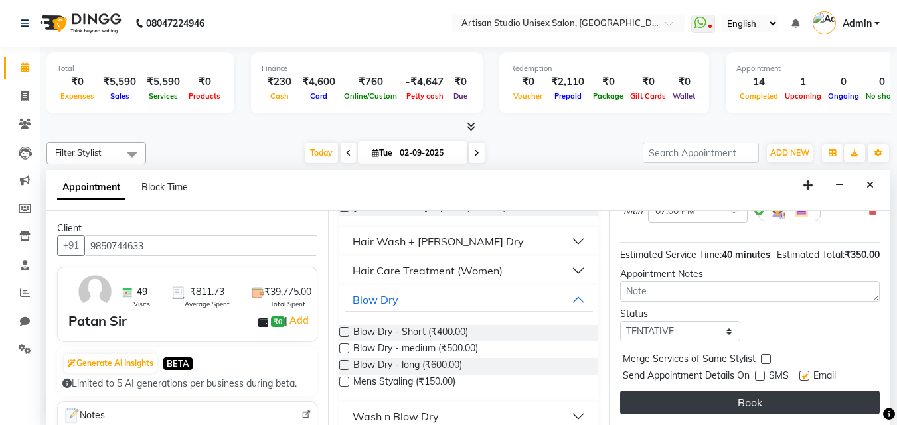
click at [770, 391] on button "Book" at bounding box center [750, 403] width 260 height 24
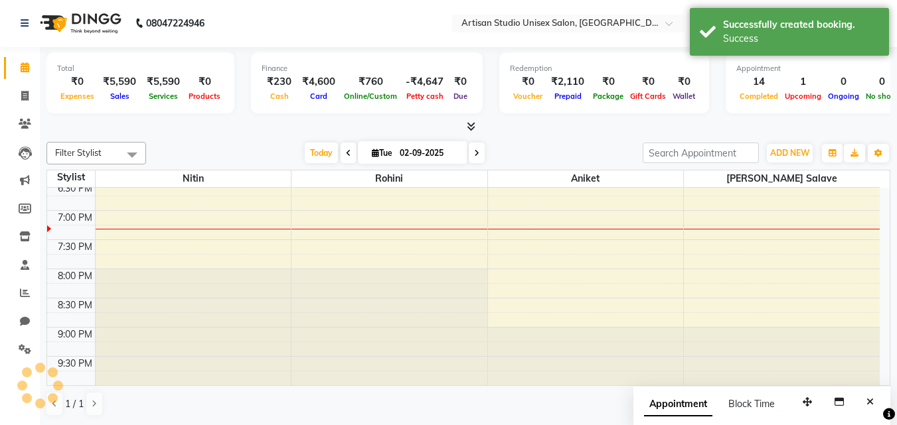
scroll to position [0, 0]
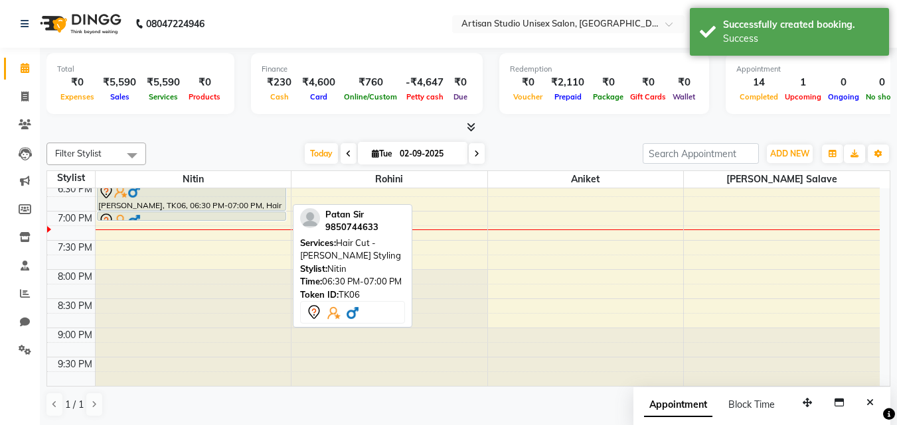
click at [196, 210] on div at bounding box center [192, 210] width 188 height 5
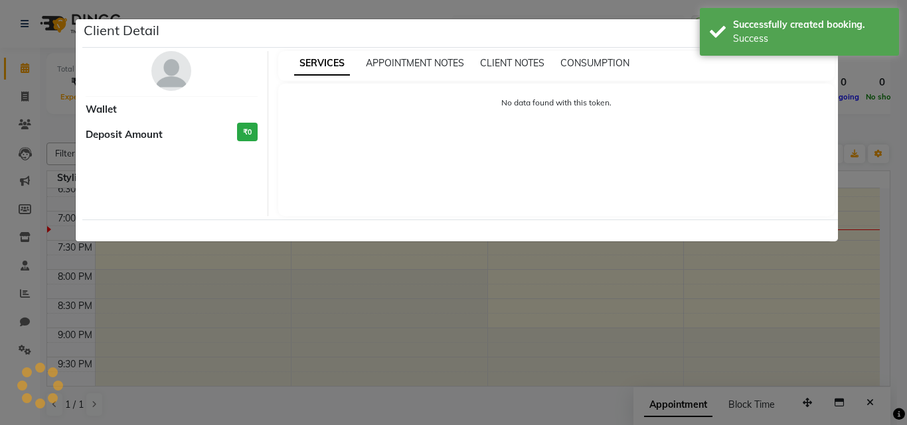
select select "7"
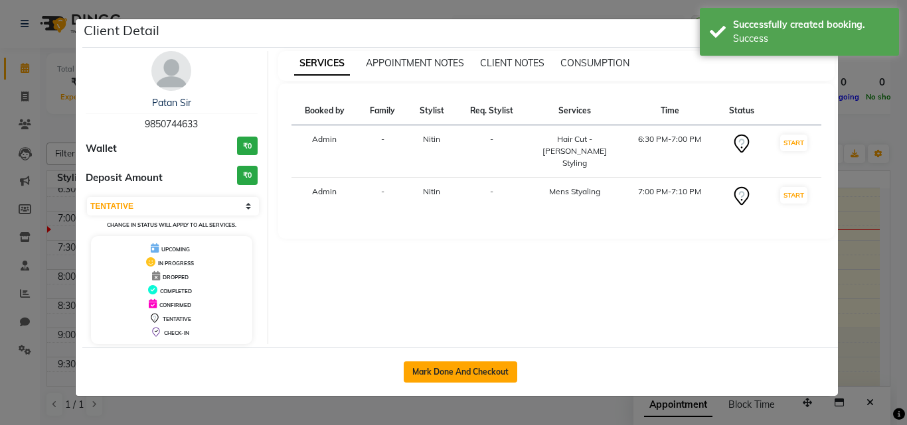
click at [471, 364] on button "Mark Done And Checkout" at bounding box center [460, 372] width 113 height 21
select select "service"
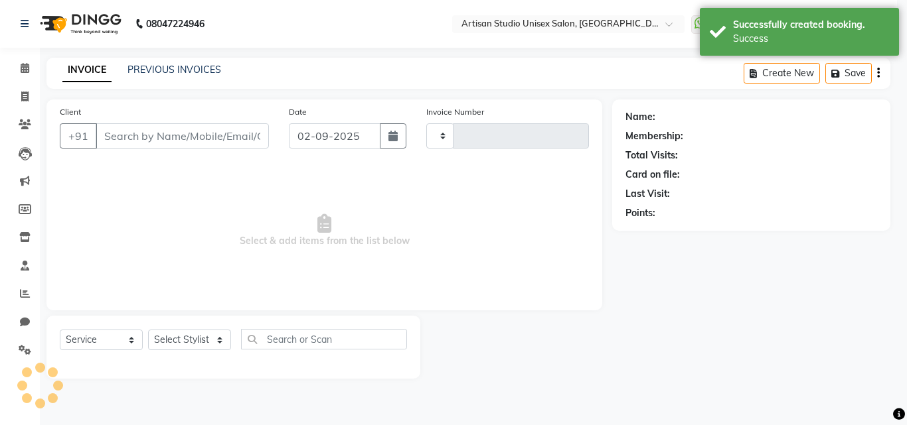
type input "1032"
select select "4913"
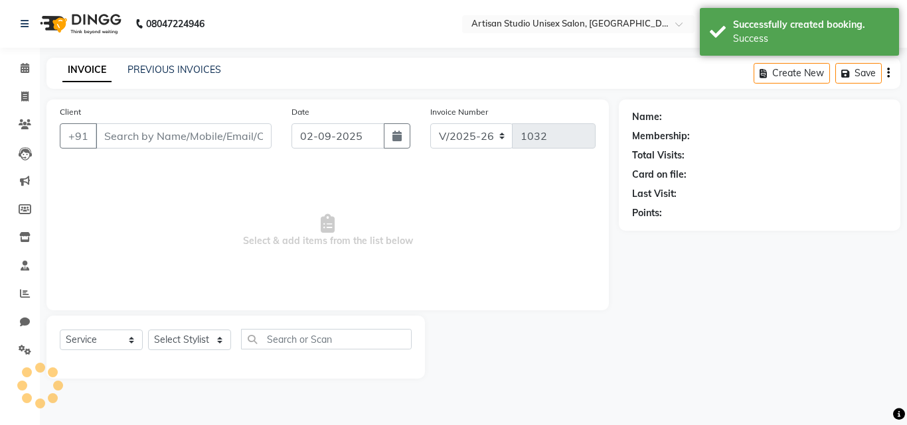
type input "9850744633"
select select "31468"
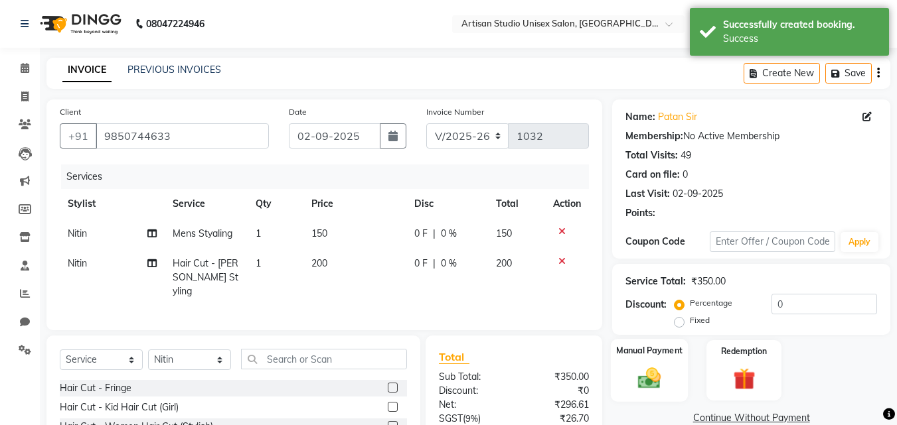
scroll to position [122, 0]
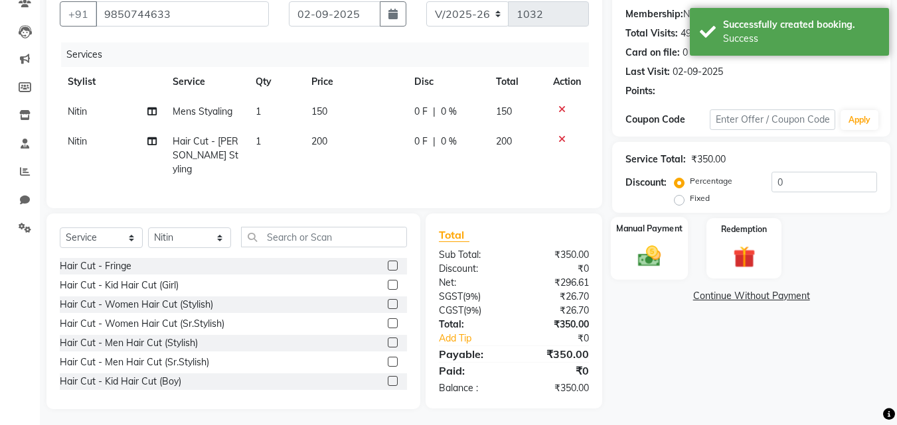
click at [656, 230] on label "Manual Payment" at bounding box center [649, 228] width 66 height 13
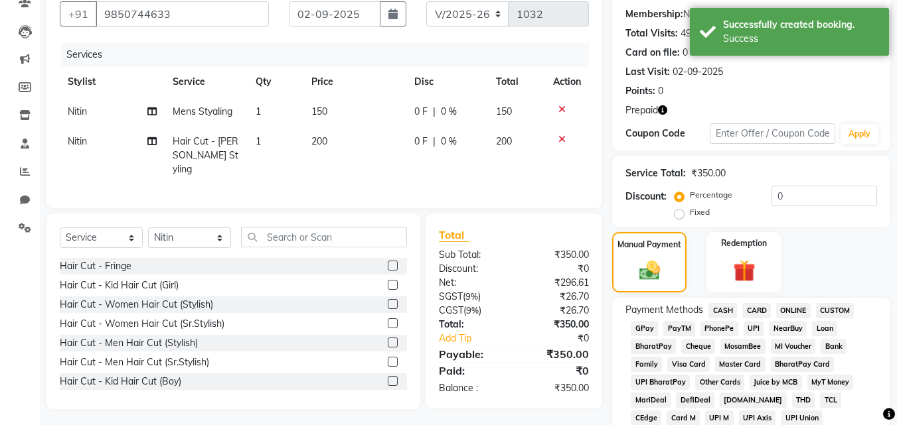
scroll to position [255, 0]
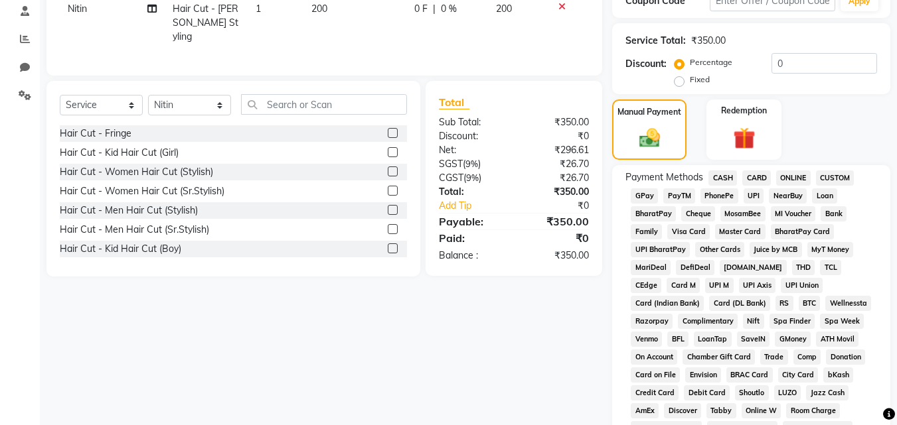
click at [733, 127] on img at bounding box center [744, 138] width 36 height 27
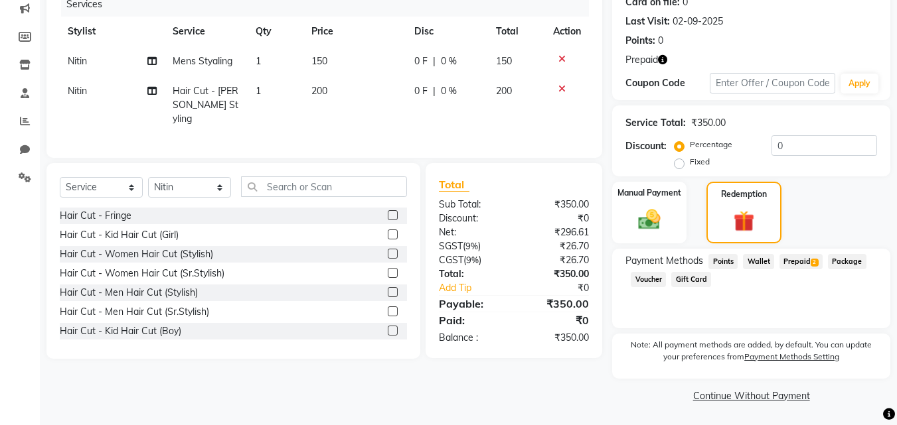
scroll to position [173, 0]
click at [808, 260] on span "Prepaid 2" at bounding box center [800, 261] width 43 height 15
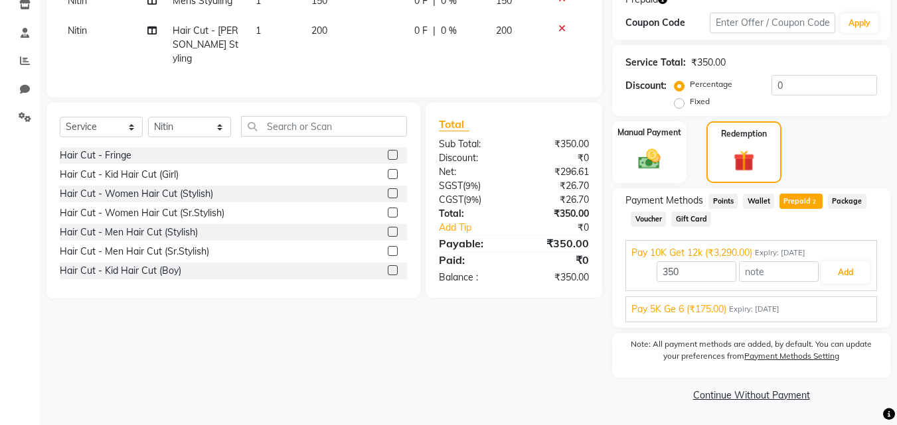
click at [837, 297] on div "Pay 5K Ge 6 (₹175.00) Expiry: [DATE] 175 Add" at bounding box center [751, 310] width 252 height 26
click at [838, 311] on div "Pay 5K Ge 6 (₹175.00) Expiry: [DATE]" at bounding box center [751, 310] width 240 height 14
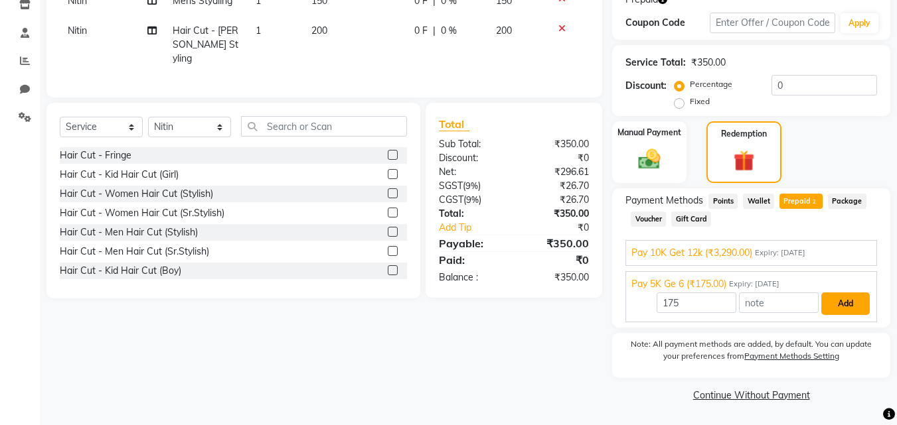
click at [840, 304] on button "Add" at bounding box center [845, 304] width 48 height 23
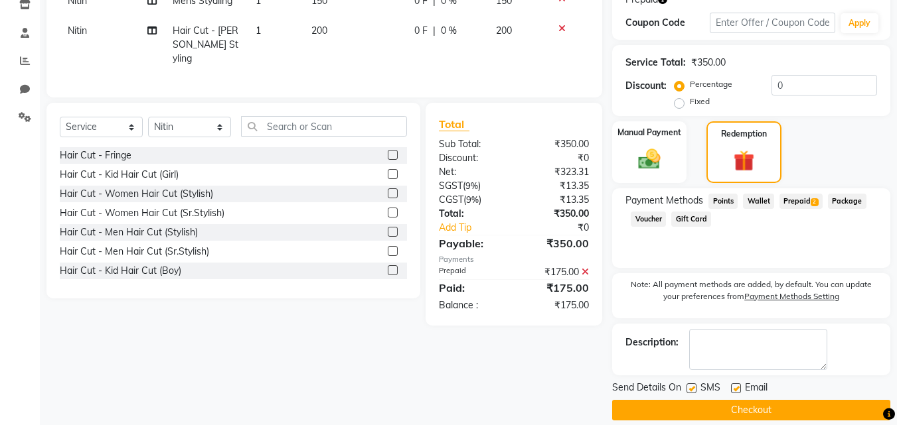
click at [803, 202] on span "Prepaid 2" at bounding box center [800, 201] width 43 height 15
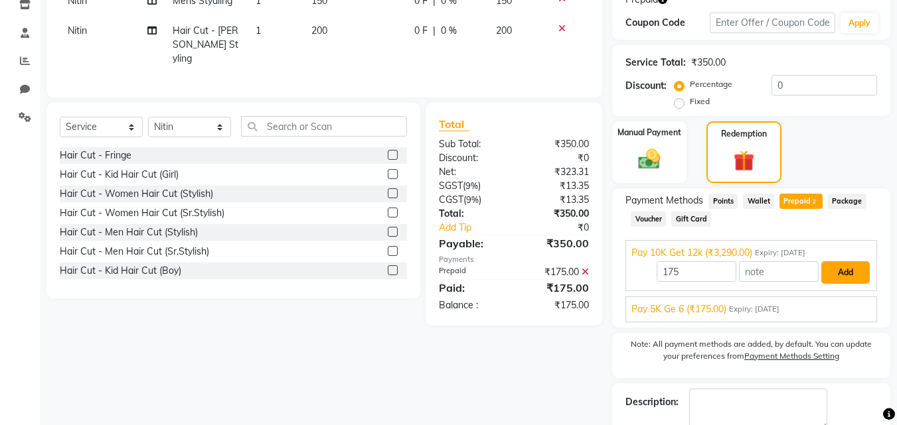
click at [836, 268] on button "Add" at bounding box center [845, 272] width 48 height 23
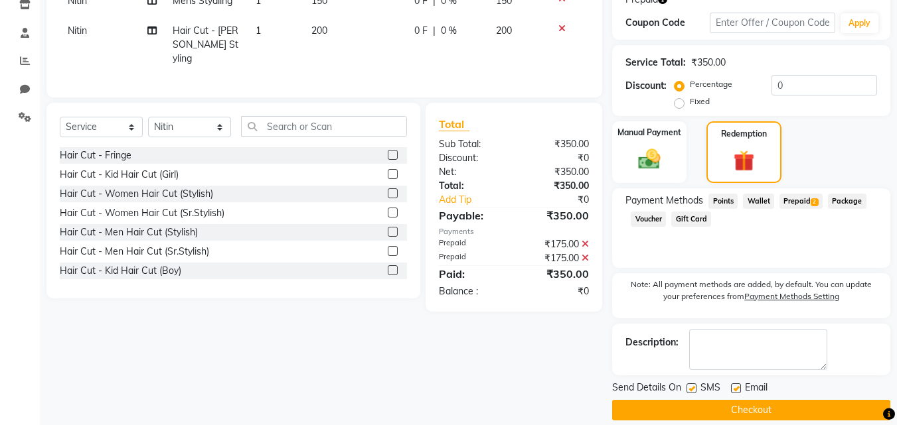
scroll to position [248, 0]
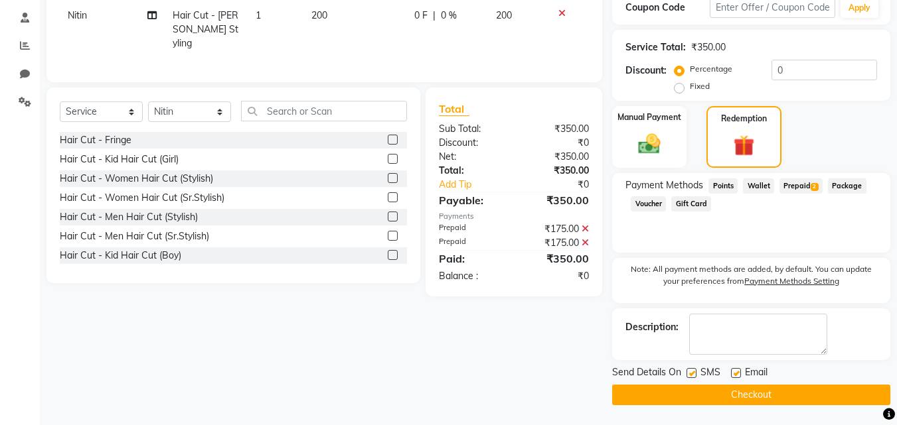
click at [691, 369] on label at bounding box center [691, 373] width 10 height 10
click at [691, 370] on input "checkbox" at bounding box center [690, 374] width 9 height 9
checkbox input "false"
click at [736, 372] on label at bounding box center [736, 373] width 10 height 10
click at [736, 372] on input "checkbox" at bounding box center [735, 374] width 9 height 9
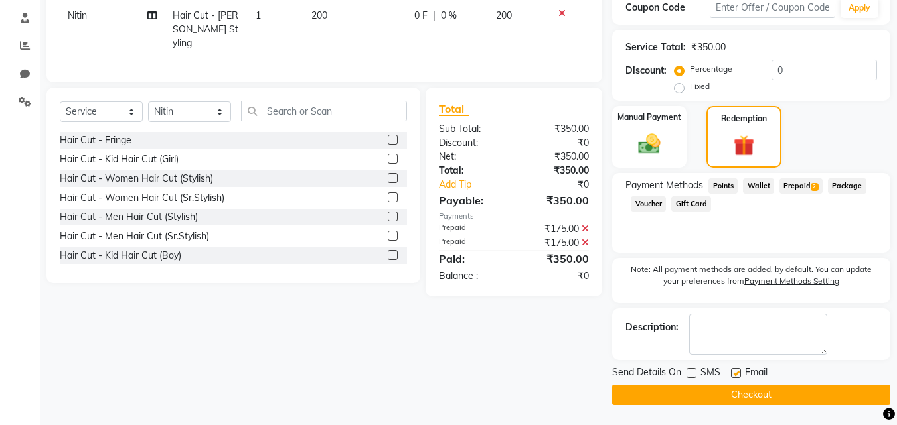
checkbox input "false"
click at [748, 398] on button "Checkout" at bounding box center [751, 395] width 278 height 21
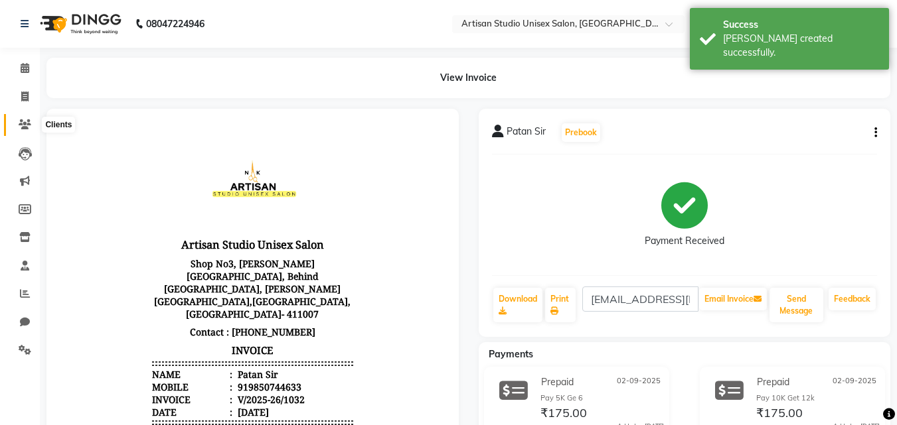
click at [23, 121] on icon at bounding box center [25, 124] width 13 height 10
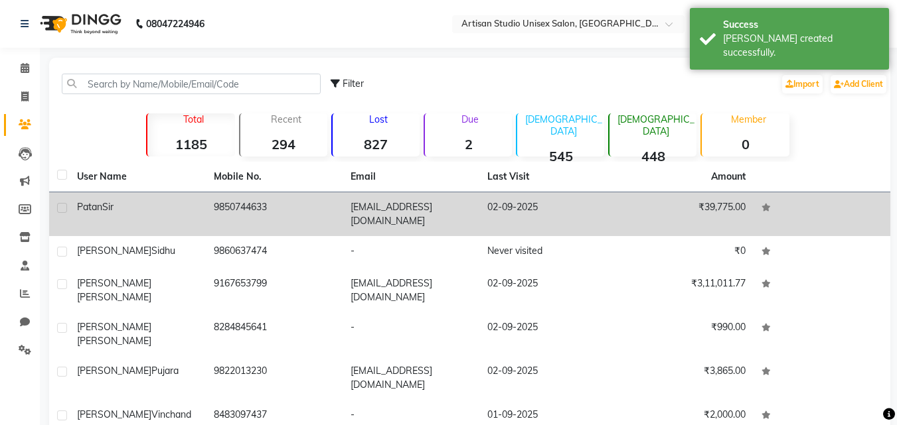
click at [661, 212] on td "₹39,775.00" at bounding box center [685, 214] width 137 height 44
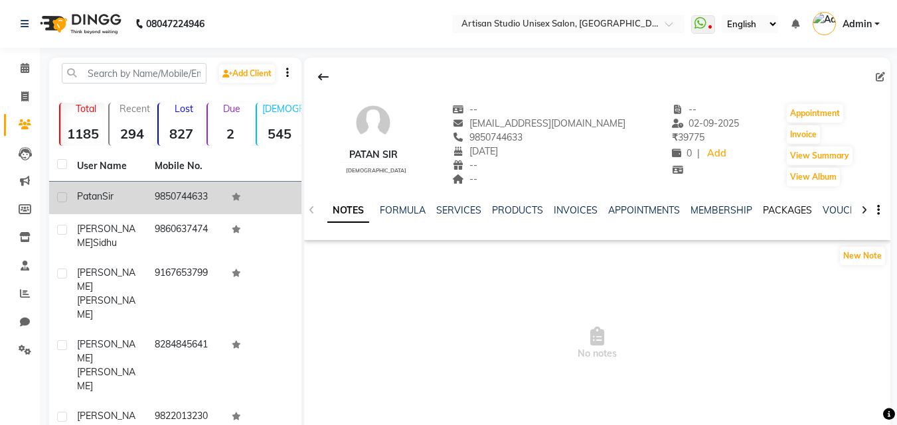
click at [790, 208] on link "PACKAGES" at bounding box center [787, 210] width 49 height 12
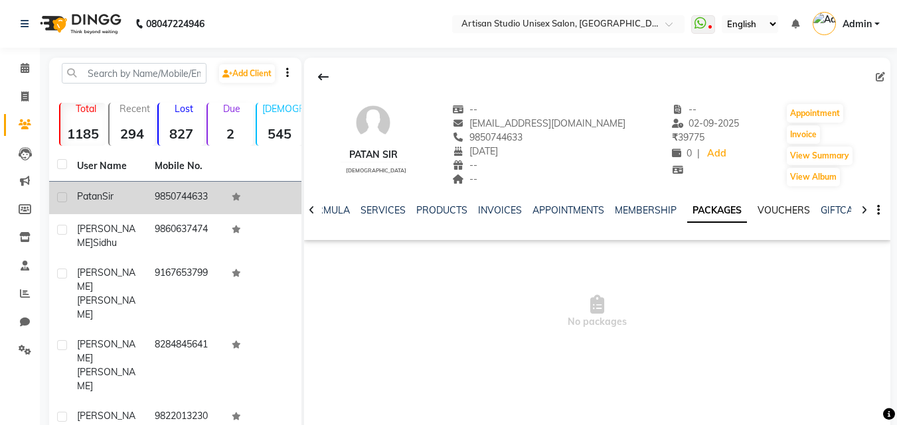
click at [781, 214] on link "VOUCHERS" at bounding box center [783, 210] width 52 height 12
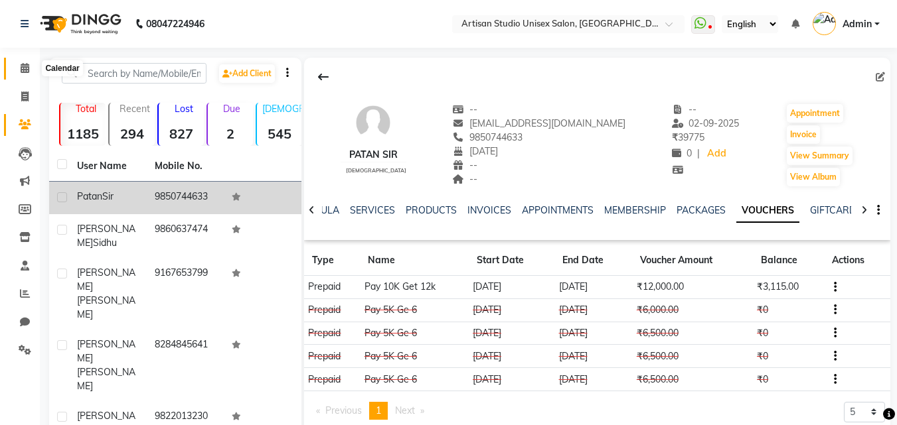
click at [23, 67] on icon at bounding box center [25, 68] width 9 height 10
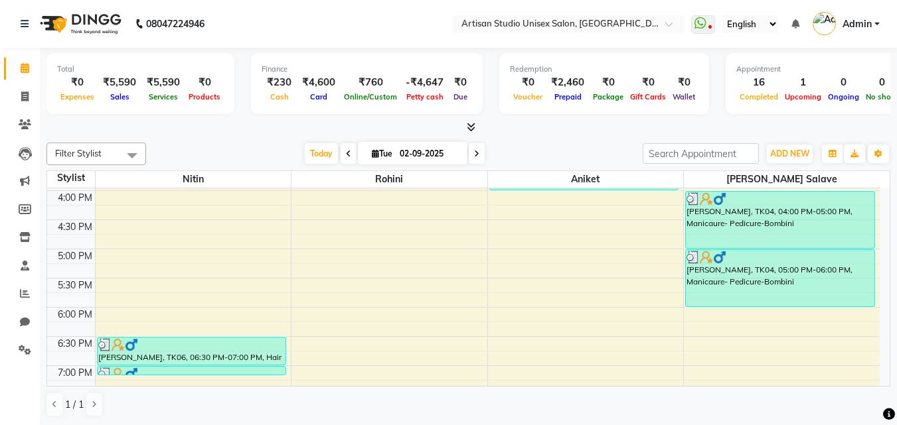
scroll to position [531, 0]
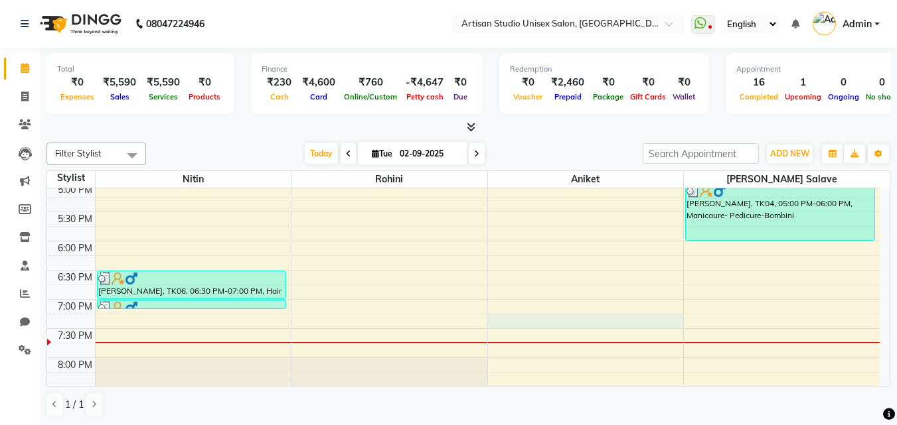
click at [559, 320] on div "8:00 AM 8:30 AM 9:00 AM 9:30 AM 10:00 AM 10:30 AM 11:00 AM 11:30 AM 12:00 PM 12…" at bounding box center [463, 66] width 832 height 817
select select "51857"
select select "tentative"
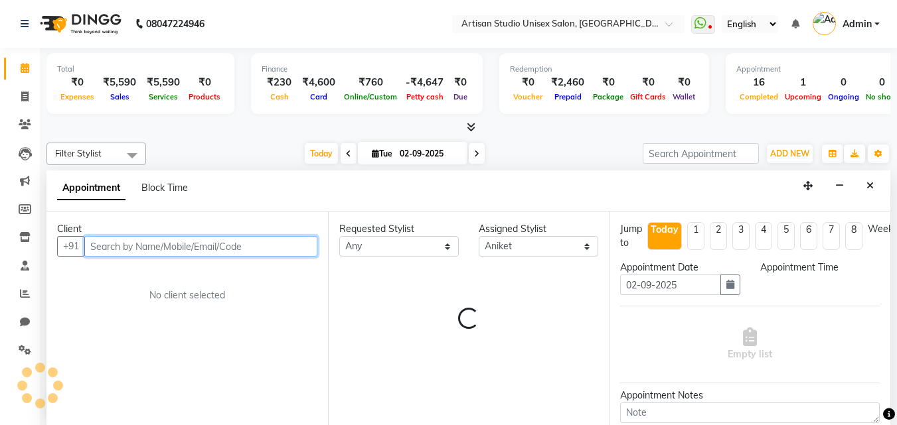
select select "1155"
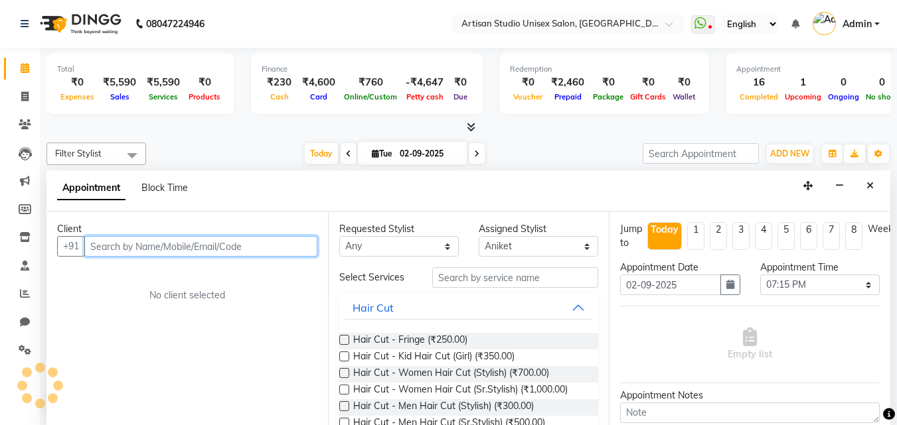
scroll to position [1, 0]
click at [269, 249] on input "text" at bounding box center [200, 246] width 233 height 21
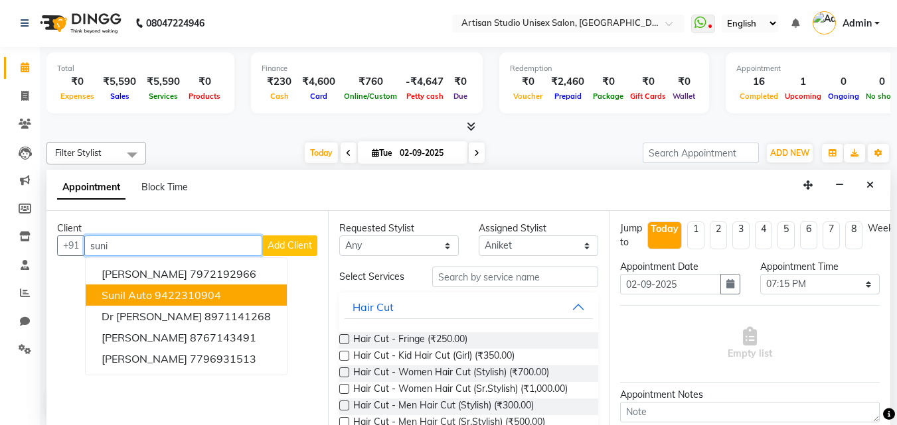
click at [240, 296] on button "Sunil Auto 9422310904" at bounding box center [186, 295] width 201 height 21
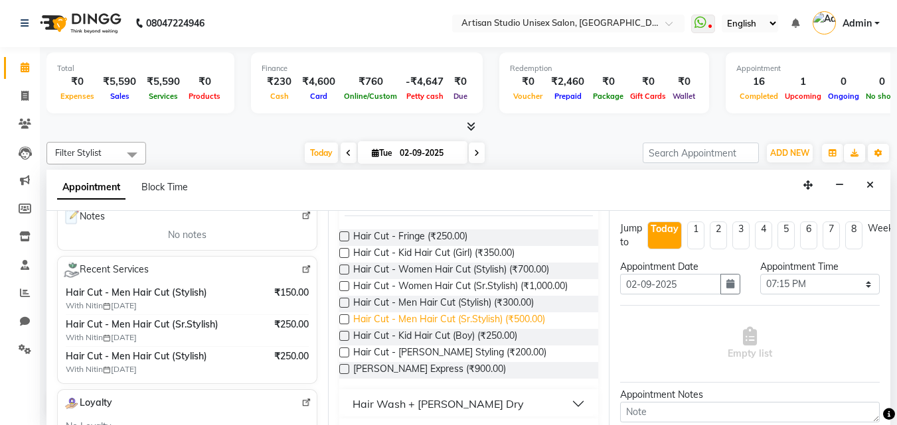
scroll to position [133, 0]
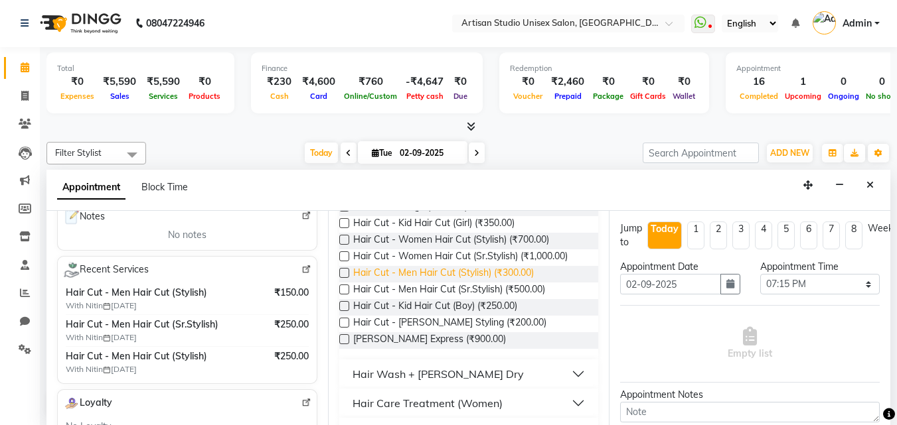
type input "9422310904"
click at [510, 270] on span "Hair Cut - Men Hair Cut (Stylish) (₹300.00)" at bounding box center [443, 274] width 181 height 17
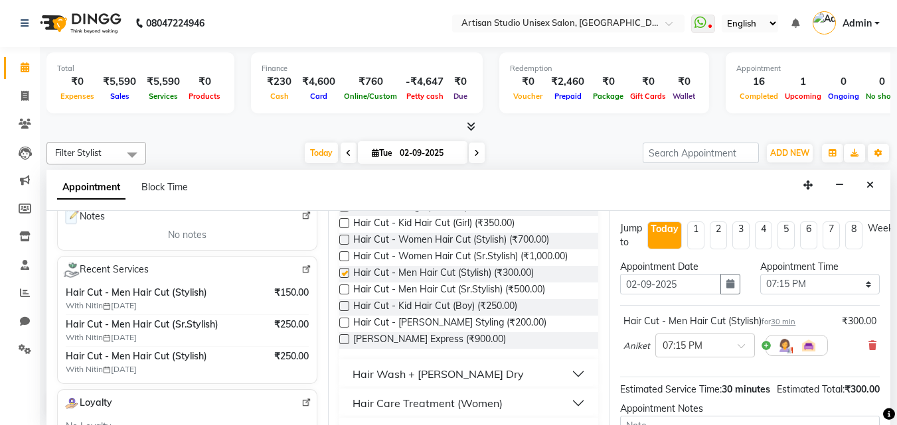
checkbox input "false"
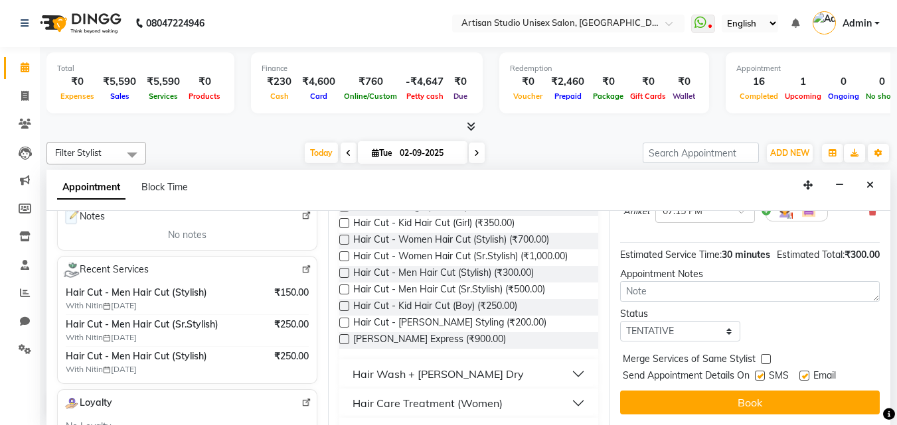
scroll to position [159, 0]
click at [763, 371] on label at bounding box center [760, 376] width 10 height 10
click at [763, 373] on input "checkbox" at bounding box center [759, 377] width 9 height 9
checkbox input "false"
click at [806, 371] on label at bounding box center [804, 376] width 10 height 10
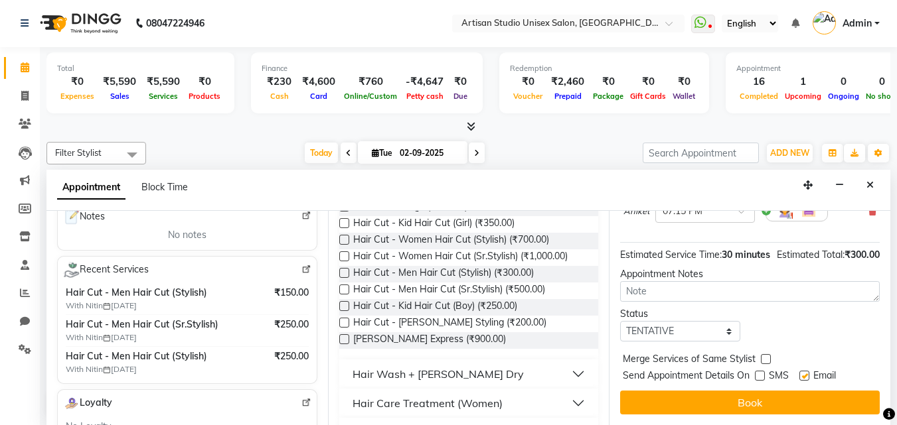
click at [806, 373] on input "checkbox" at bounding box center [803, 377] width 9 height 9
checkbox input "false"
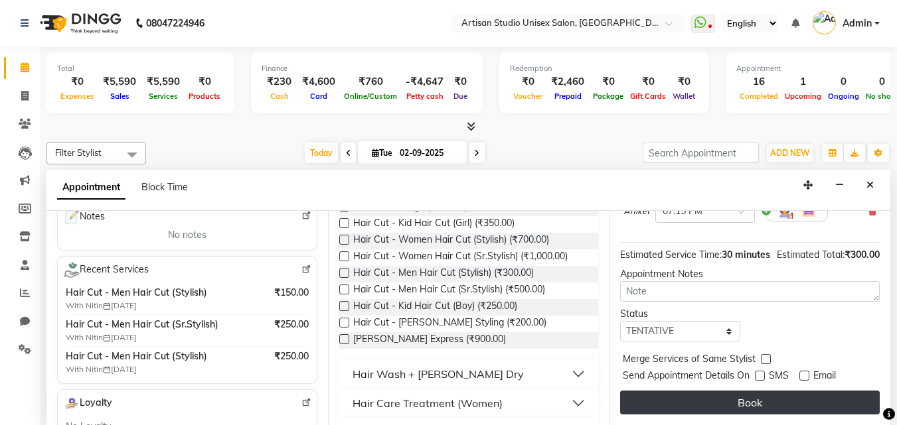
click at [788, 391] on button "Book" at bounding box center [750, 403] width 260 height 24
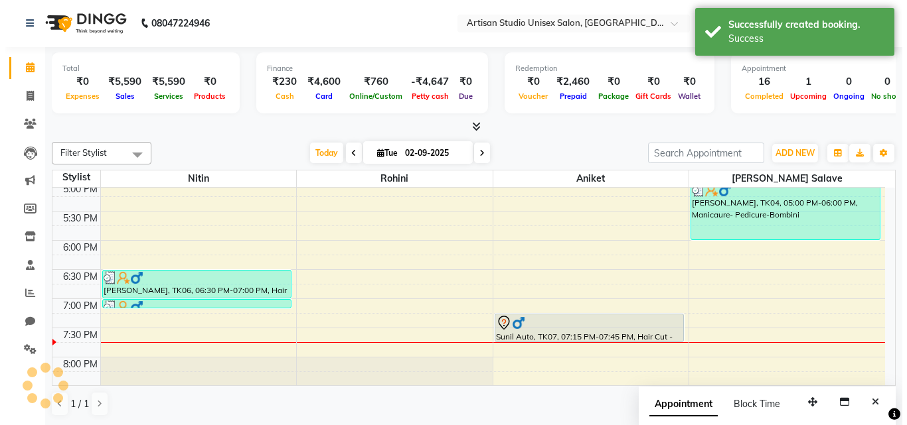
scroll to position [0, 0]
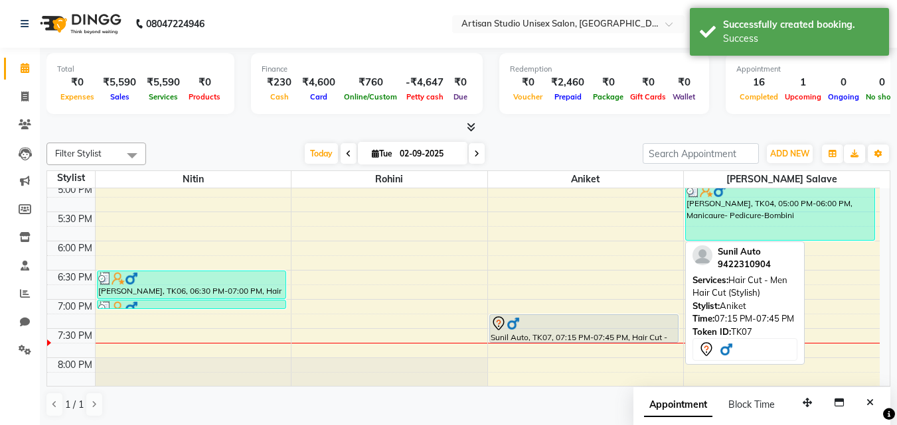
click at [611, 330] on div at bounding box center [583, 324] width 186 height 16
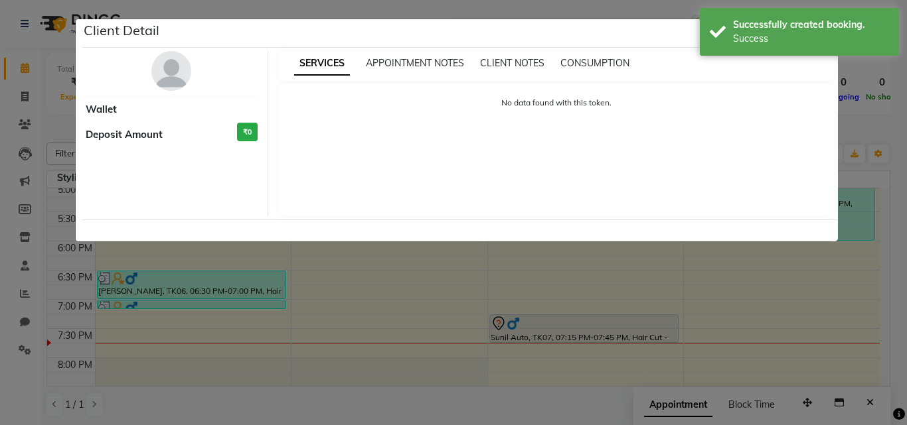
select select "7"
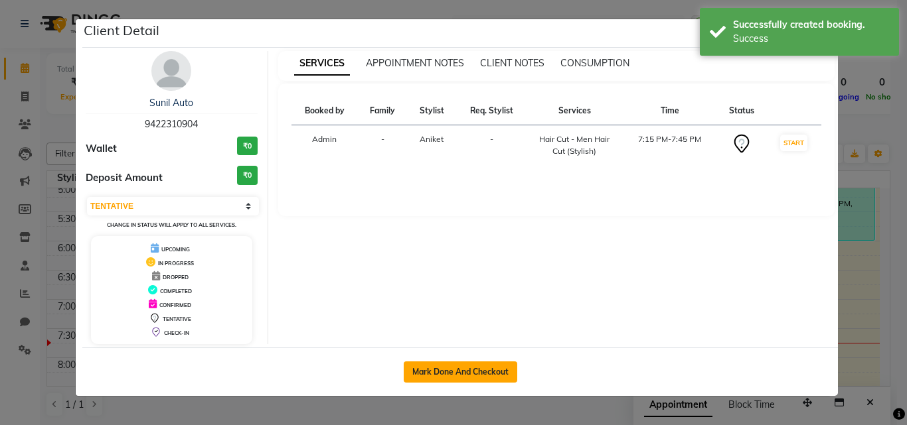
click at [488, 366] on button "Mark Done And Checkout" at bounding box center [460, 372] width 113 height 21
select select "service"
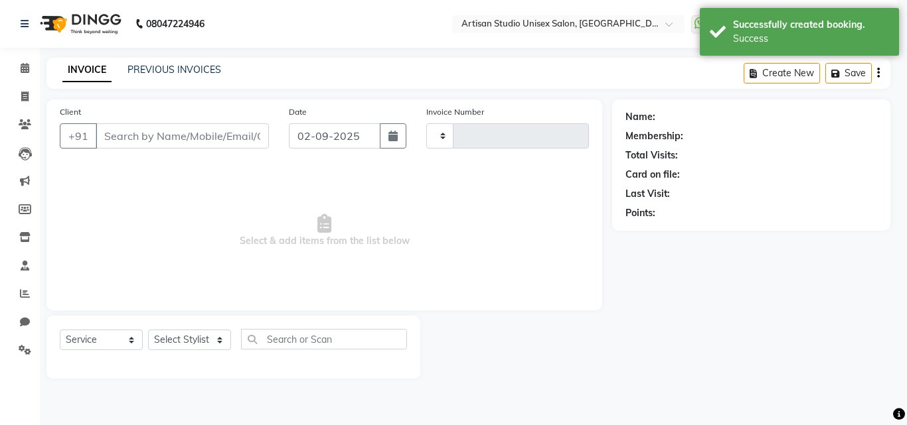
type input "1033"
select select "4913"
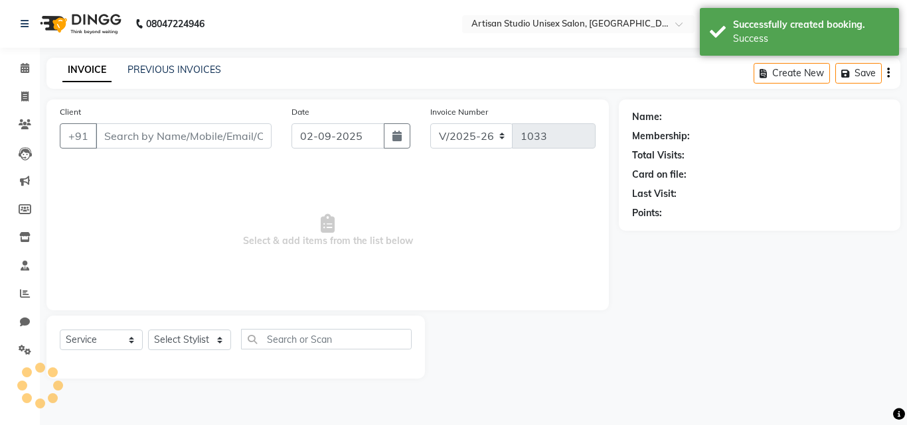
type input "9422310904"
select select "51857"
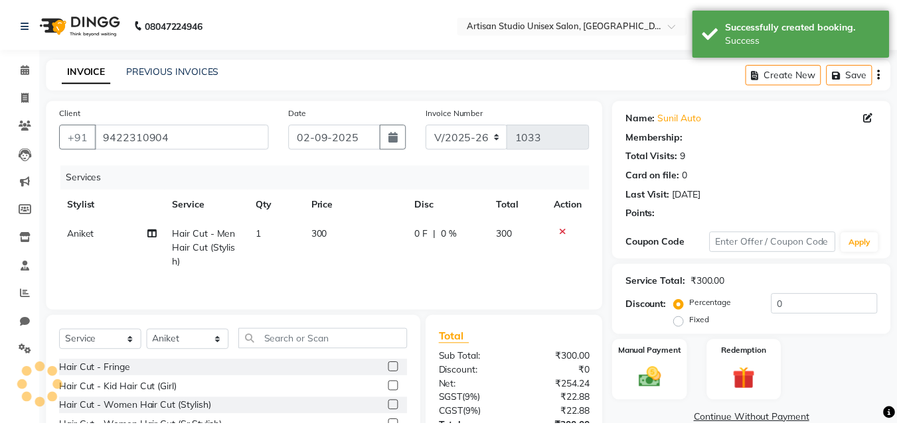
scroll to position [66, 0]
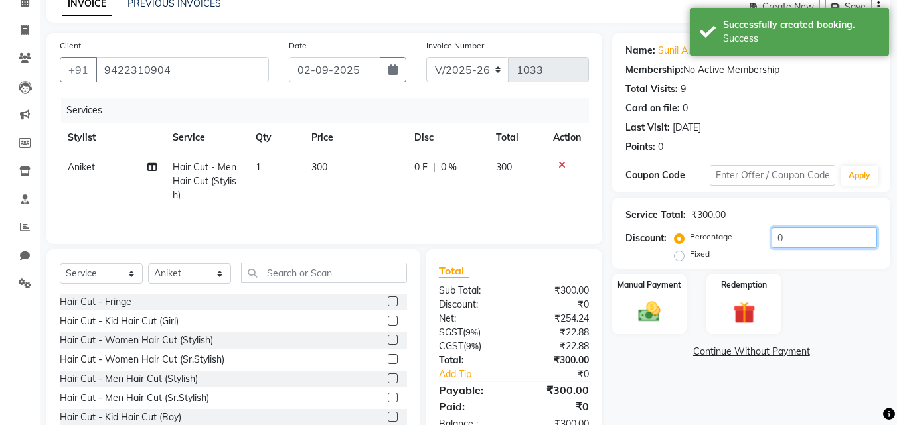
click at [790, 240] on input "0" at bounding box center [824, 238] width 106 height 21
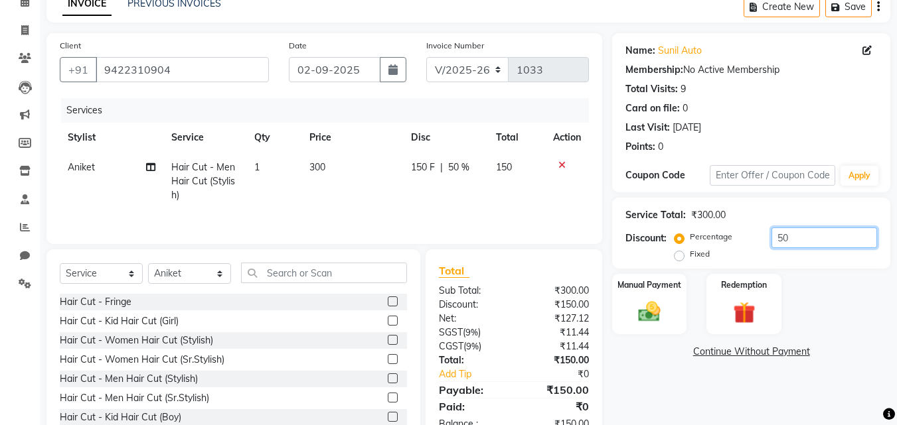
scroll to position [106, 0]
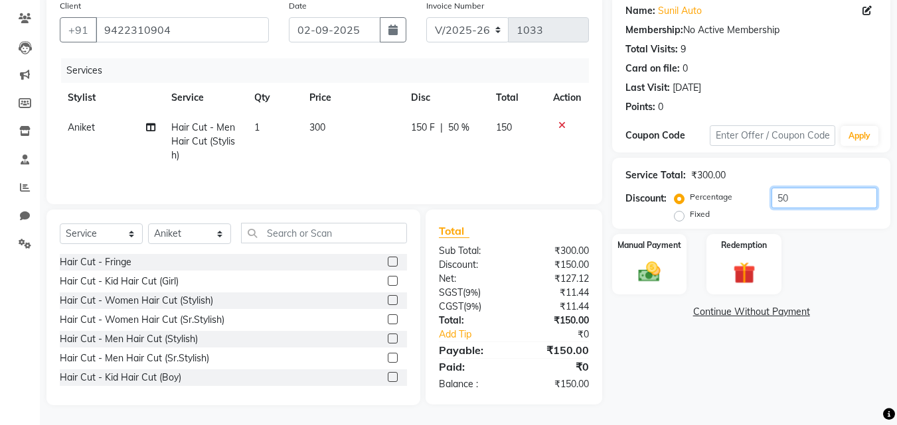
type input "50"
click at [672, 317] on link "Continue Without Payment" at bounding box center [751, 312] width 273 height 14
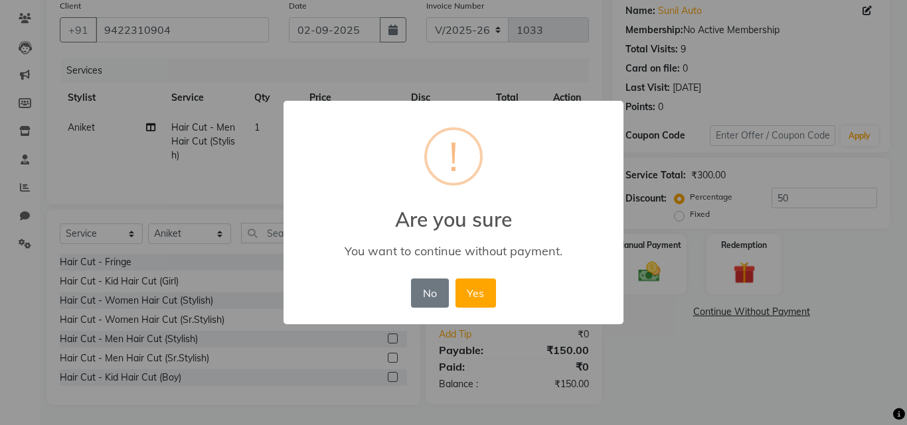
click at [640, 319] on div "× ! Are you sure You want to continue without payment. No No Yes" at bounding box center [453, 212] width 907 height 425
click at [420, 297] on button "No" at bounding box center [429, 293] width 37 height 29
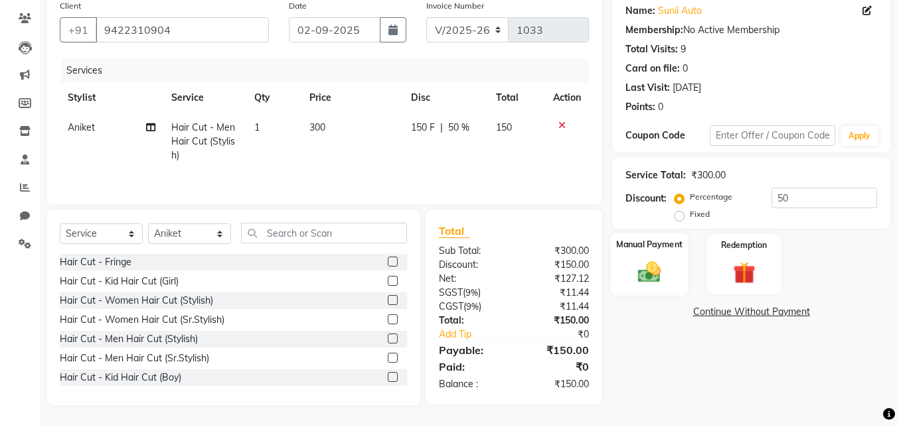
click at [656, 285] on img at bounding box center [649, 272] width 37 height 27
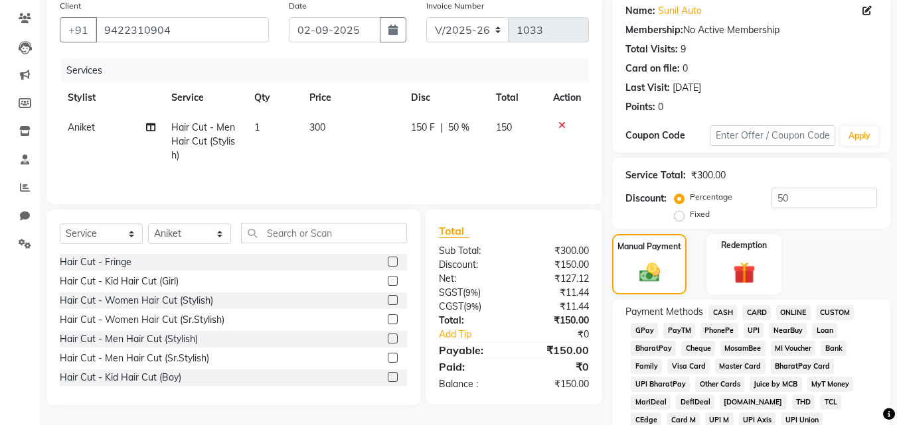
click at [749, 311] on span "CARD" at bounding box center [756, 312] width 29 height 15
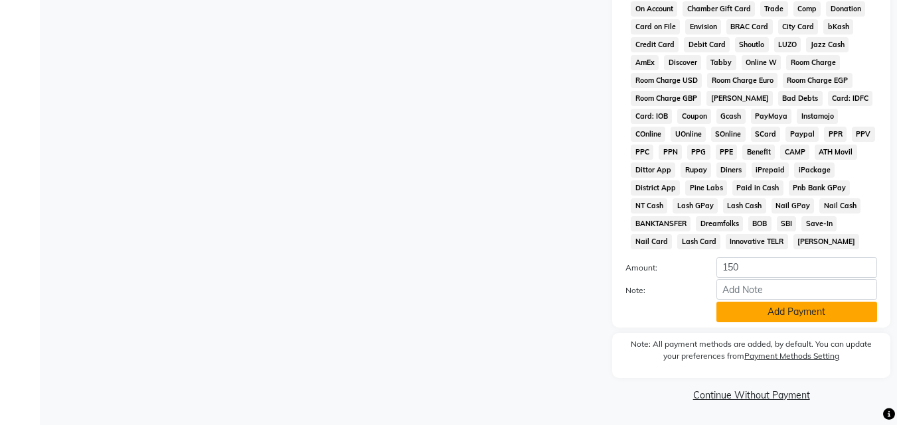
click at [750, 315] on button "Add Payment" at bounding box center [796, 312] width 161 height 21
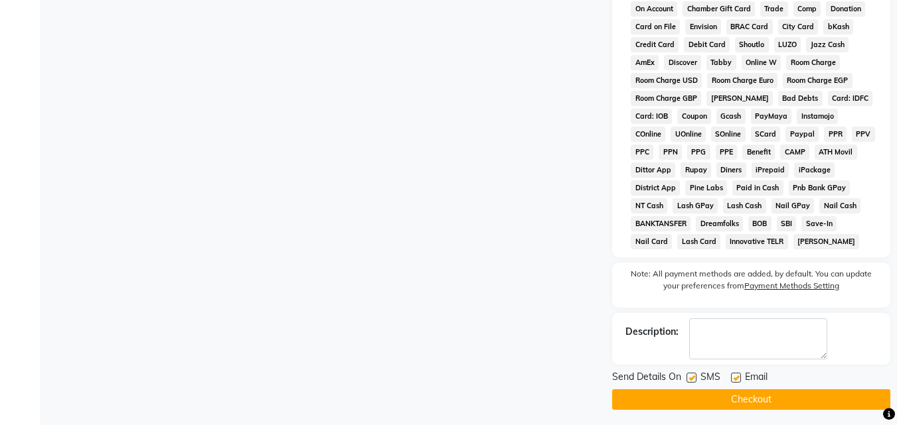
scroll to position [594, 0]
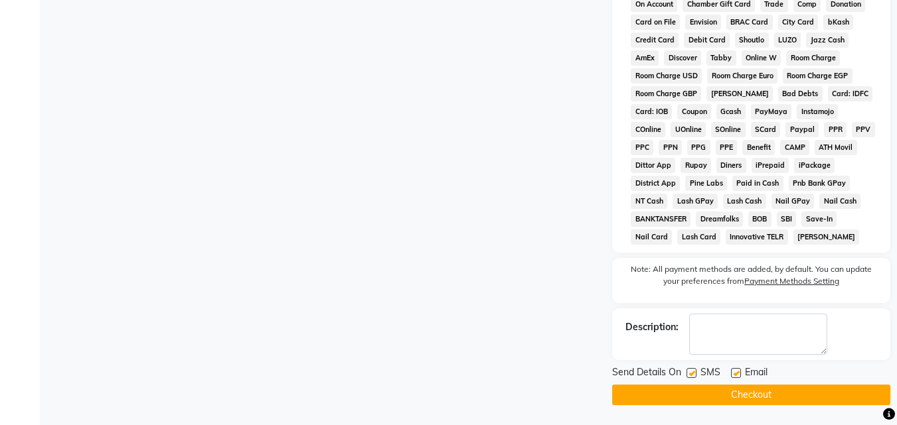
click at [694, 370] on label at bounding box center [691, 373] width 10 height 10
click at [694, 370] on input "checkbox" at bounding box center [690, 374] width 9 height 9
checkbox input "false"
click at [737, 374] on label at bounding box center [736, 373] width 10 height 10
click at [737, 374] on input "checkbox" at bounding box center [735, 374] width 9 height 9
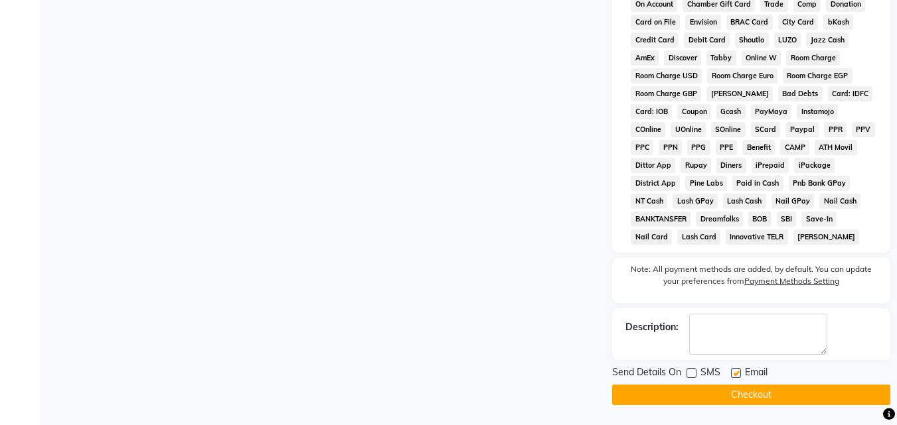
checkbox input "false"
click at [731, 388] on button "Checkout" at bounding box center [751, 395] width 278 height 21
